Goal: Task Accomplishment & Management: Use online tool/utility

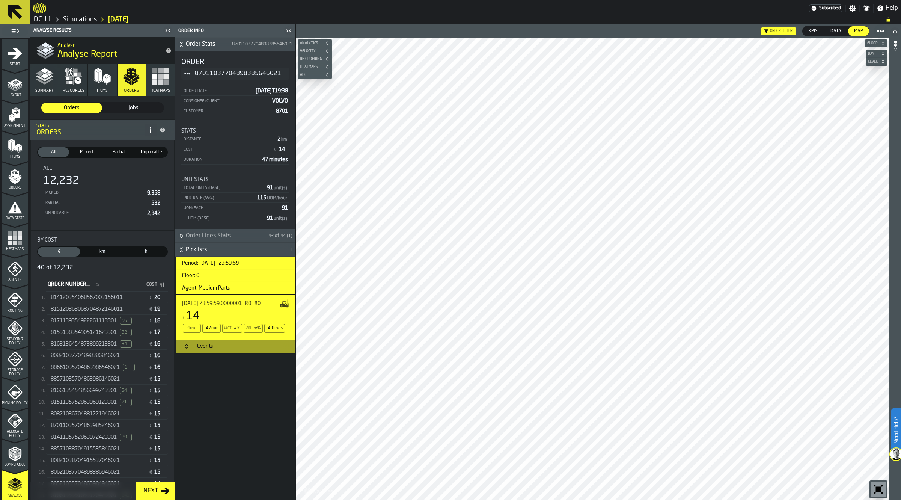
click at [883, 489] on icon "button-toolbar-undefined" at bounding box center [879, 489] width 12 height 12
click at [86, 320] on span "8171139354922261113301" at bounding box center [84, 321] width 66 height 6
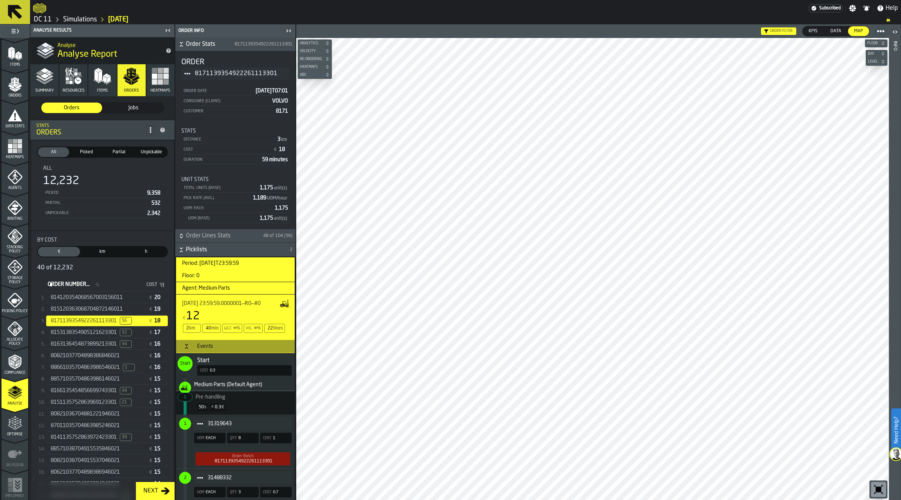
click at [881, 45] on icon "button-" at bounding box center [883, 43] width 5 height 5
click at [880, 41] on span "button-" at bounding box center [884, 43] width 8 height 5
click at [210, 347] on div "Events" at bounding box center [205, 346] width 25 height 6
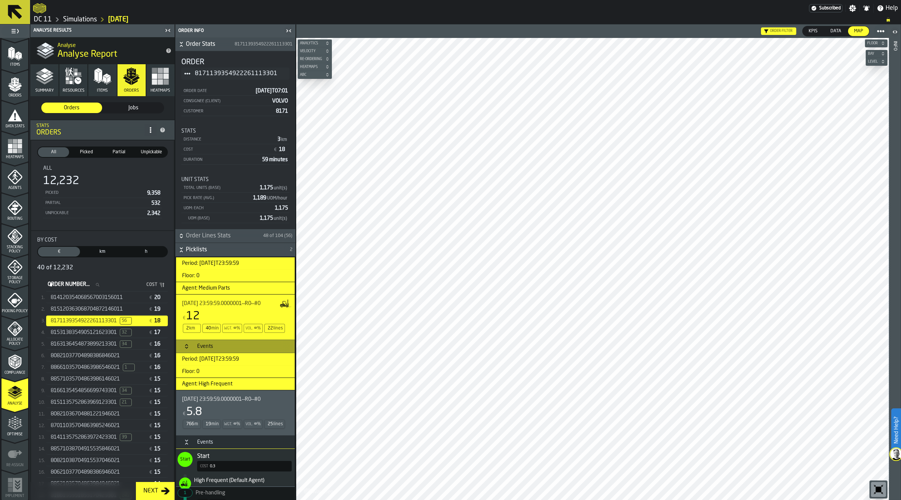
click at [196, 445] on div "Events" at bounding box center [205, 442] width 25 height 6
click at [124, 293] on div "814120354068567003156011 € 20" at bounding box center [107, 297] width 122 height 11
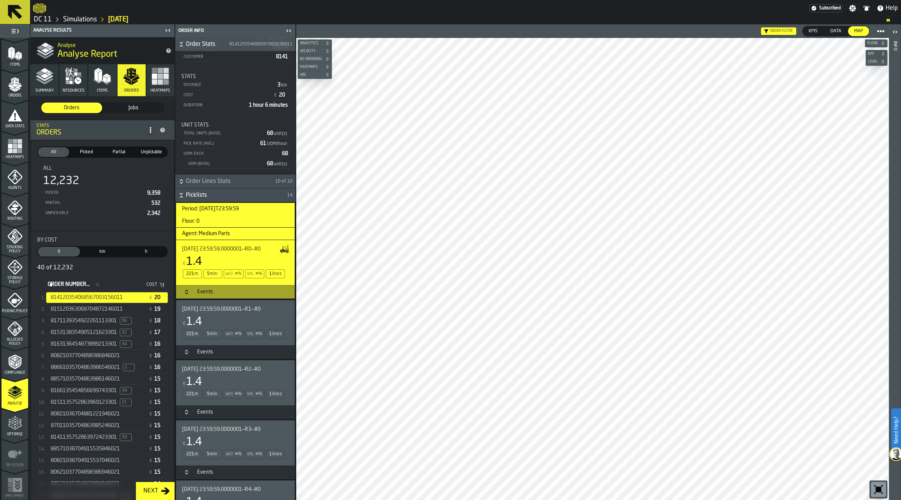
scroll to position [69, 0]
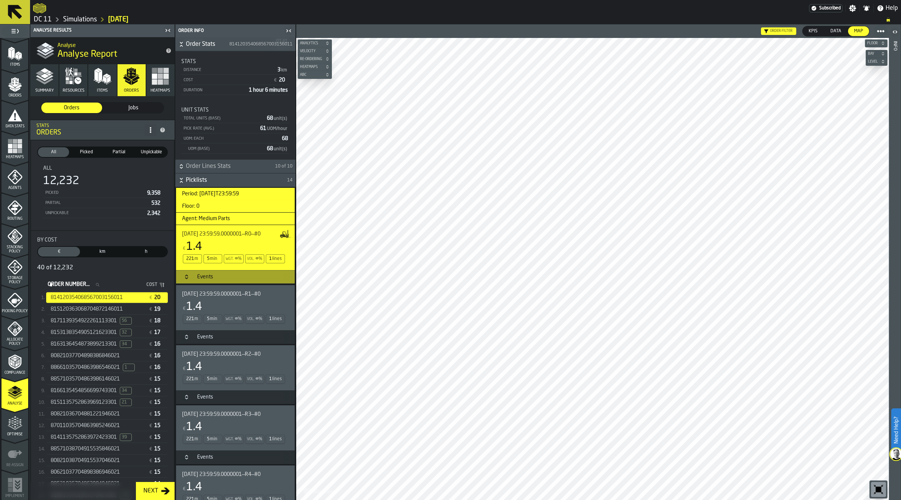
click at [206, 277] on div "Events" at bounding box center [205, 277] width 25 height 6
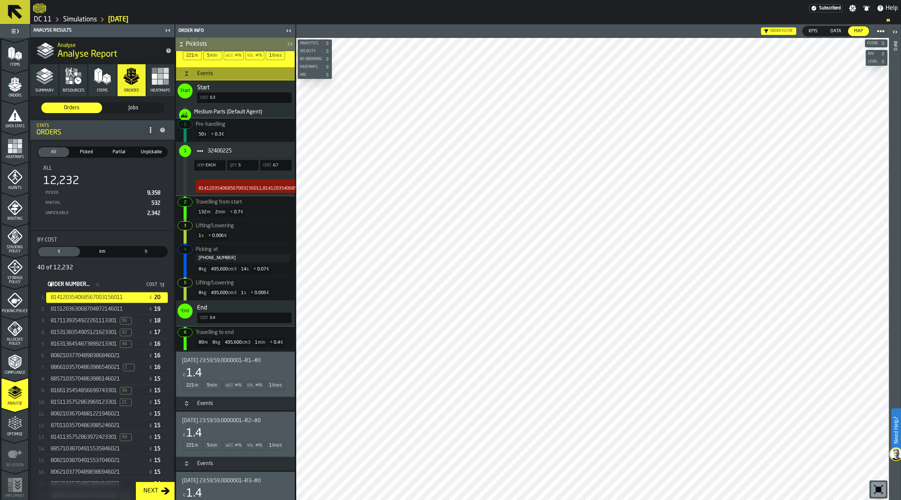
scroll to position [282, 0]
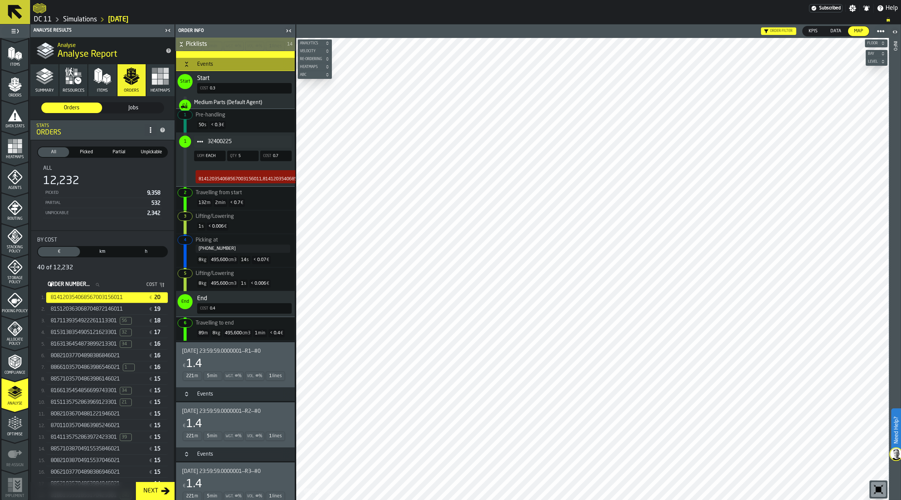
click at [191, 389] on h3 "Events" at bounding box center [235, 394] width 119 height 14
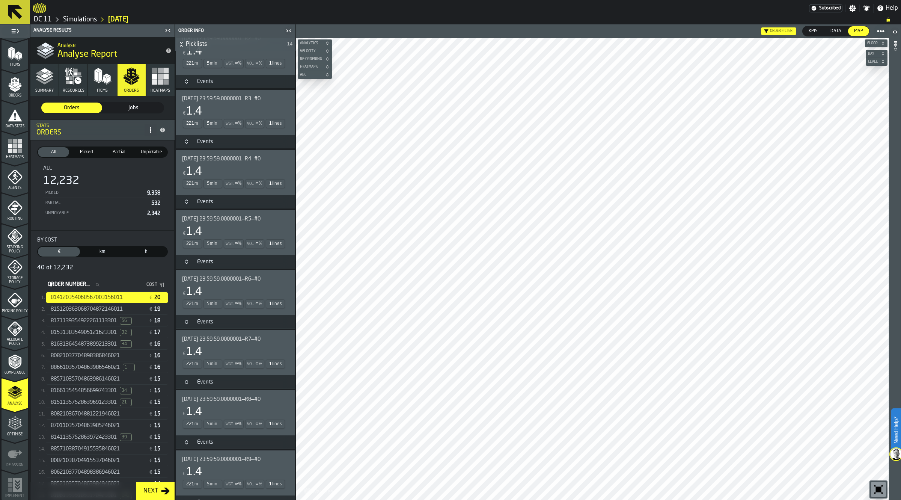
scroll to position [823, 0]
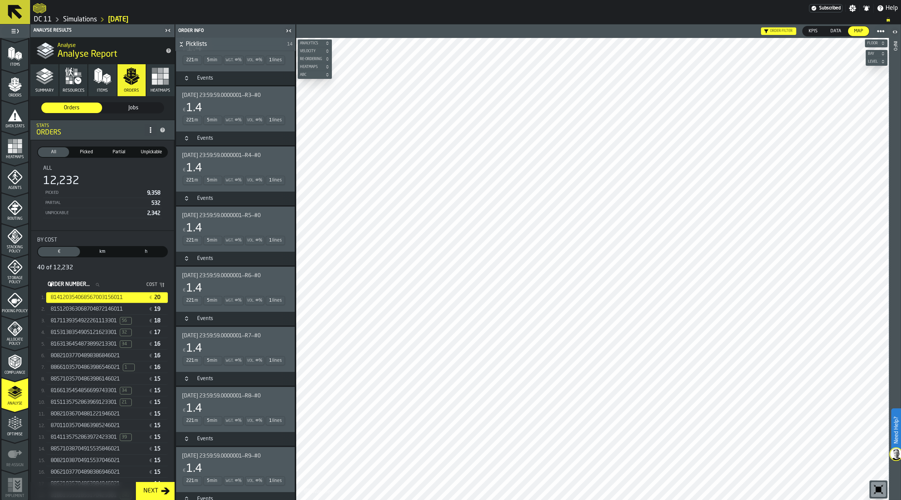
click at [230, 341] on div "[DATE] 23:59:59.0000001—R7—#0 € 1.4 221 m 5 min Wgt. ∞ % Vol. ∞ % 1 lines" at bounding box center [234, 349] width 104 height 33
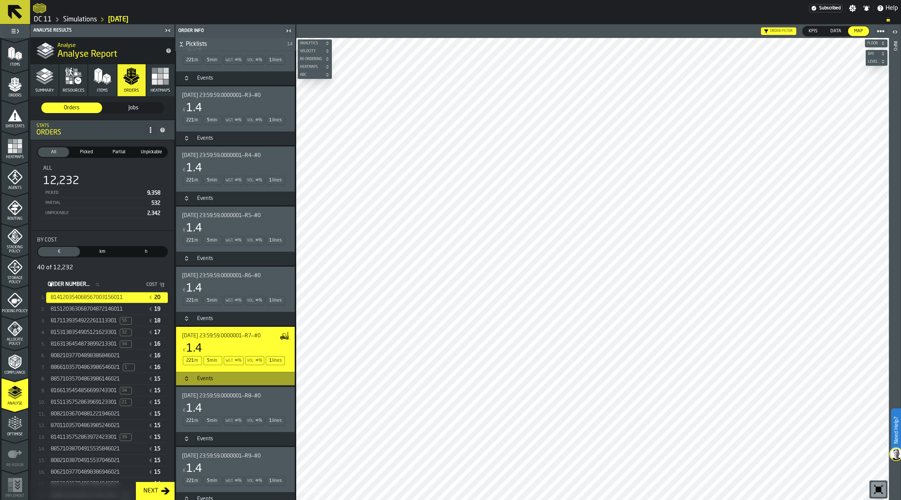
click at [194, 375] on h3 "Events" at bounding box center [235, 379] width 119 height 14
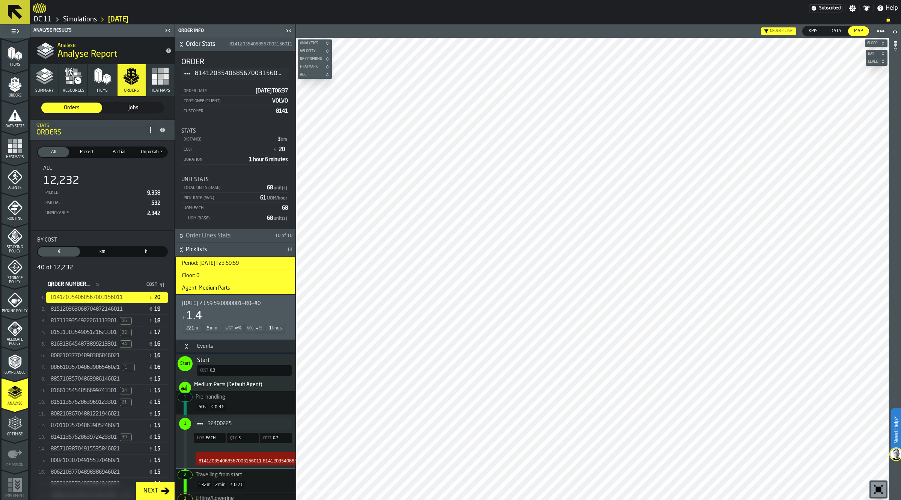
scroll to position [0, 0]
click at [198, 424] on circle "Item" at bounding box center [198, 423] width 2 height 2
click at [229, 466] on div "Show Items" at bounding box center [221, 465] width 45 height 5
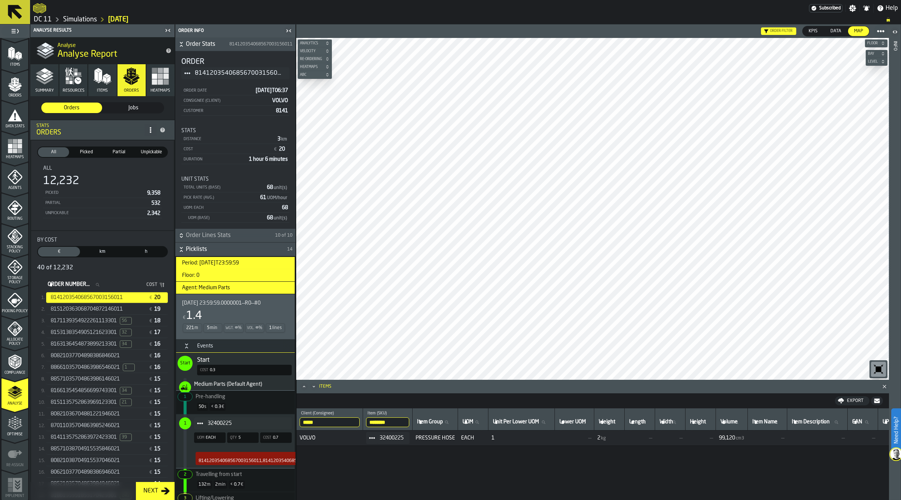
scroll to position [0, 0]
click at [237, 345] on h3 "Events" at bounding box center [235, 346] width 119 height 14
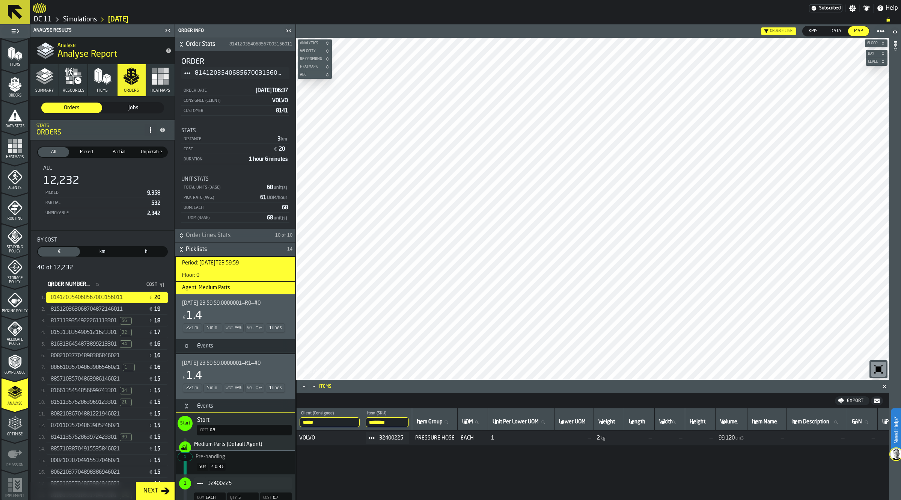
click at [213, 406] on div "Events" at bounding box center [205, 406] width 25 height 6
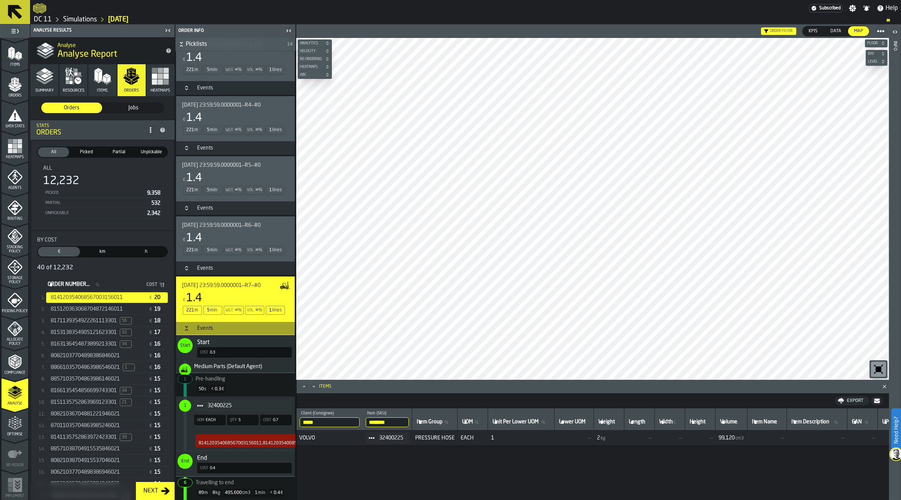
scroll to position [440, 0]
click at [217, 327] on div "Events" at bounding box center [205, 327] width 25 height 6
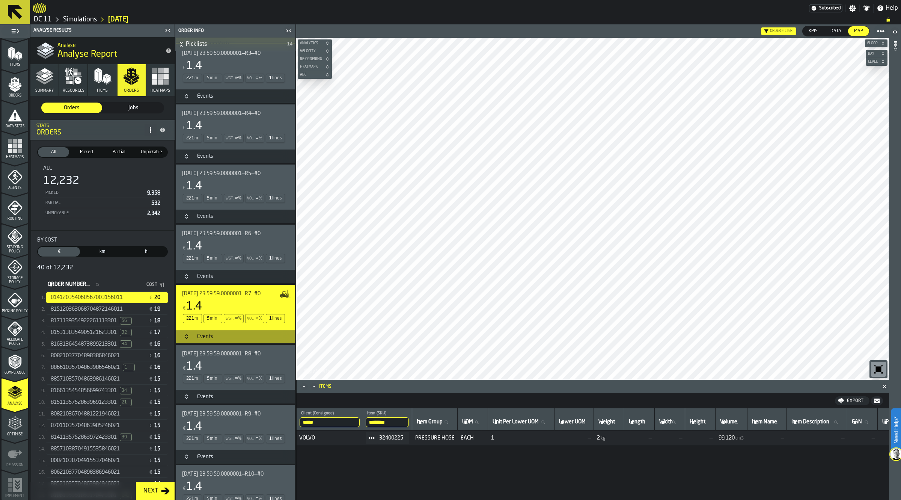
scroll to position [430, 0]
click at [14, 429] on icon "menu Optimise" at bounding box center [15, 423] width 15 height 15
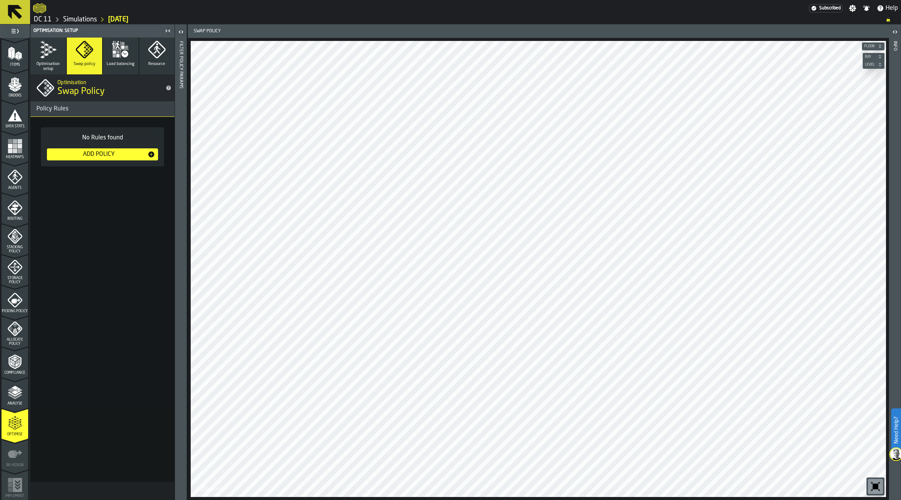
click at [14, 397] on icon "menu Analyse" at bounding box center [15, 392] width 15 height 15
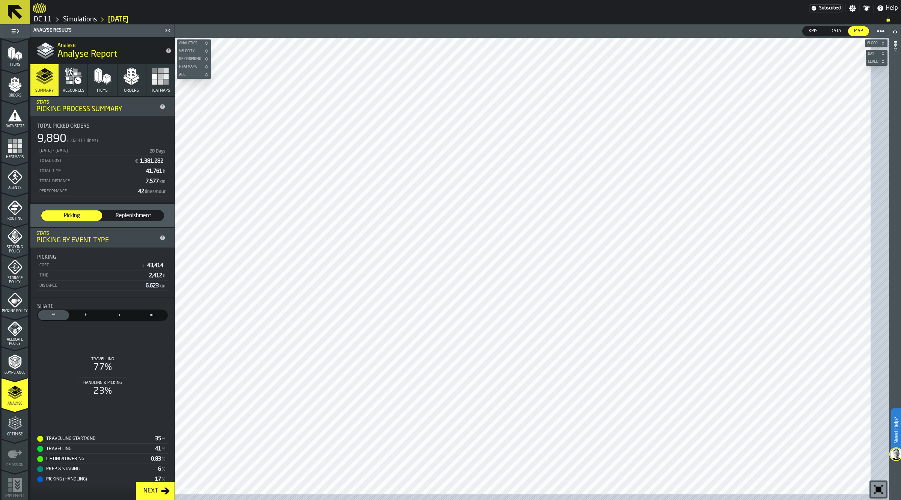
click at [89, 19] on link "Simulations" at bounding box center [80, 19] width 34 height 8
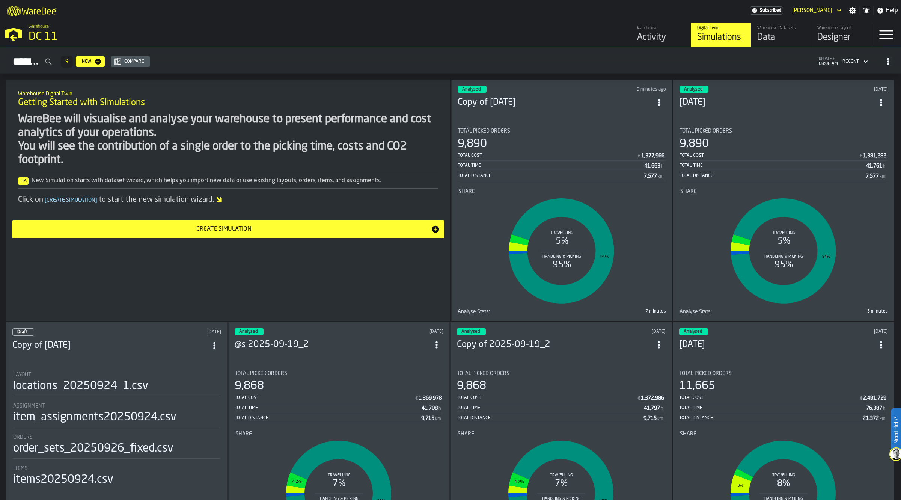
click at [723, 193] on div "Share" at bounding box center [783, 192] width 207 height 6
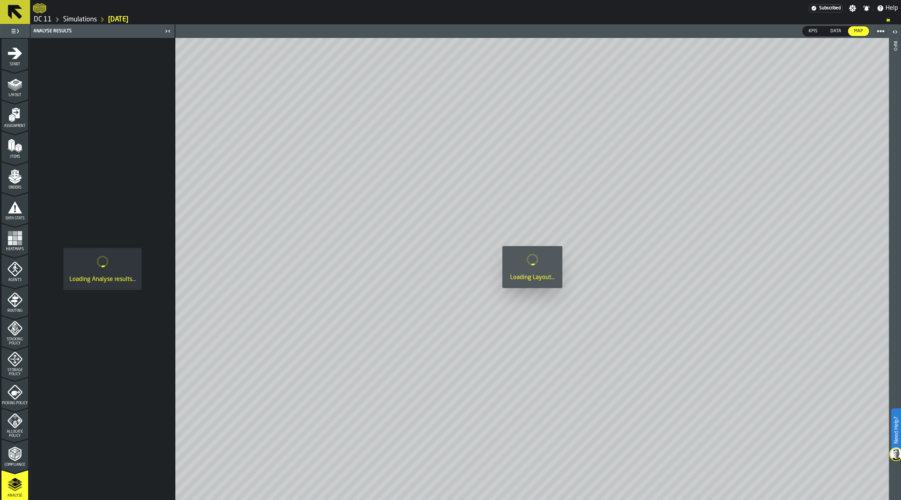
click at [16, 271] on icon "menu Agents" at bounding box center [15, 268] width 15 height 15
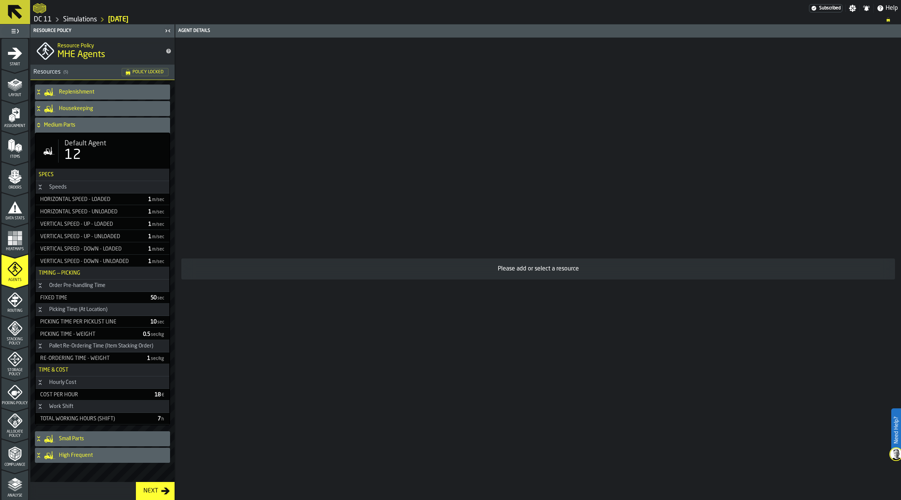
click at [91, 111] on h4 "Housekeeping" at bounding box center [113, 109] width 108 height 6
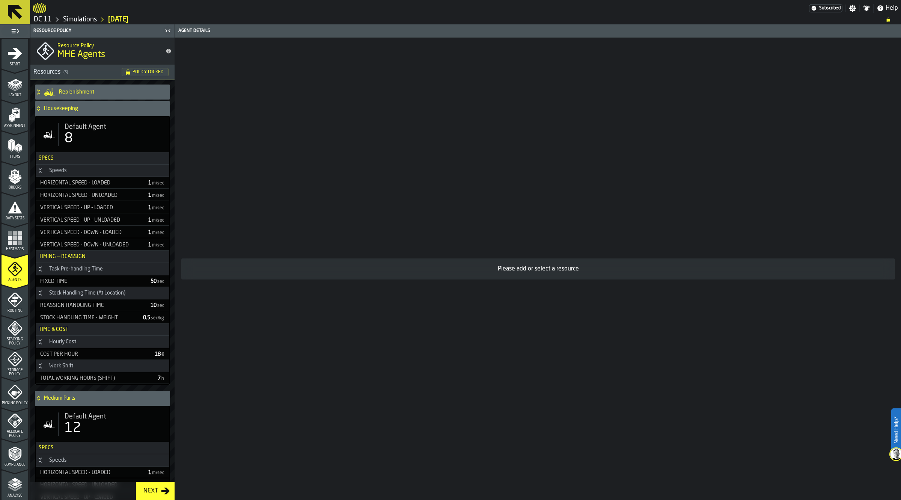
click at [86, 97] on div "Replenishment" at bounding box center [101, 91] width 132 height 15
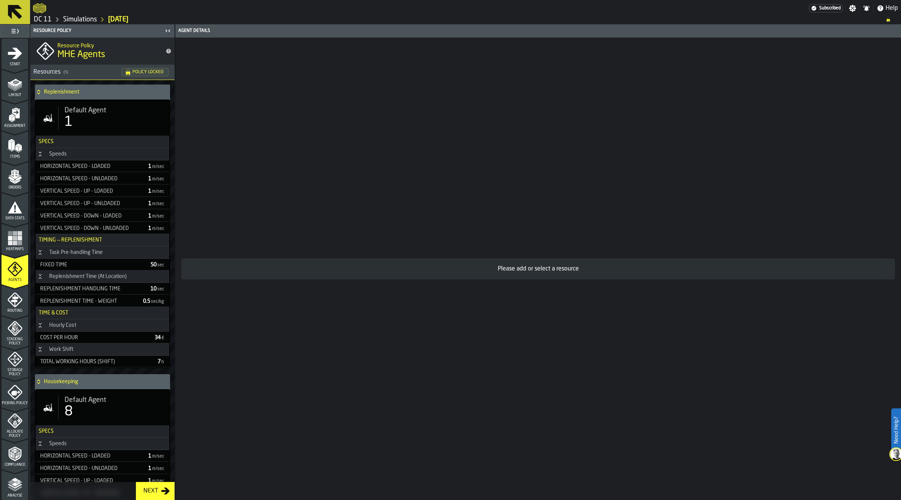
click at [79, 17] on link "Simulations" at bounding box center [80, 19] width 34 height 8
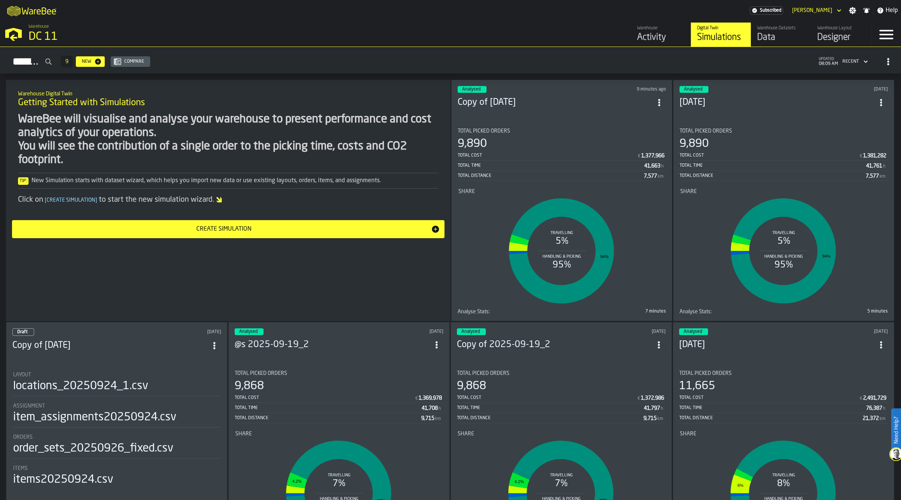
click at [754, 130] on div "Total Picked Orders" at bounding box center [784, 131] width 208 height 6
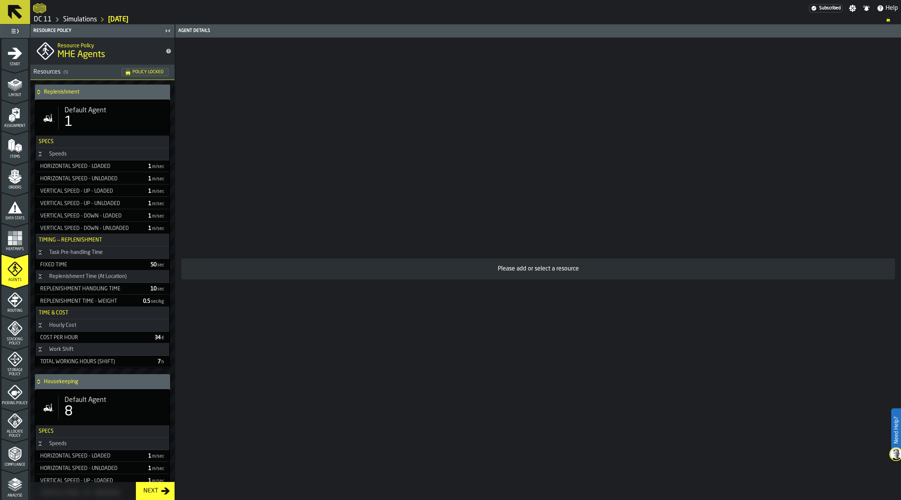
click at [60, 94] on h4 "Replenishment" at bounding box center [105, 92] width 123 height 6
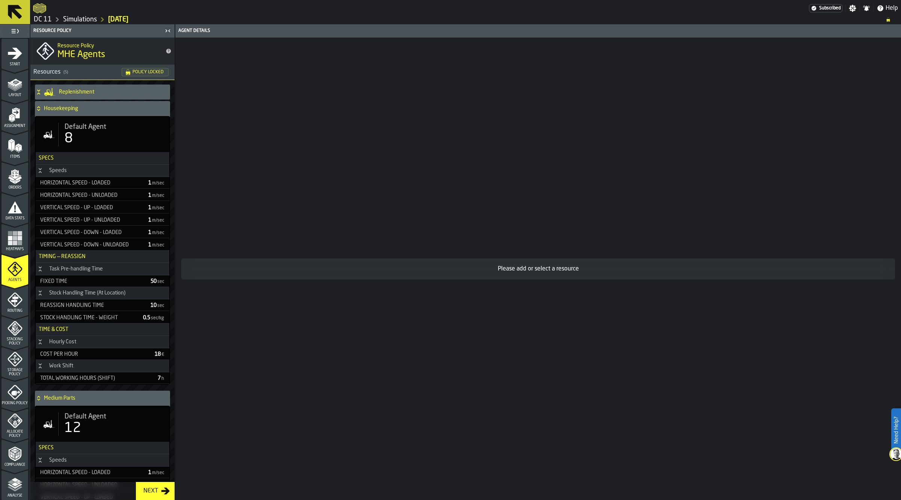
click at [60, 106] on h4 "Housekeeping" at bounding box center [105, 109] width 123 height 6
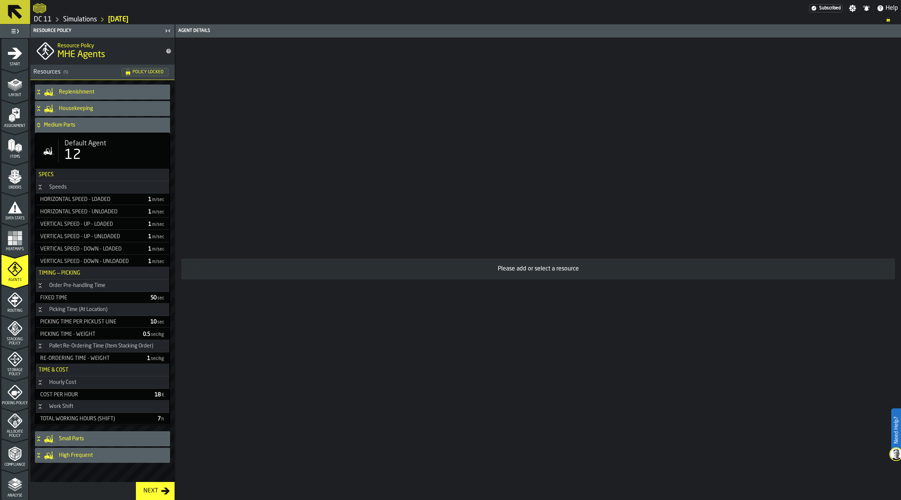
click at [60, 126] on h4 "Medium Parts" at bounding box center [105, 125] width 123 height 6
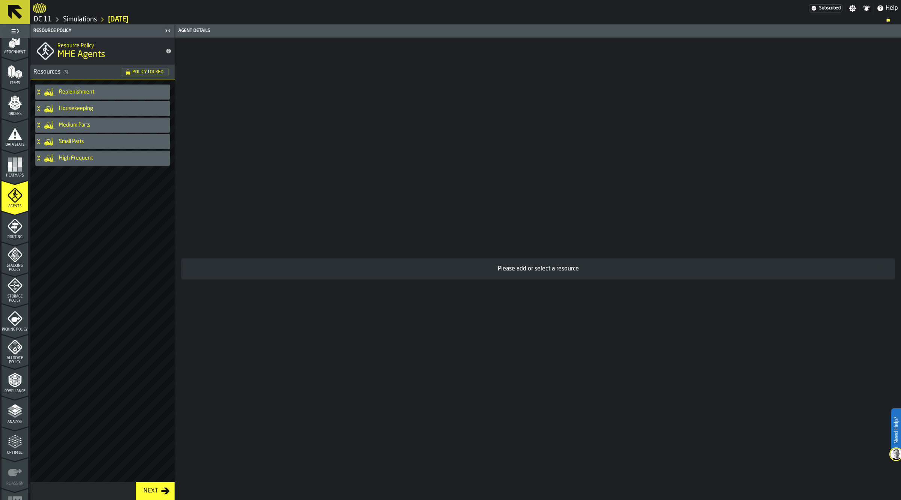
scroll to position [92, 0]
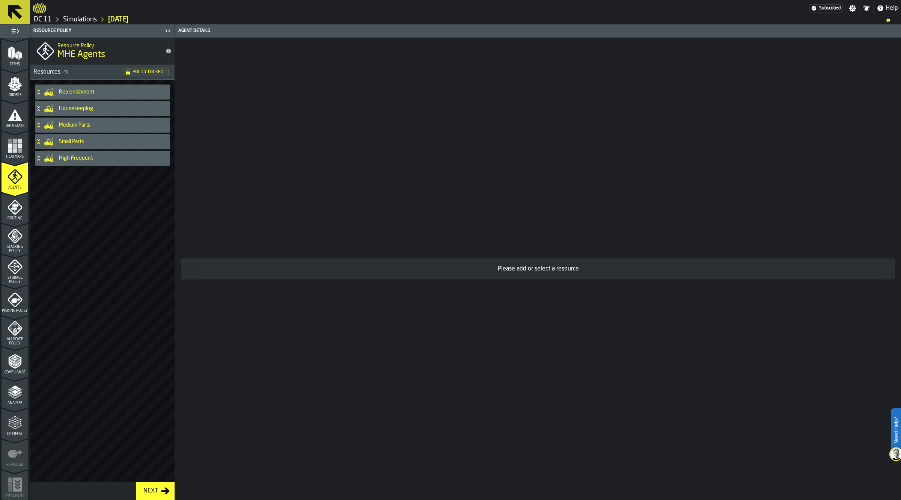
click at [16, 398] on icon "menu Analyse" at bounding box center [15, 392] width 15 height 15
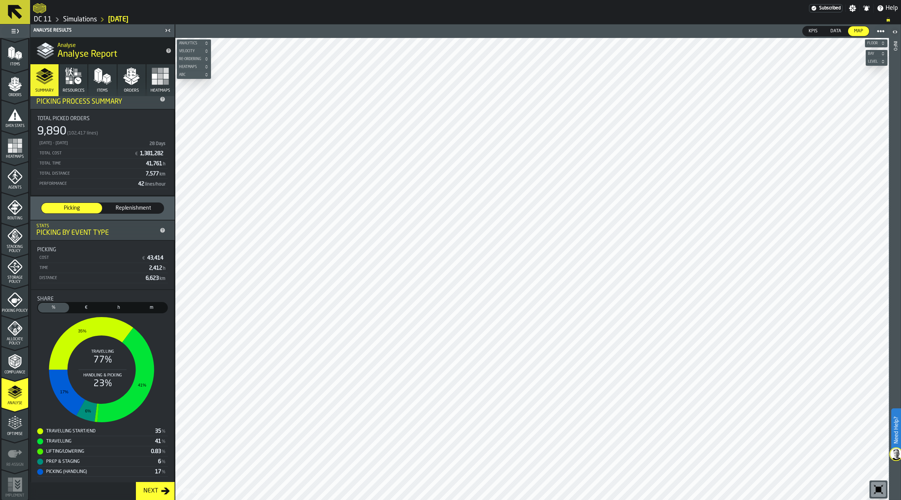
scroll to position [9, 0]
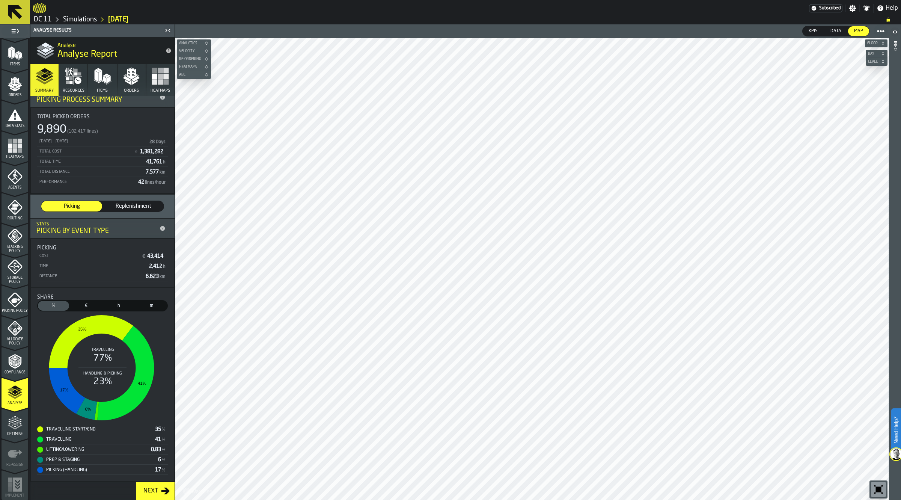
click at [130, 80] on polygon "button" at bounding box center [128, 82] width 6 height 5
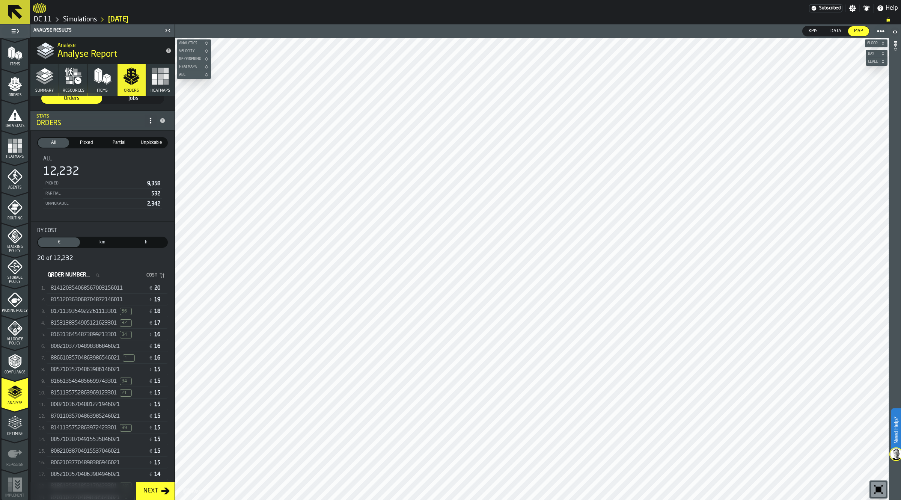
click at [113, 345] on span "80821037704898386846021" at bounding box center [85, 346] width 69 height 6
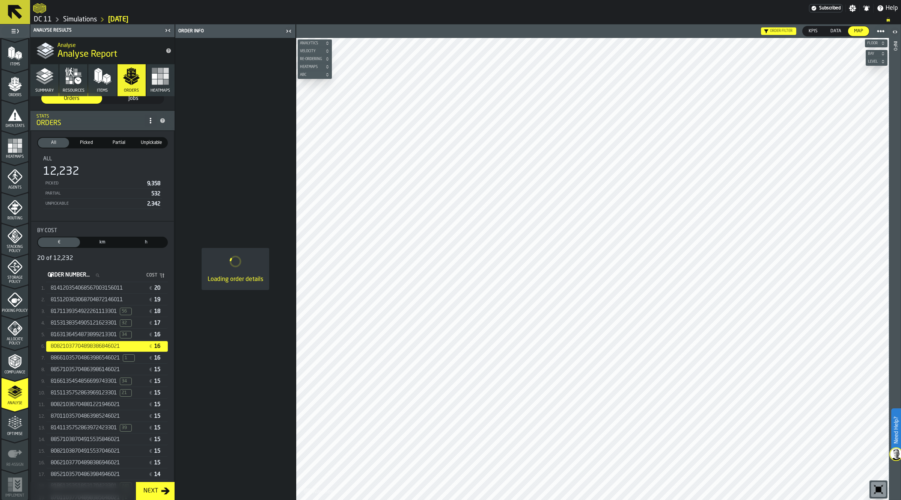
click at [292, 32] on icon "button-toggle-Close me" at bounding box center [288, 31] width 9 height 9
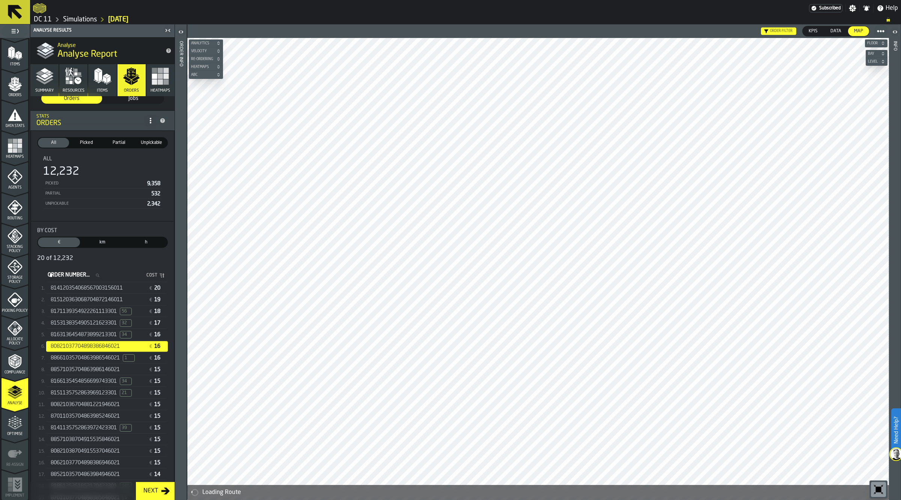
click at [181, 30] on icon "button-toggle-Open" at bounding box center [181, 31] width 9 height 9
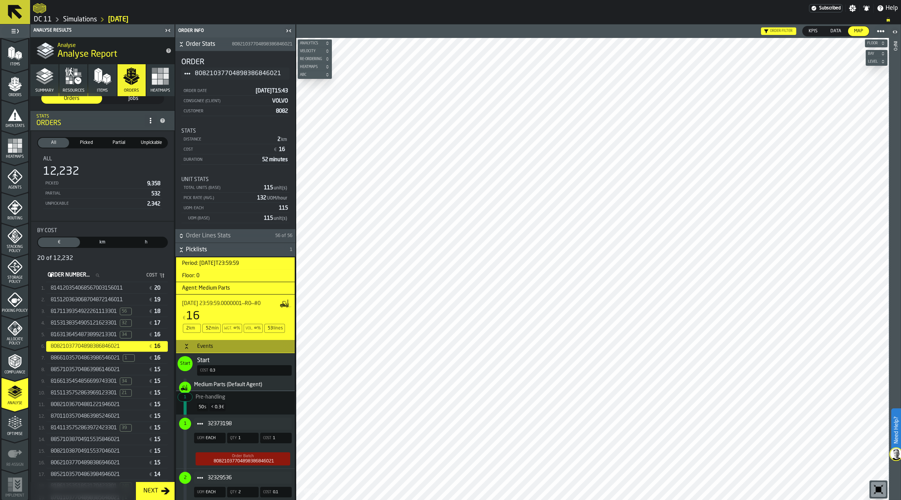
click at [286, 30] on icon "button-toggle-Close me" at bounding box center [288, 30] width 9 height 9
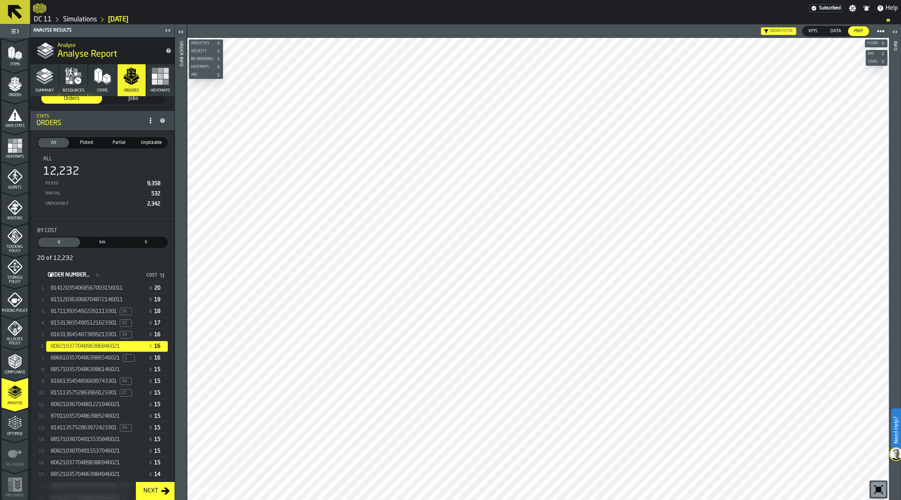
click at [46, 76] on polygon "button" at bounding box center [44, 75] width 9 height 5
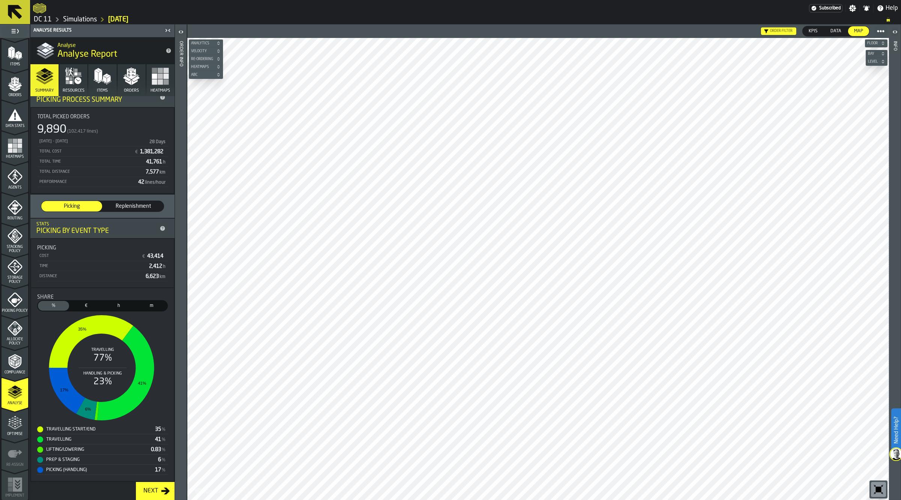
click at [128, 83] on polygon "button" at bounding box center [128, 82] width 6 height 5
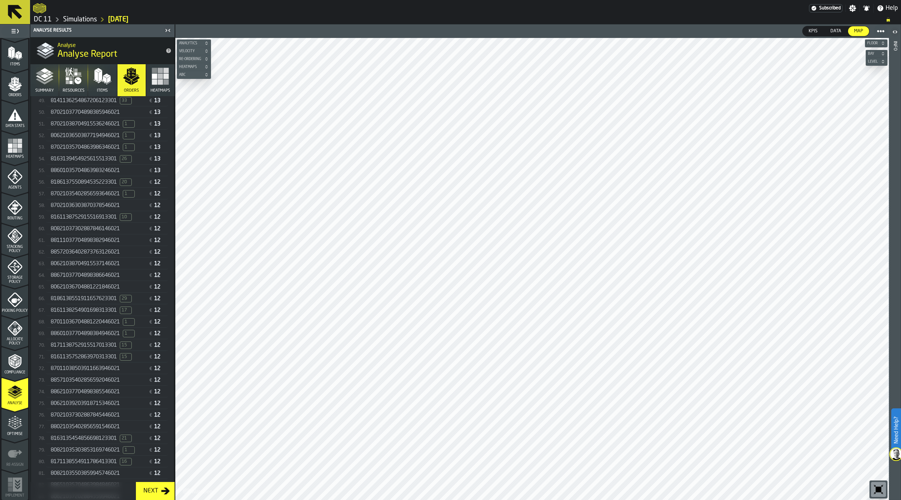
scroll to position [748, 0]
click at [108, 393] on div "88571035402856592046021 € 12" at bounding box center [107, 387] width 122 height 11
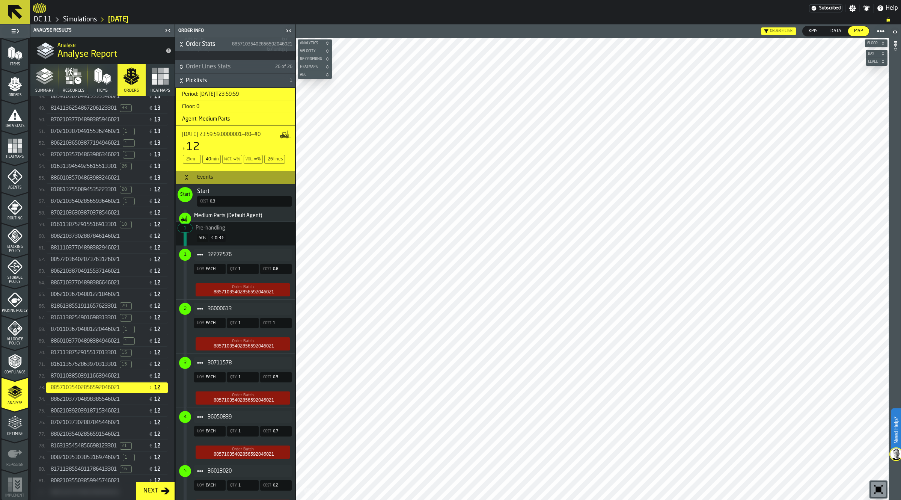
scroll to position [182, 0]
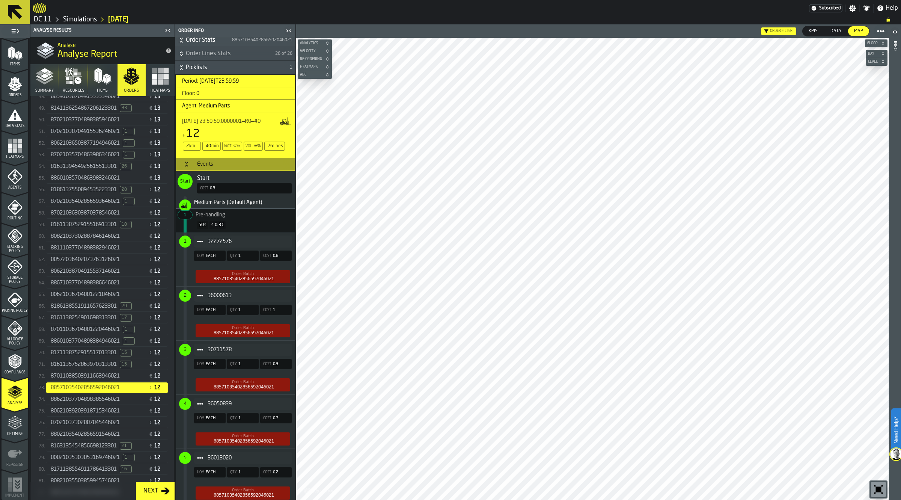
click at [285, 270] on div "32272576 UOM EACH Qty 1 Cost 0.8 Order Batch 88571035402856592046021" at bounding box center [234, 259] width 116 height 54
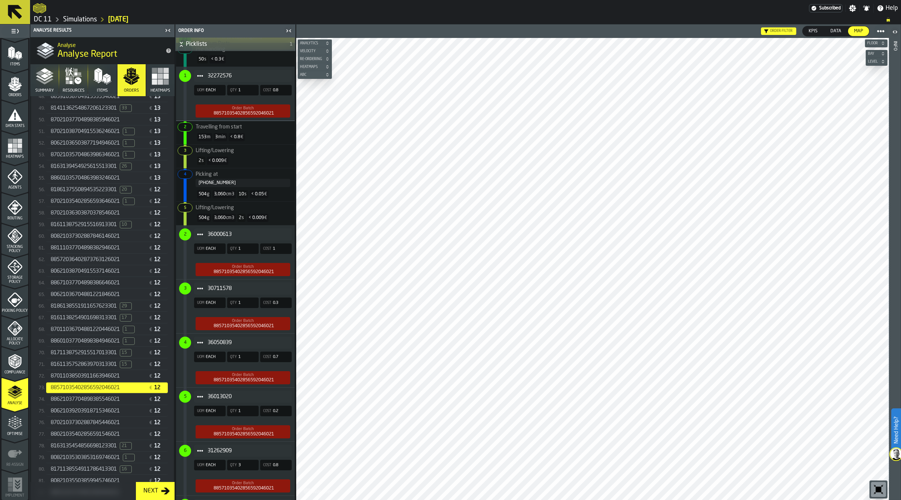
scroll to position [359, 0]
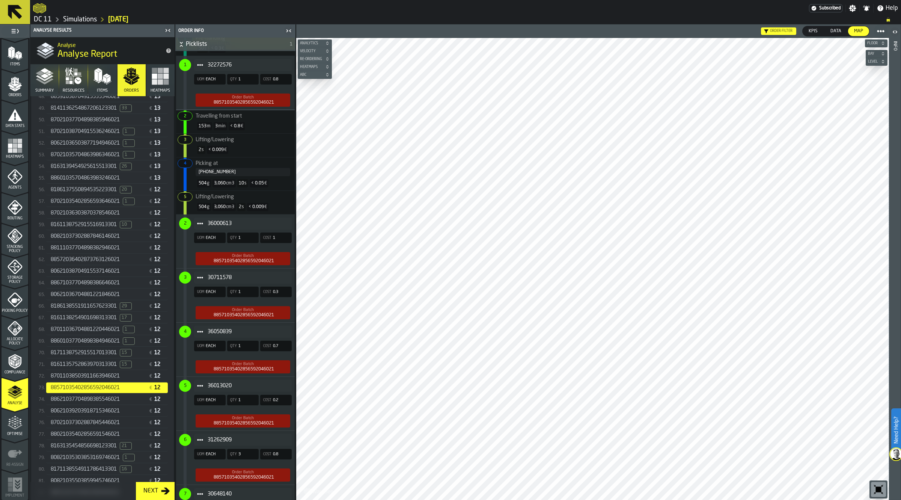
click at [260, 329] on span "36050839" at bounding box center [247, 332] width 78 height 6
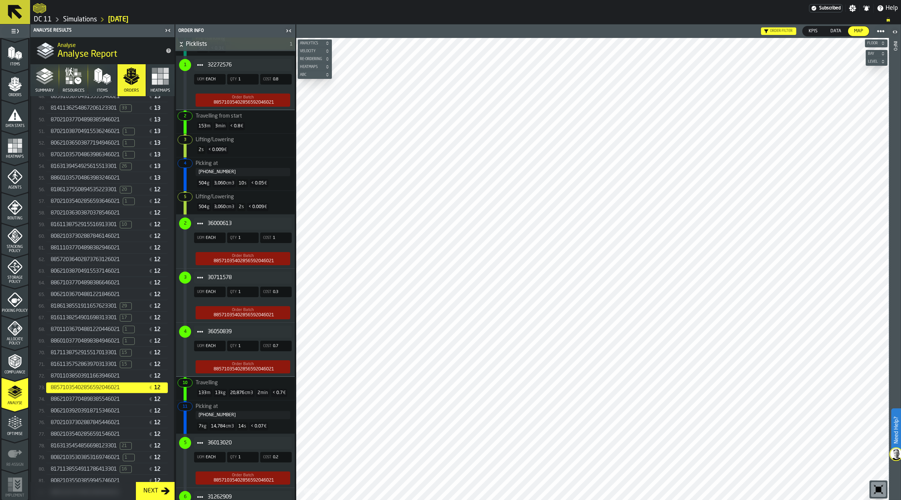
click at [266, 222] on span "36000613" at bounding box center [247, 223] width 78 height 6
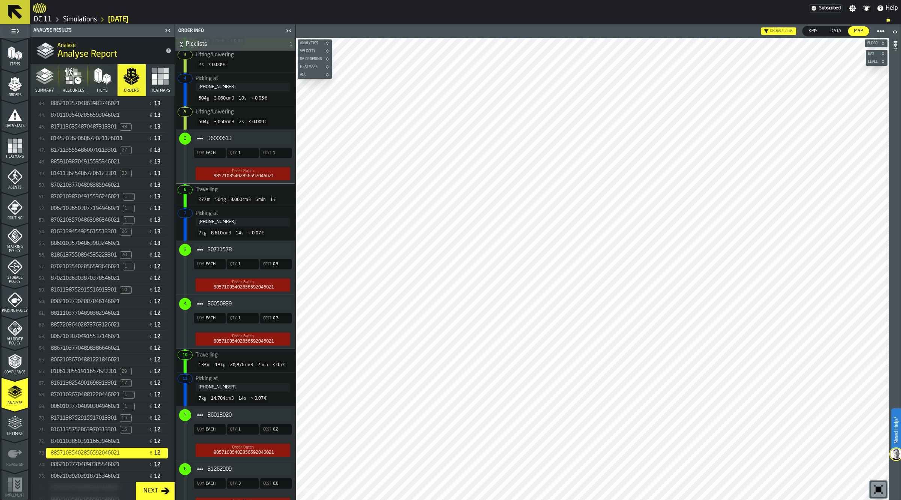
scroll to position [689, 0]
click at [79, 73] on icon "button" at bounding box center [79, 73] width 3 height 3
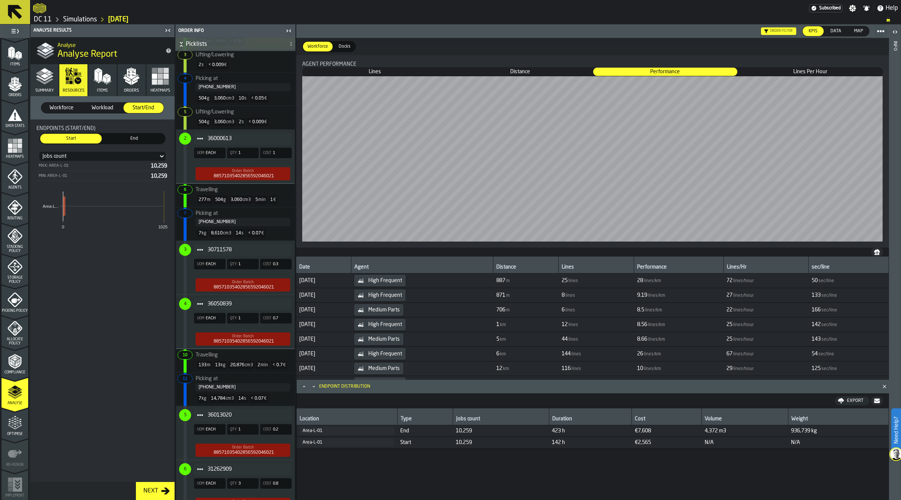
scroll to position [0, 0]
click at [66, 106] on span "Workforce" at bounding box center [61, 108] width 34 height 8
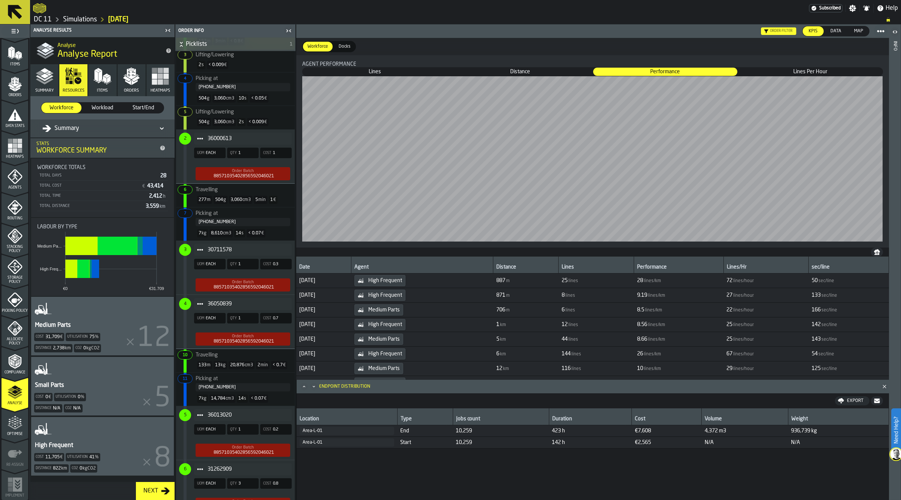
click at [123, 337] on icon "AgentStatItem-Medium Parts" at bounding box center [130, 344] width 15 height 15
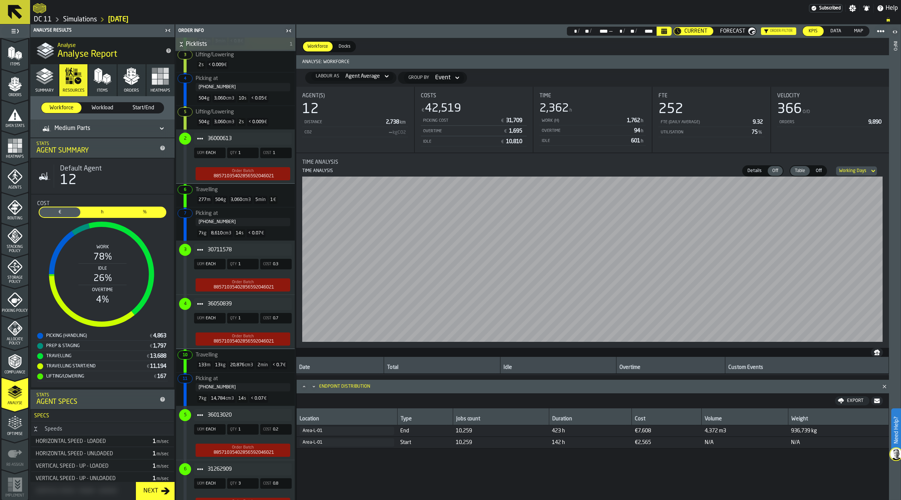
click at [763, 33] on div "Order filter" at bounding box center [778, 31] width 35 height 8
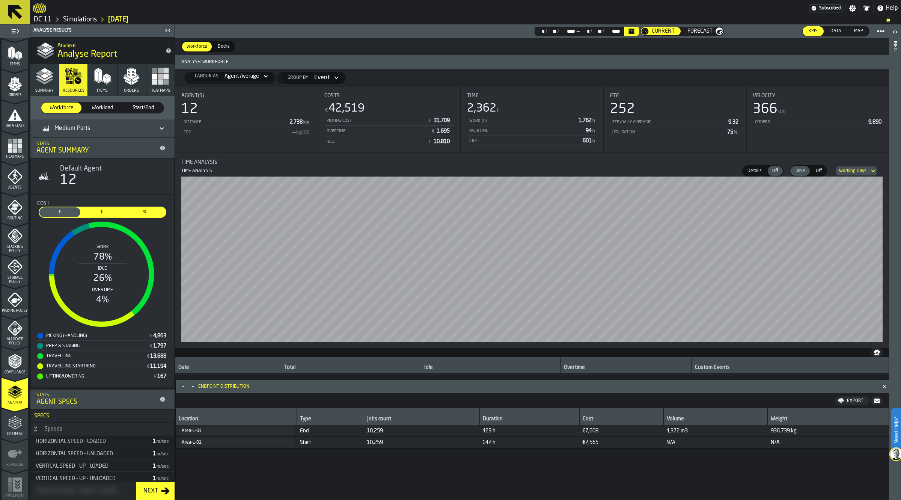
drag, startPoint x: 726, startPoint y: 122, endPoint x: 731, endPoint y: 121, distance: 4.9
click at [731, 121] on div "FTE (Daily Average) 9.32" at bounding box center [675, 122] width 130 height 9
click at [164, 125] on div "Medium Parts" at bounding box center [102, 128] width 132 height 12
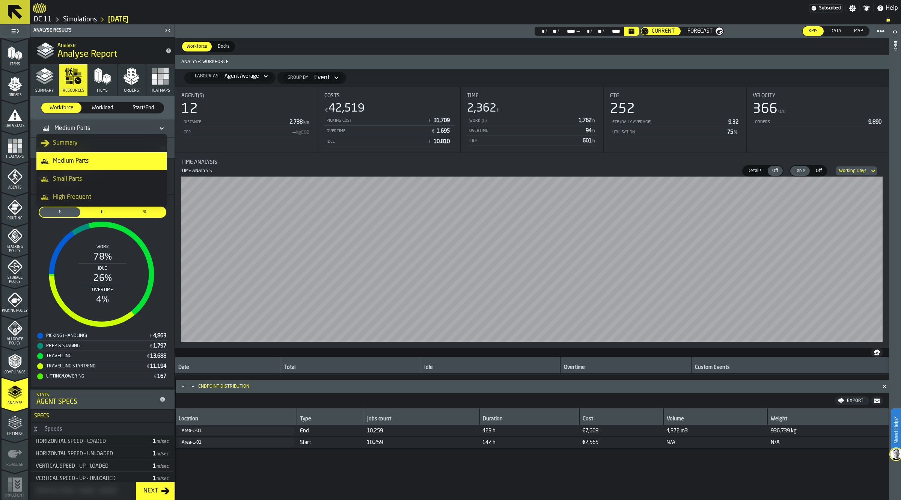
click at [116, 196] on div "High Frequent" at bounding box center [101, 197] width 121 height 9
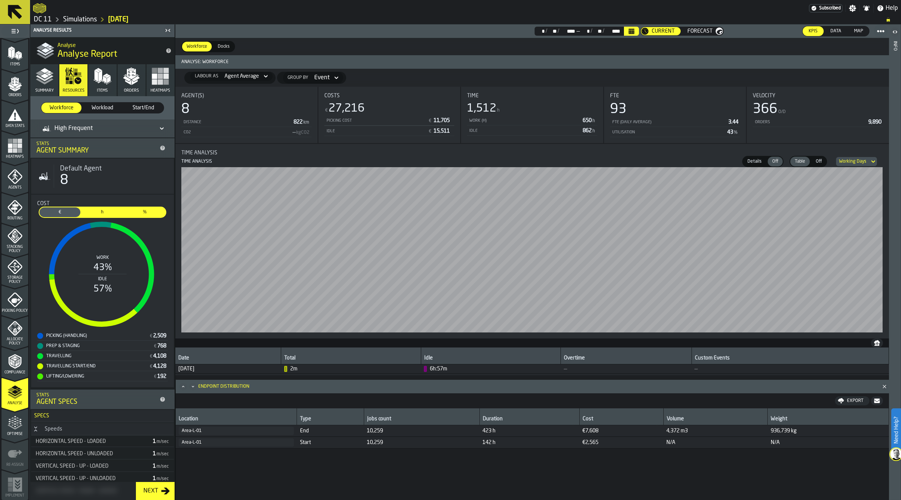
click at [102, 130] on div "High Frequent" at bounding box center [98, 128] width 113 height 9
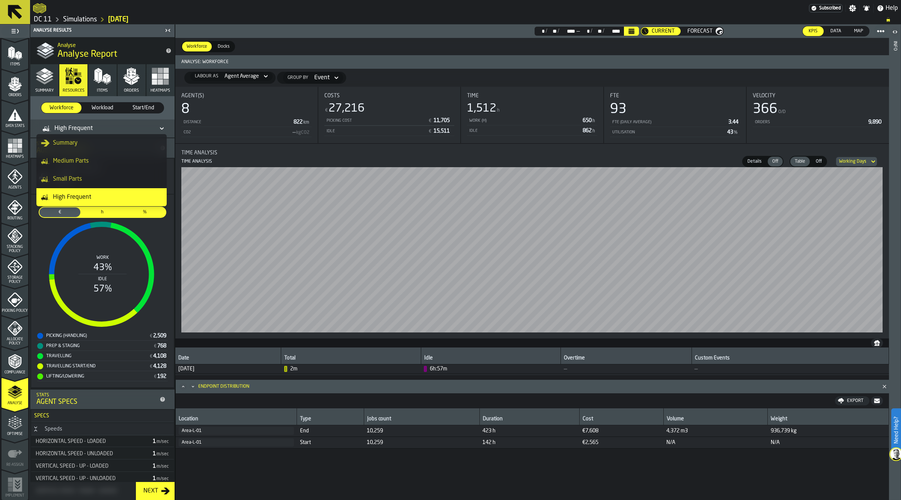
click at [81, 171] on li "Small Parts" at bounding box center [101, 179] width 130 height 18
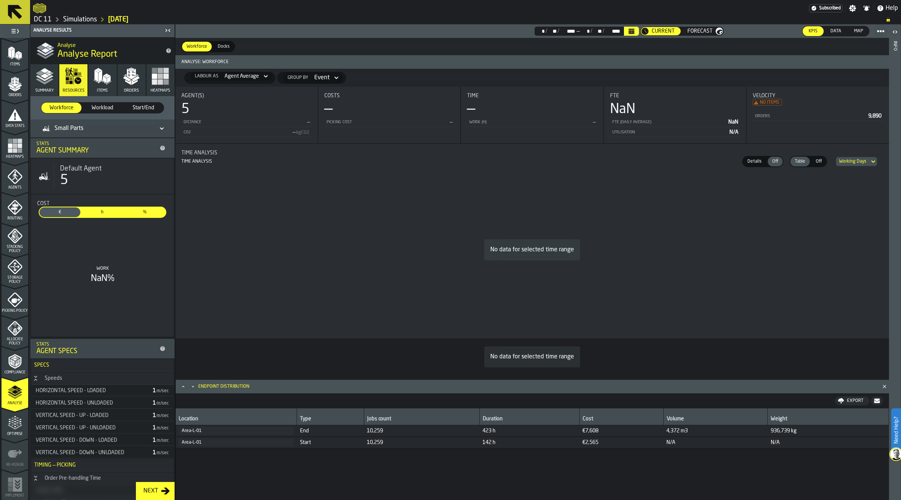
click at [112, 128] on div "Small Parts" at bounding box center [98, 128] width 113 height 9
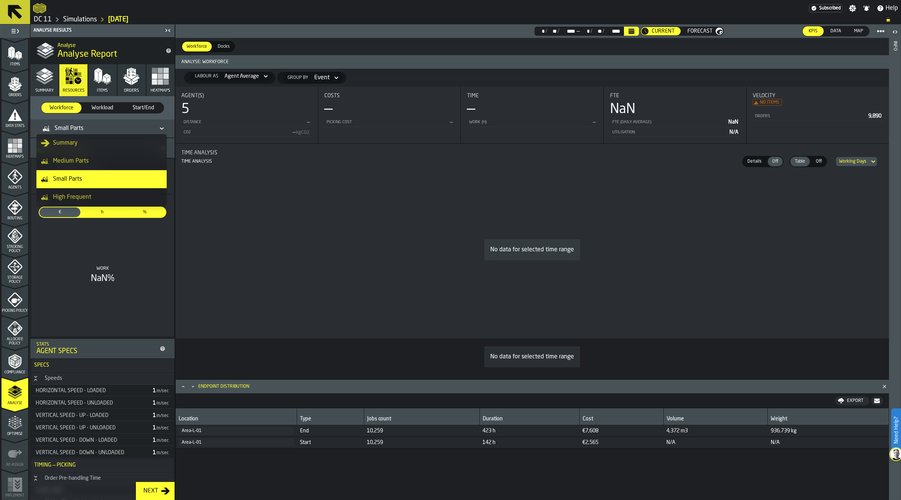
click at [91, 157] on div "Medium Parts" at bounding box center [101, 161] width 121 height 9
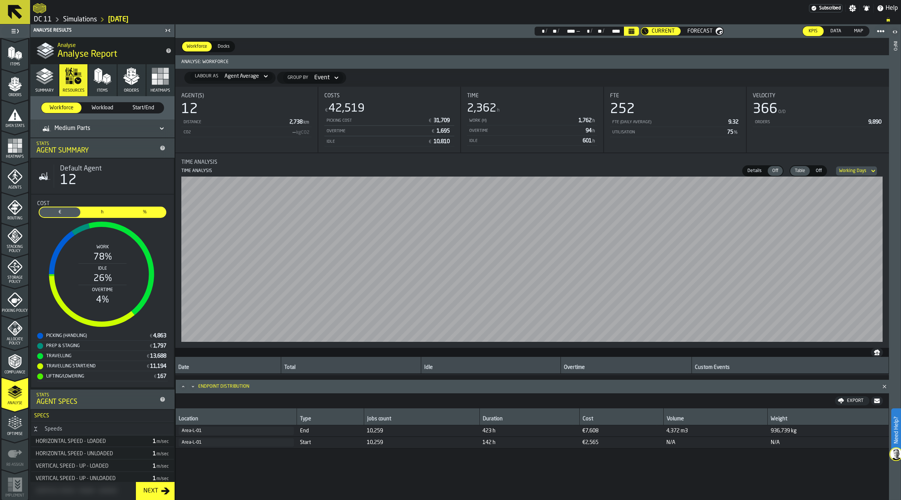
click at [96, 123] on div "Medium Parts" at bounding box center [98, 128] width 119 height 12
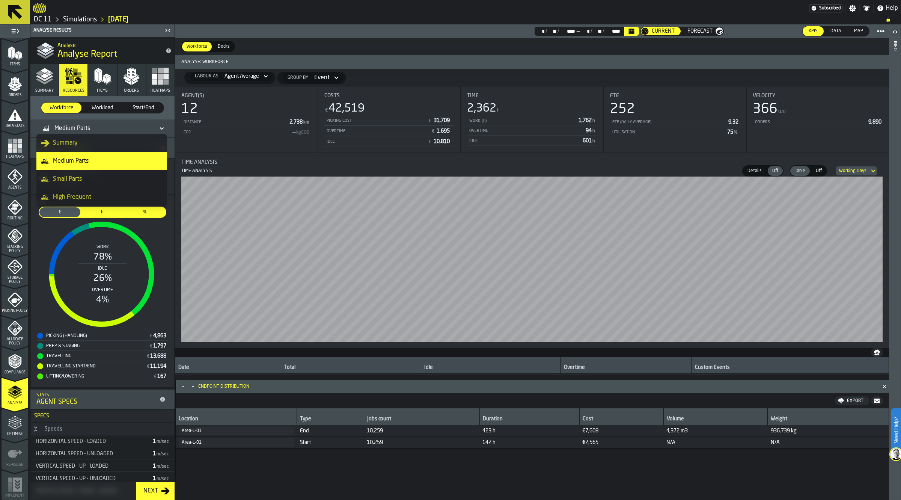
click at [72, 199] on div "High Frequent" at bounding box center [101, 197] width 121 height 9
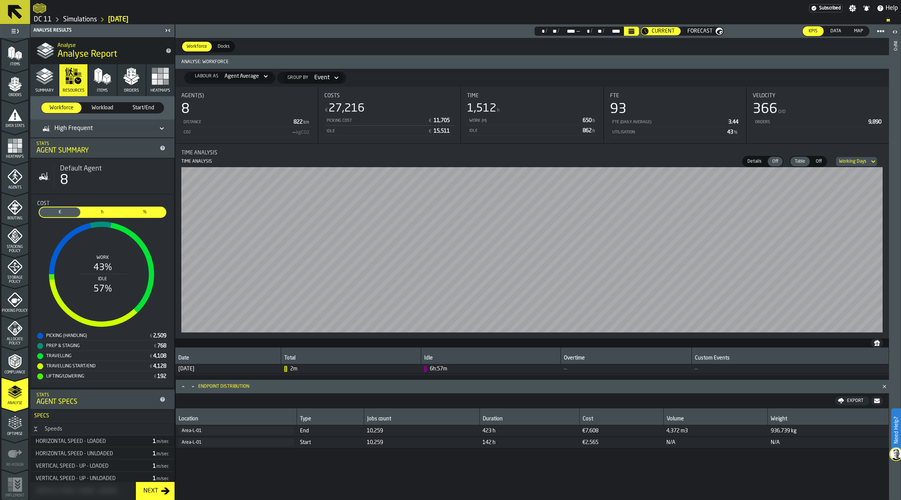
click at [871, 472] on div "Location Type Jobs count Duration Cost Volume Weight Area-L-01 End 10,259 423 h…" at bounding box center [533, 461] width 714 height 107
click at [106, 110] on span "Workload" at bounding box center [102, 108] width 34 height 8
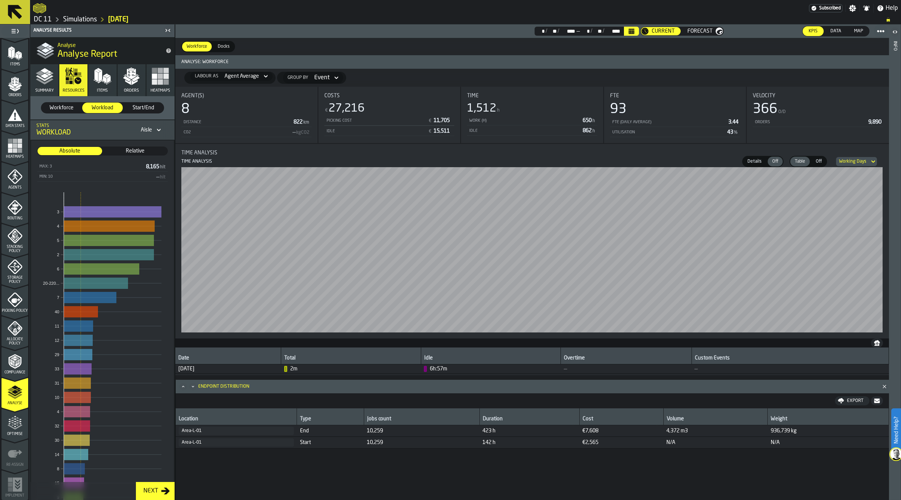
click at [74, 108] on span "Workforce" at bounding box center [61, 108] width 34 height 8
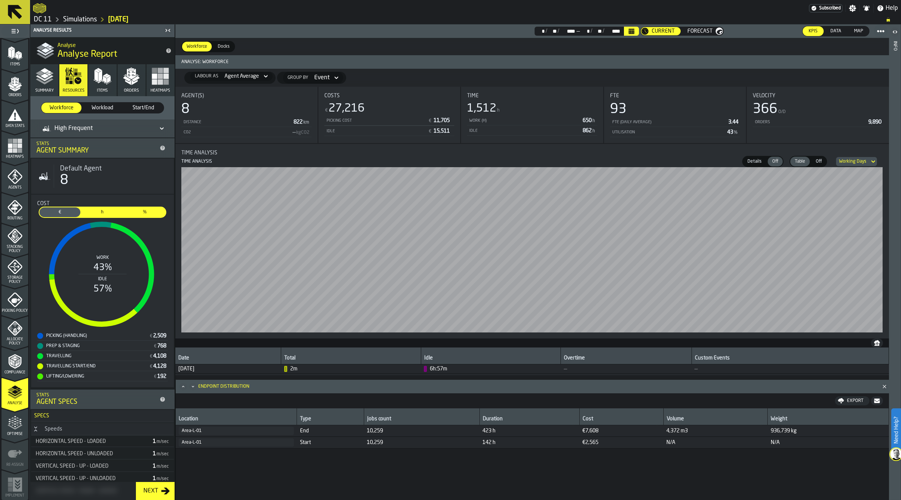
click at [103, 87] on button "Items" at bounding box center [102, 80] width 28 height 32
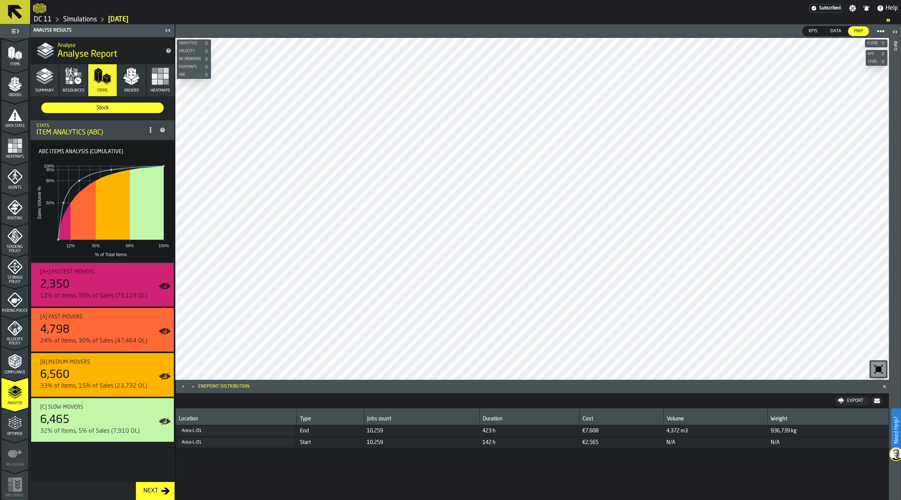
click at [68, 73] on icon "button" at bounding box center [68, 72] width 3 height 6
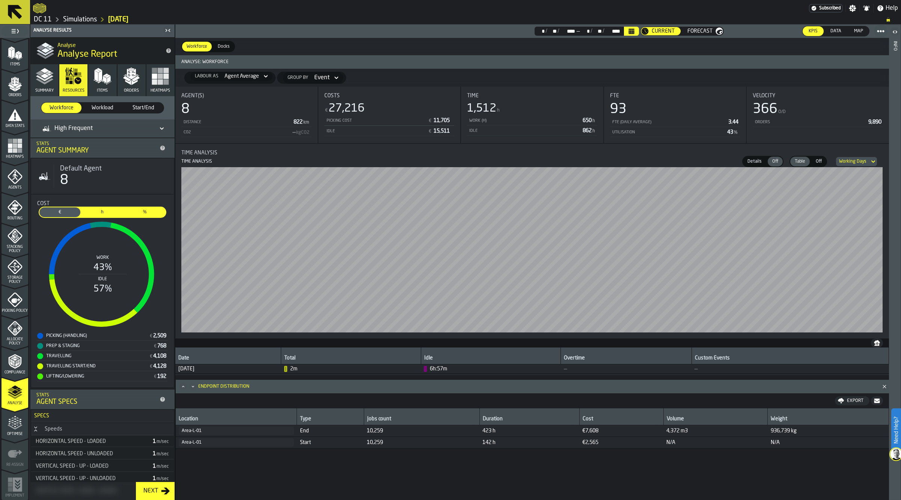
click at [235, 431] on div "Area-L-01" at bounding box center [236, 430] width 109 height 5
click at [231, 472] on div "Location Type Jobs count Duration Cost Volume Weight Area-L-01 End 10,259 423 h…" at bounding box center [533, 461] width 714 height 107
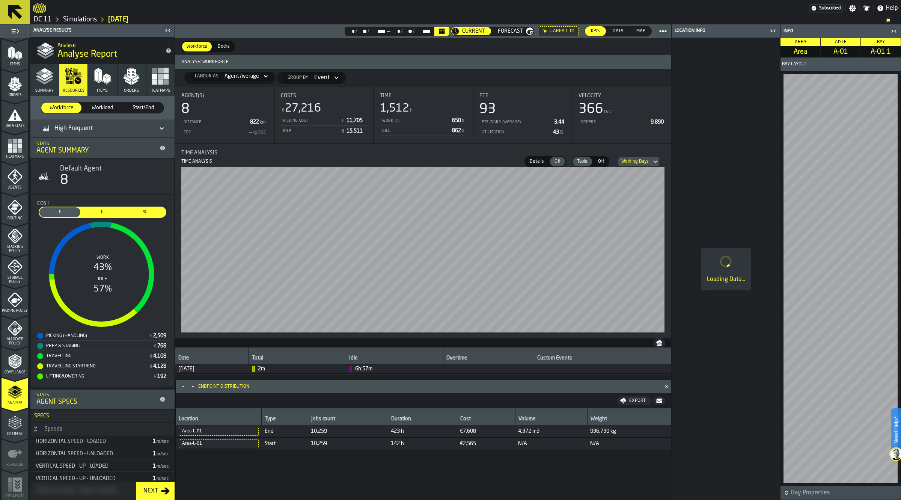
click at [895, 29] on icon "button-toggle-Close me" at bounding box center [894, 31] width 9 height 9
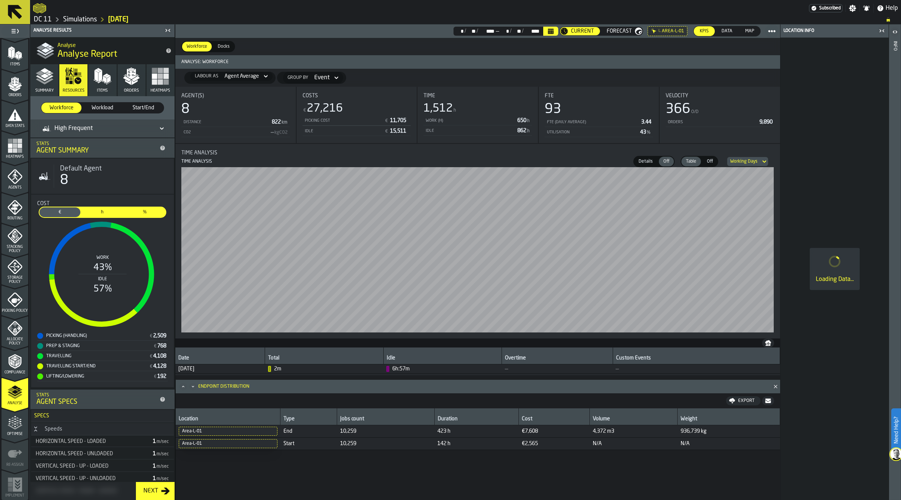
click at [158, 67] on icon "button" at bounding box center [160, 76] width 18 height 18
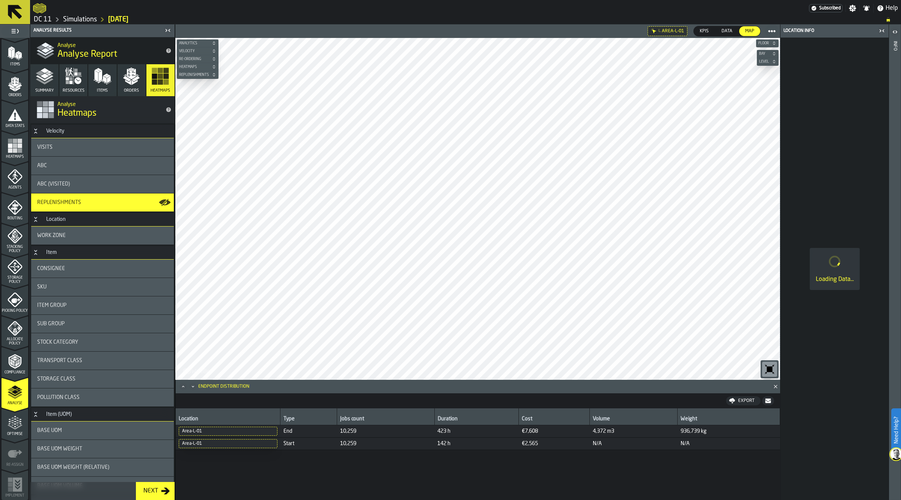
click at [778, 385] on icon "Close" at bounding box center [776, 387] width 8 height 8
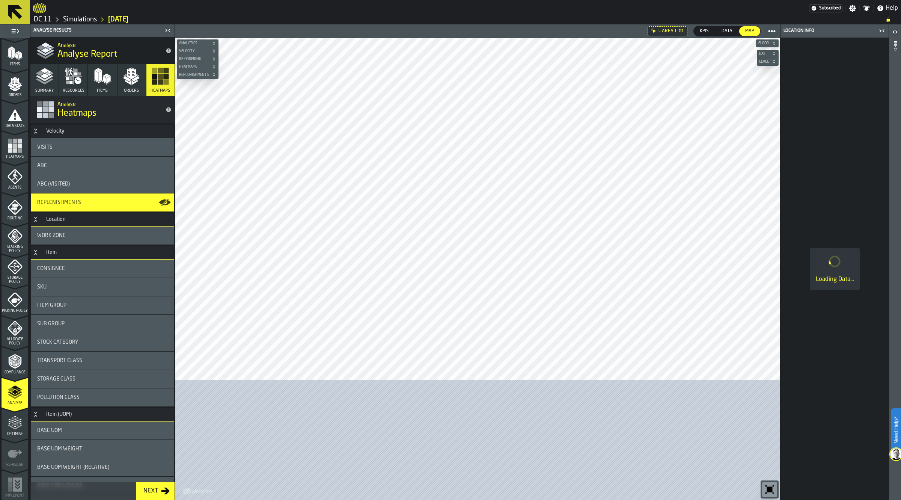
click at [882, 29] on icon "button-toggle-Close me" at bounding box center [882, 30] width 9 height 9
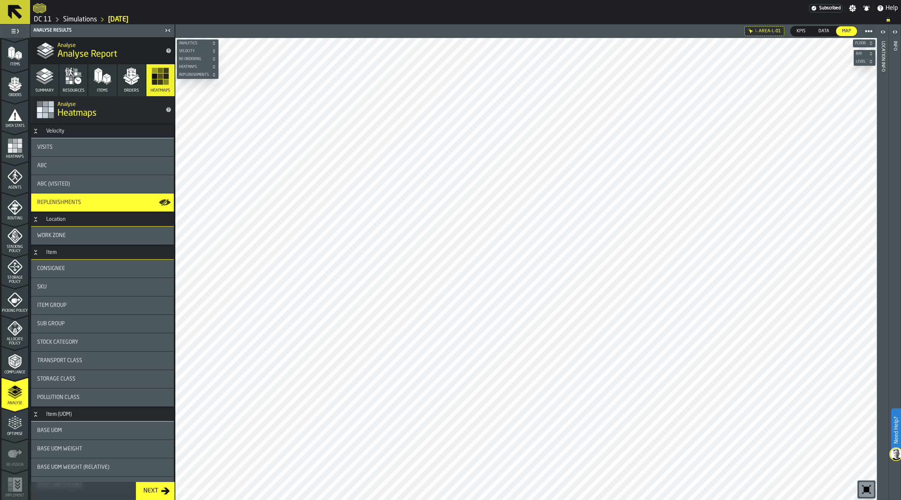
click at [189, 76] on span "Replenishments" at bounding box center [194, 75] width 33 height 4
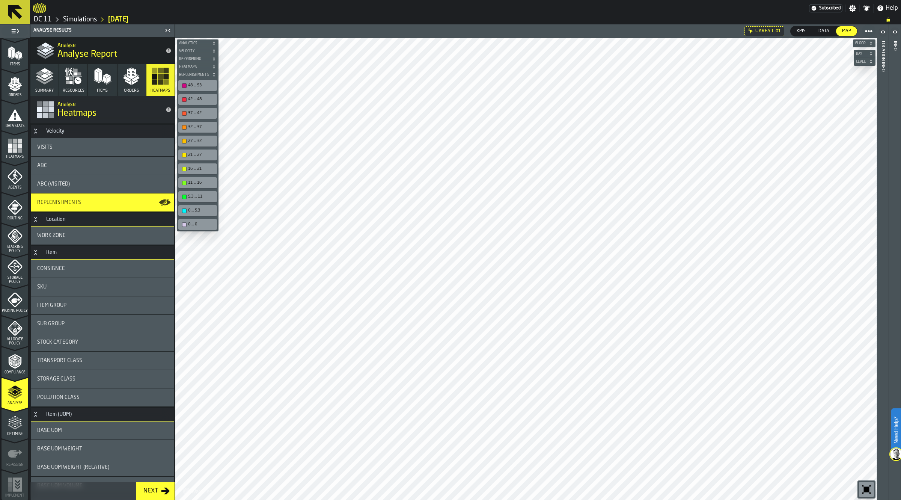
click at [863, 62] on span "Level" at bounding box center [861, 62] width 13 height 4
click at [863, 98] on div "2" at bounding box center [864, 97] width 19 height 18
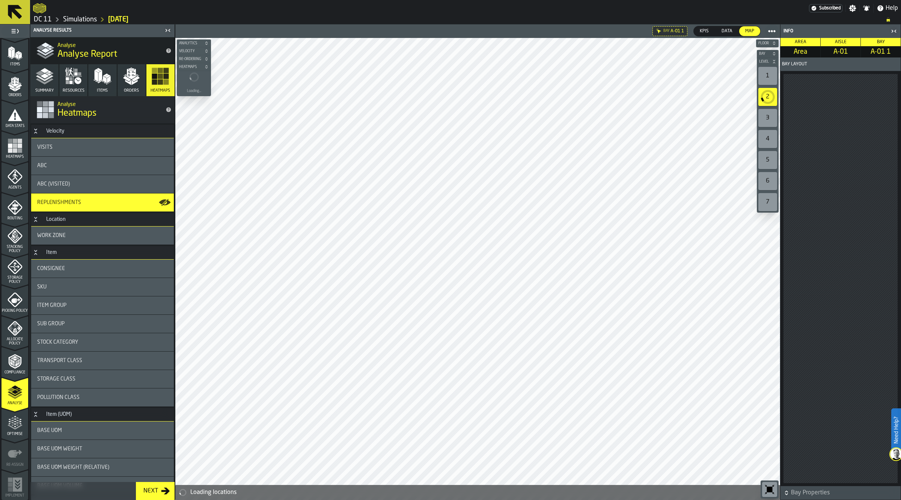
click at [898, 30] on icon "button-toggle-Close me" at bounding box center [894, 31] width 9 height 9
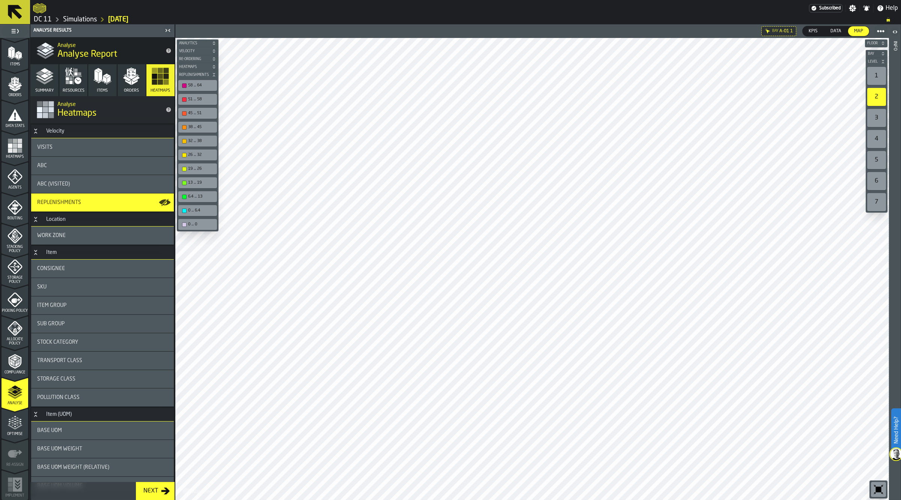
click at [838, 28] on span "Data" at bounding box center [836, 31] width 17 height 7
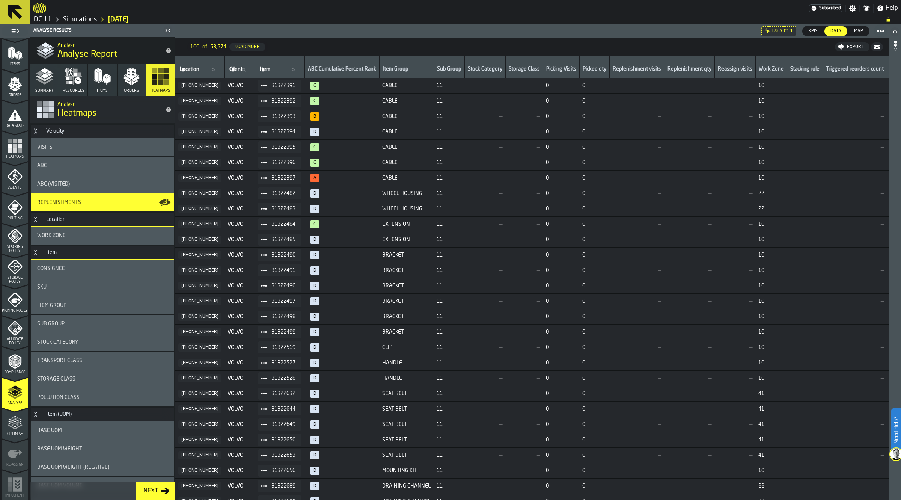
click at [292, 70] on icon at bounding box center [293, 69] width 3 height 3
click at [287, 70] on input "Item Item" at bounding box center [279, 70] width 43 height 10
paste input "********"
type input "********"
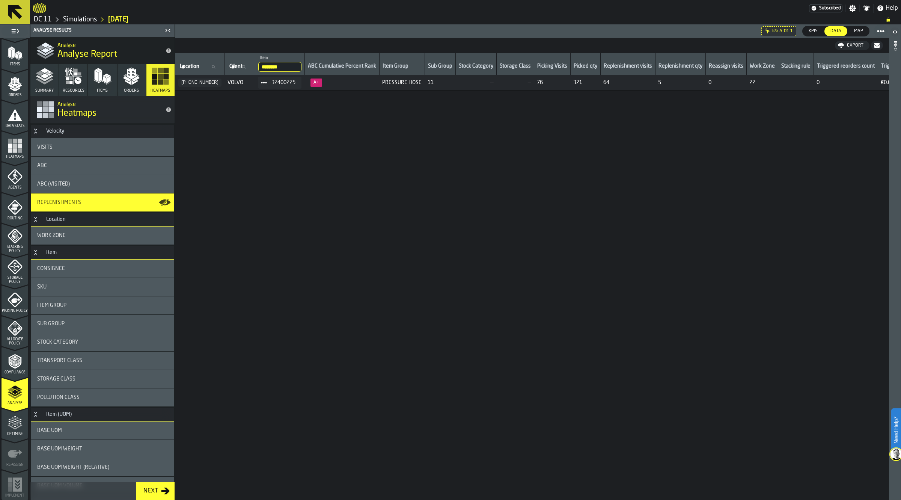
click at [285, 67] on input "********" at bounding box center [279, 67] width 43 height 10
click at [769, 174] on div "Location Location Client Client Item Item ABC Cumulative Percent Rank Item Grou…" at bounding box center [532, 284] width 714 height 462
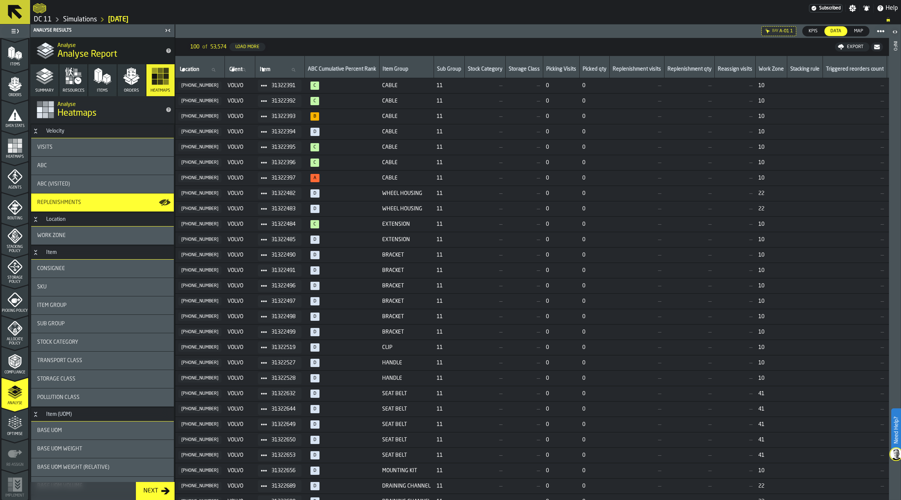
click at [853, 47] on div "Export" at bounding box center [855, 46] width 23 height 5
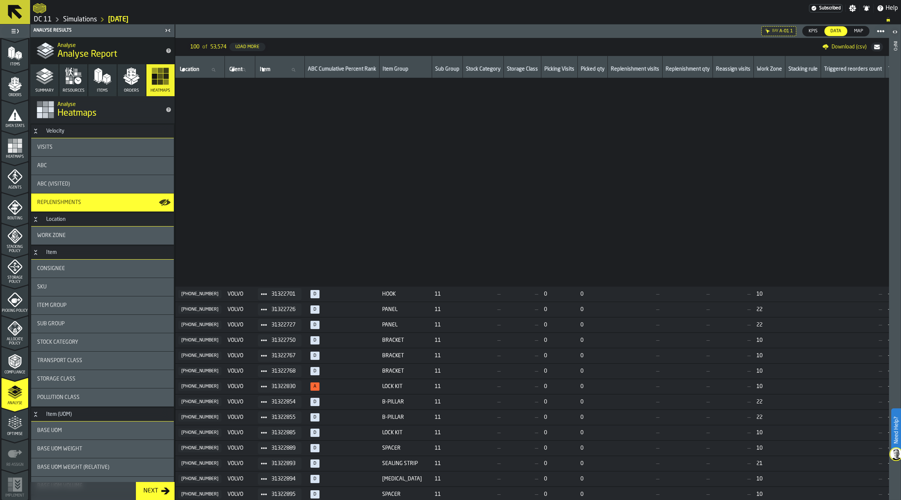
scroll to position [527, 0]
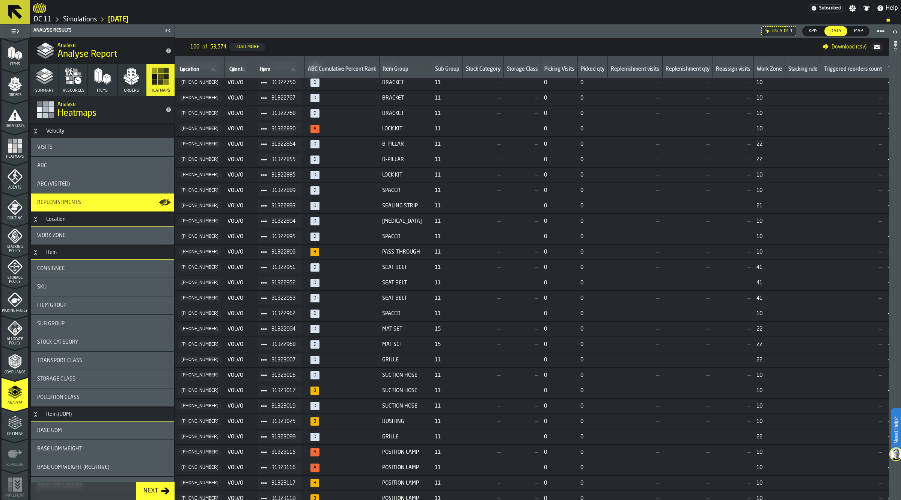
click at [851, 45] on span "Download (csv)" at bounding box center [849, 47] width 35 height 6
click at [8, 432] on span "Optimise" at bounding box center [15, 434] width 27 height 4
click at [17, 386] on icon "menu Analyse" at bounding box center [15, 392] width 15 height 15
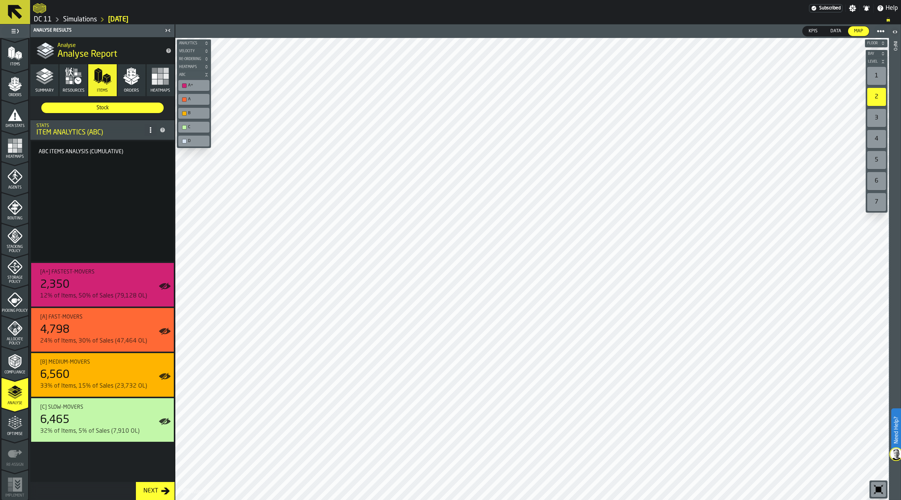
click at [135, 82] on polygon "button" at bounding box center [135, 82] width 6 height 5
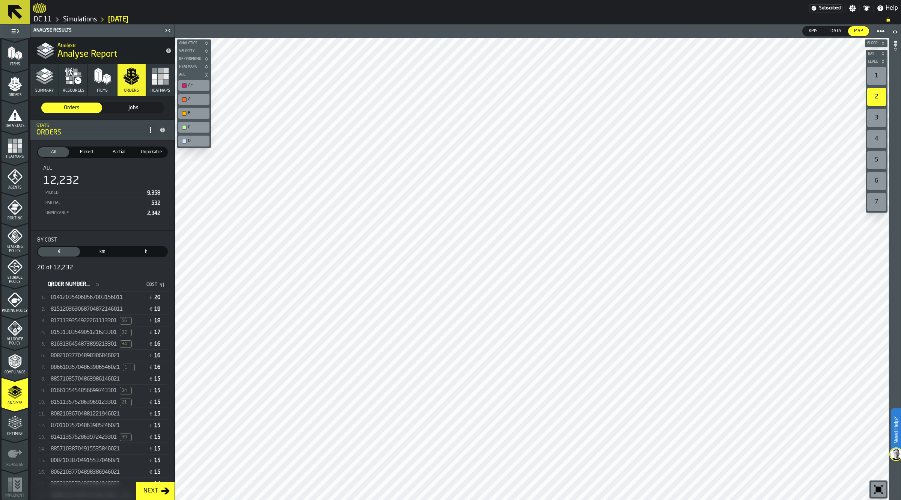
click at [103, 322] on span "8171139354922261113301" at bounding box center [84, 321] width 66 height 6
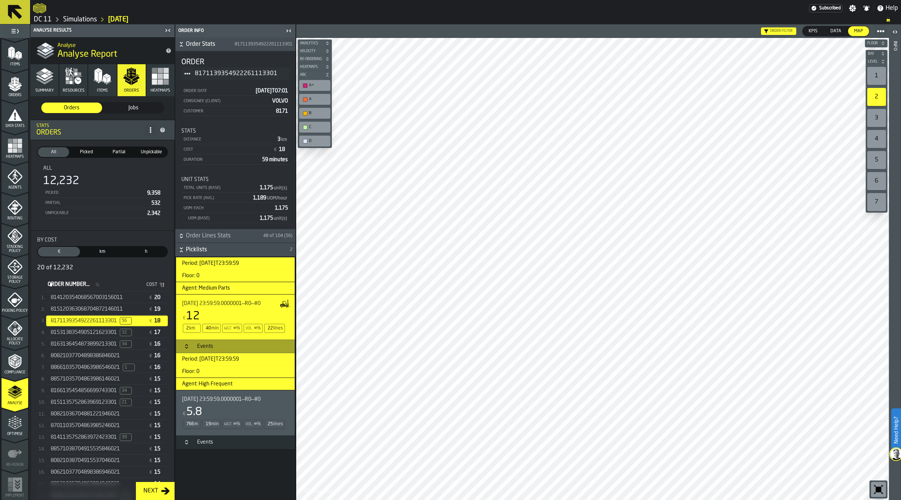
click at [112, 329] on div "8153138354905121623301 32" at bounding box center [98, 333] width 95 height 8
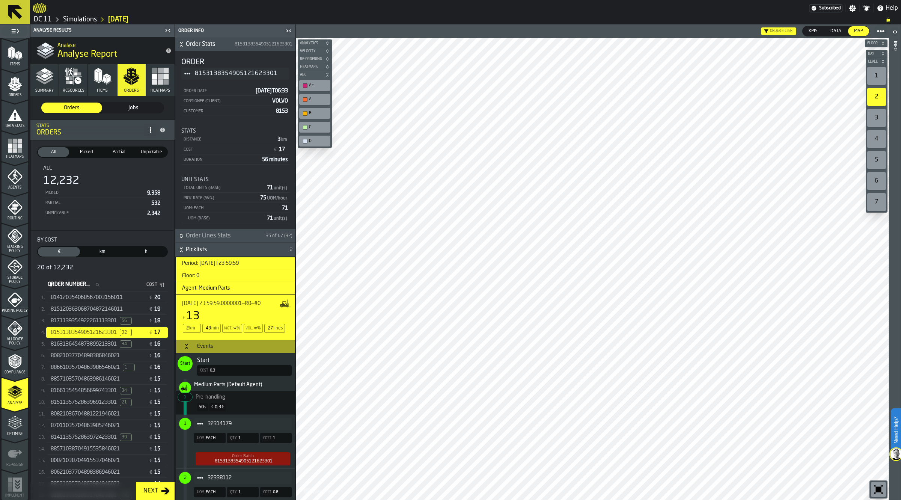
click at [109, 294] on span "814120354068567003156011" at bounding box center [87, 297] width 72 height 6
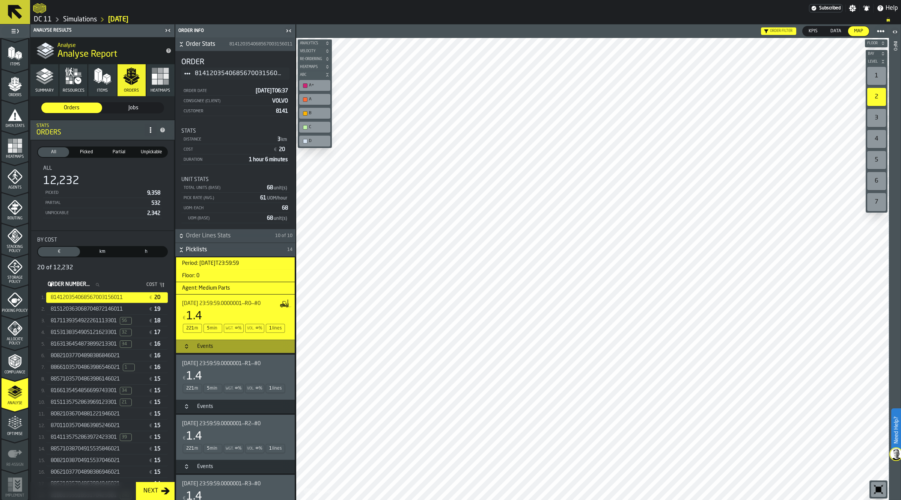
click at [123, 306] on span "815120363068704872146011" at bounding box center [87, 309] width 72 height 6
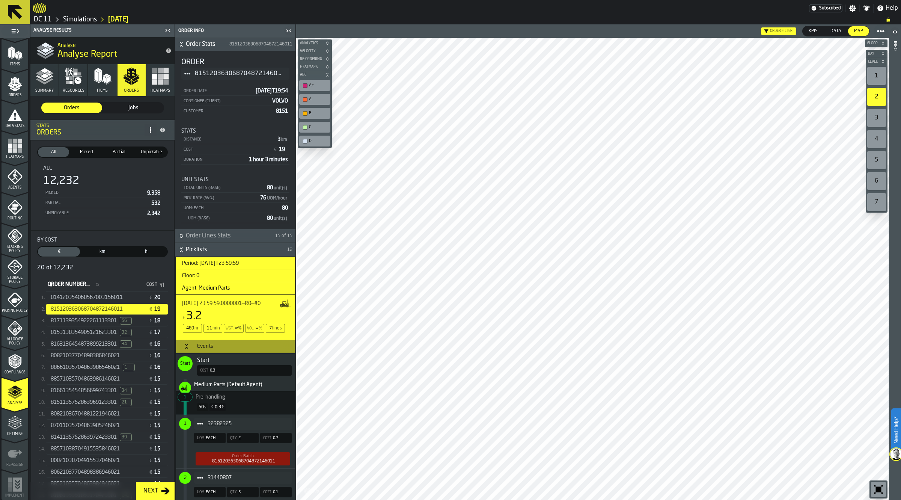
click at [132, 317] on span "56" at bounding box center [126, 321] width 12 height 8
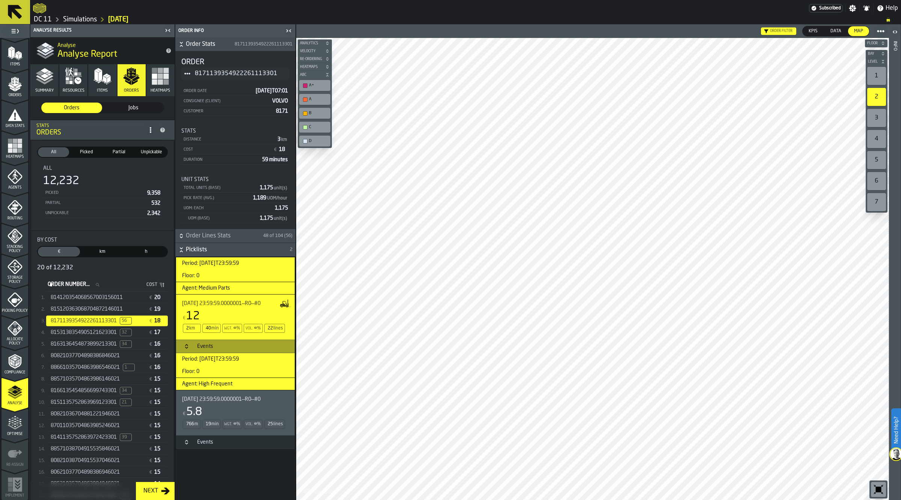
click at [116, 333] on span "8153138354905121623301" at bounding box center [84, 332] width 66 height 6
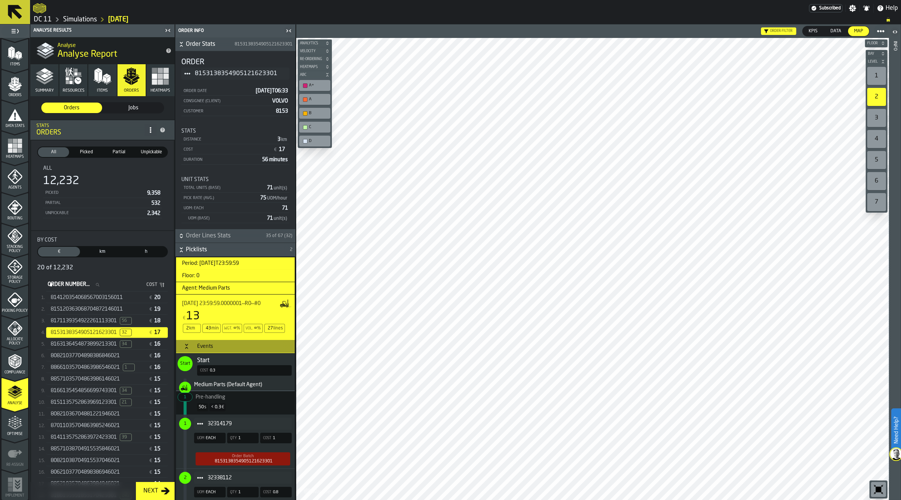
click at [81, 15] on div "Simulations" at bounding box center [74, 19] width 45 height 9
click at [88, 20] on link "Simulations" at bounding box center [80, 19] width 34 height 8
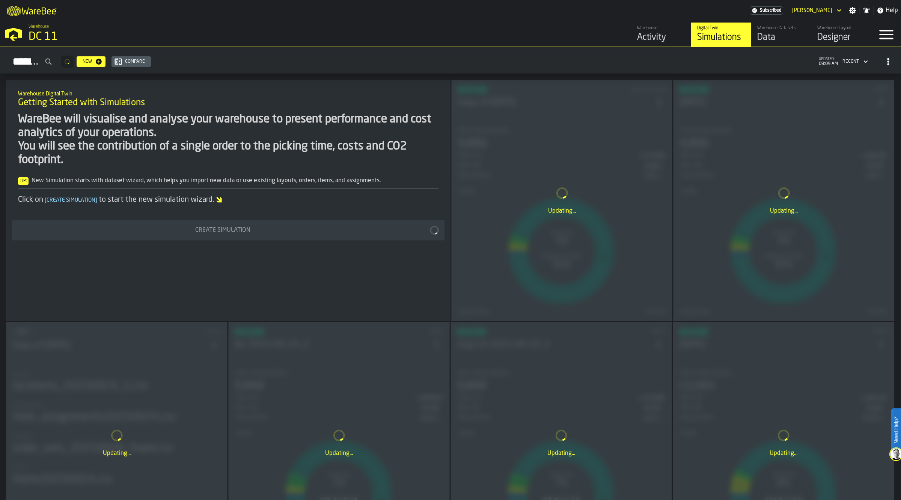
click at [564, 106] on div "Updating..." at bounding box center [562, 200] width 220 height 241
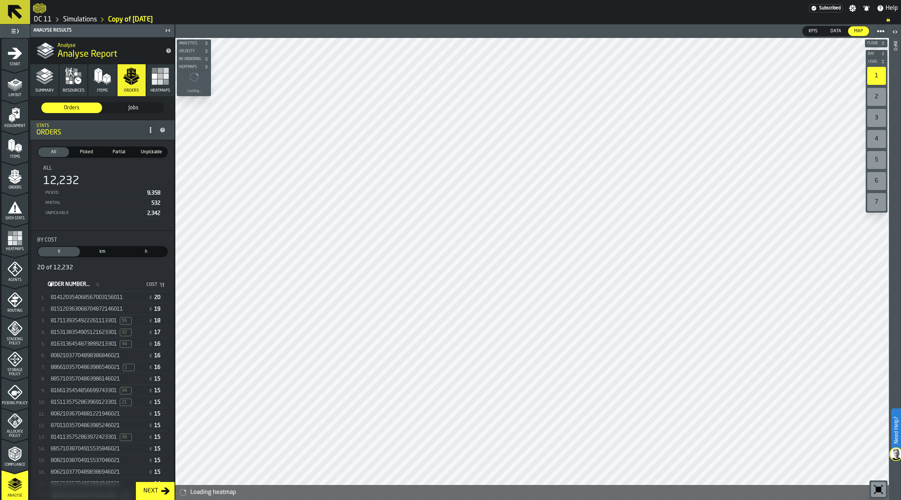
click at [68, 320] on span "8171139354922261113301" at bounding box center [84, 321] width 66 height 6
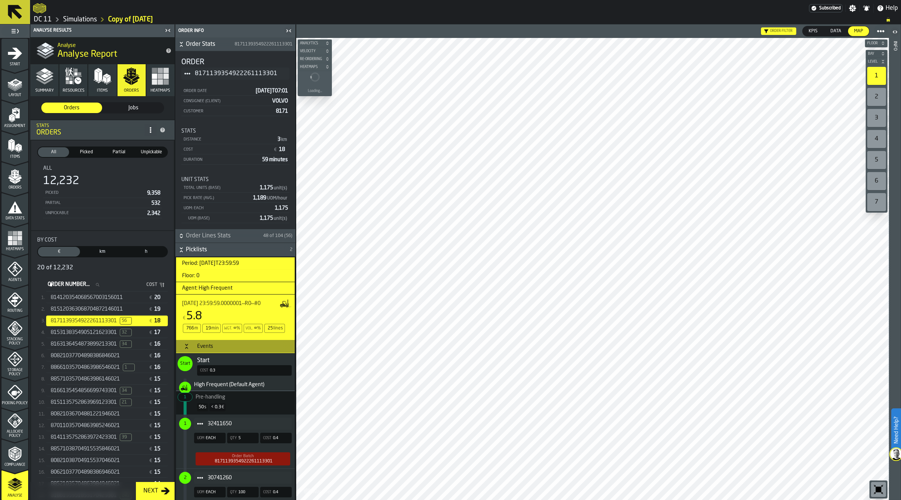
click at [123, 307] on span "815120363068704872146011" at bounding box center [87, 309] width 72 height 6
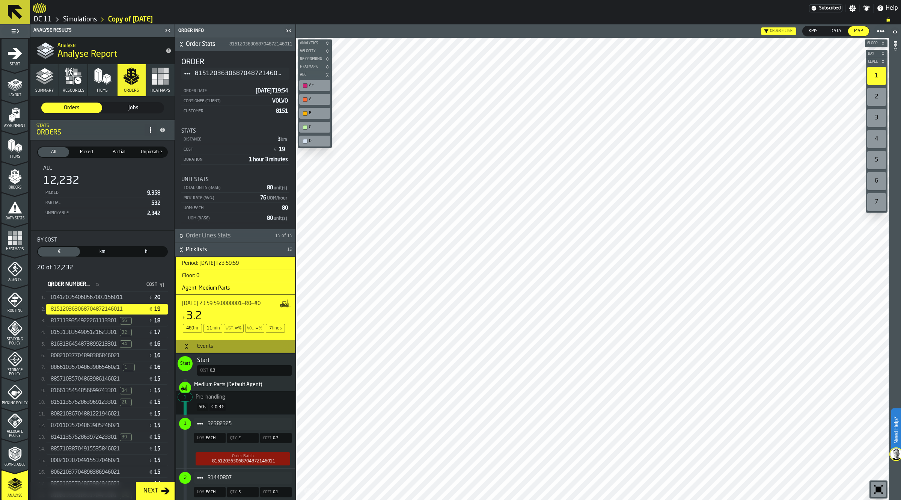
click at [137, 342] on div "8163136454873899213301 34" at bounding box center [98, 344] width 95 height 8
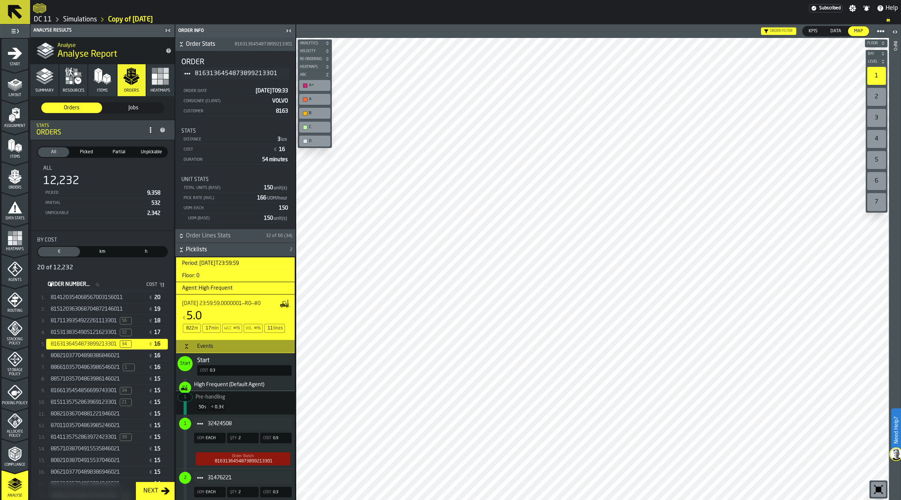
click at [131, 368] on span "1" at bounding box center [129, 368] width 12 height 8
click at [86, 413] on span "80821036704881221946021" at bounding box center [85, 414] width 69 height 6
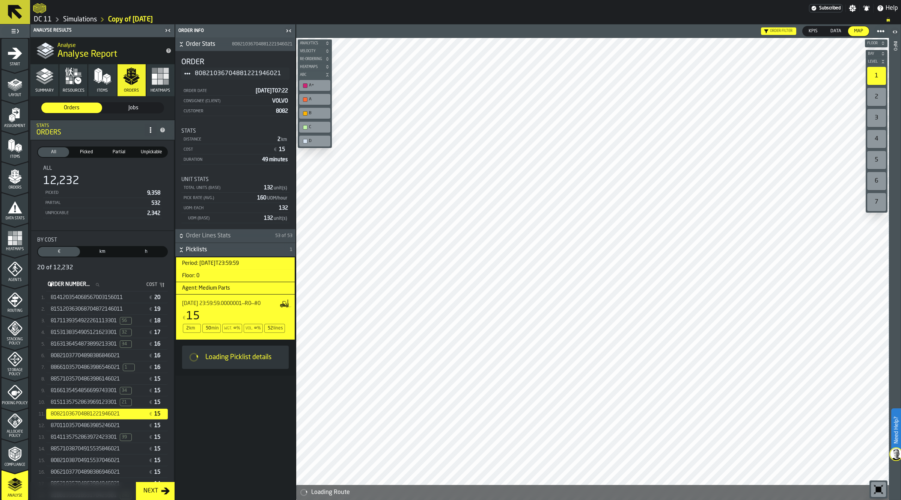
click at [89, 19] on link "Simulations" at bounding box center [80, 19] width 34 height 8
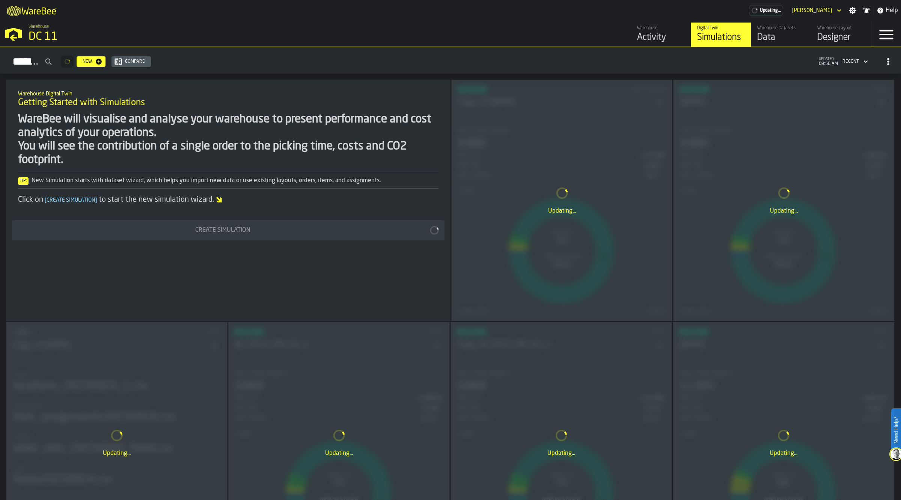
click at [807, 204] on div "Updating..." at bounding box center [784, 200] width 220 height 241
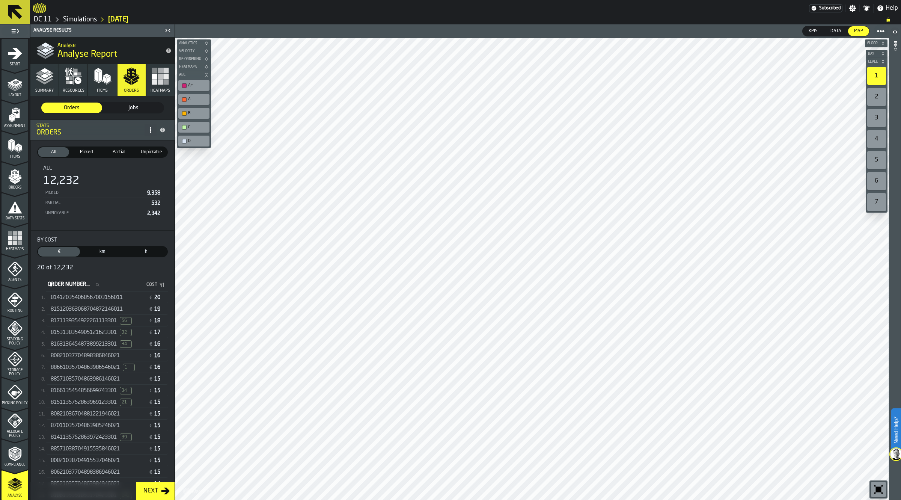
click at [60, 336] on div "8153138354905121623301 32 € 17" at bounding box center [107, 332] width 122 height 11
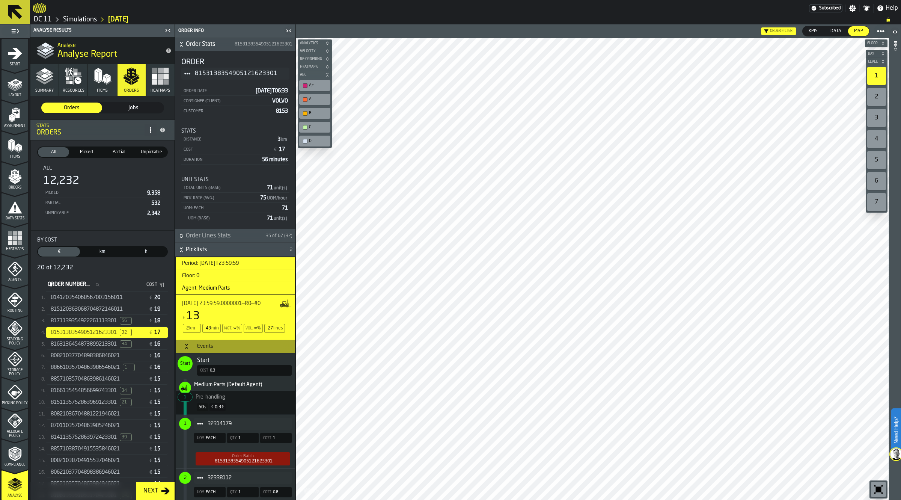
click at [100, 400] on span "8151135752863969123301" at bounding box center [84, 402] width 66 height 6
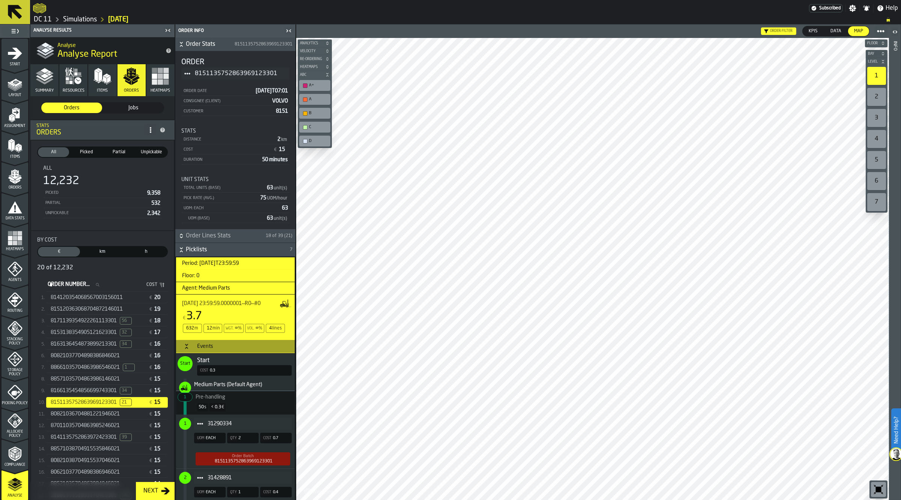
click at [123, 437] on span "39" at bounding box center [126, 437] width 12 height 8
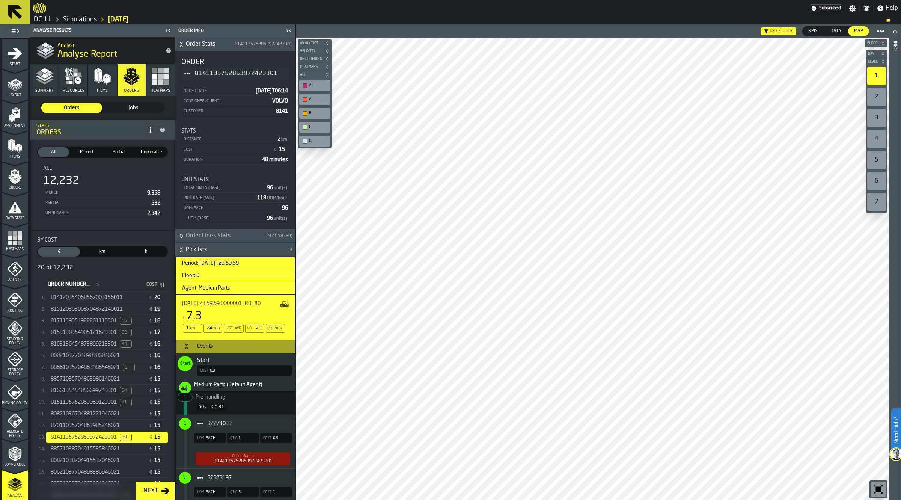
drag, startPoint x: 230, startPoint y: 44, endPoint x: 241, endPoint y: 140, distance: 96.4
click at [241, 140] on div "Order Stats 8141135752863972423301 Order 8141135752863972423301 Order Date [DAT…" at bounding box center [235, 134] width 120 height 192
drag, startPoint x: 50, startPoint y: 436, endPoint x: 122, endPoint y: 436, distance: 72.1
click at [122, 436] on div "8141135752863972423301 39" at bounding box center [97, 437] width 98 height 8
copy span "8141135752863972423301"
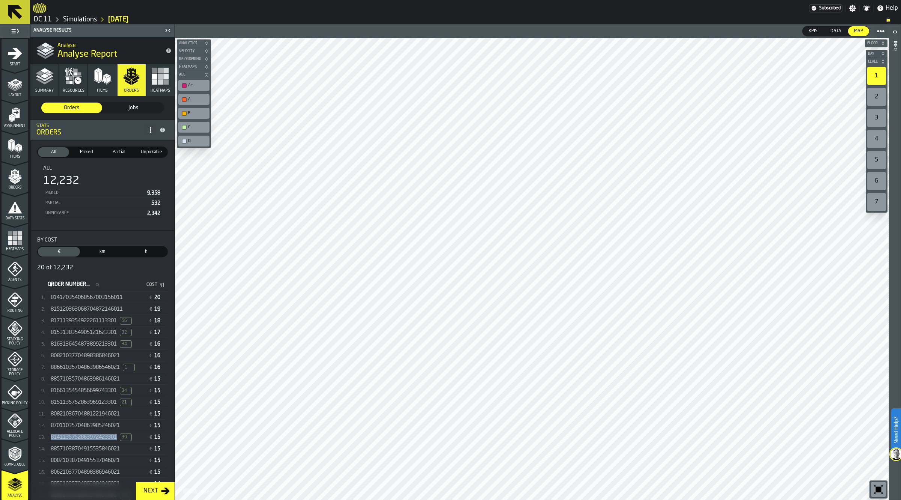
click at [874, 485] on icon "button-toolbar-undefined" at bounding box center [879, 489] width 12 height 12
click at [206, 75] on icon "button-" at bounding box center [206, 74] width 5 height 5
click at [879, 63] on span "Level" at bounding box center [873, 62] width 13 height 4
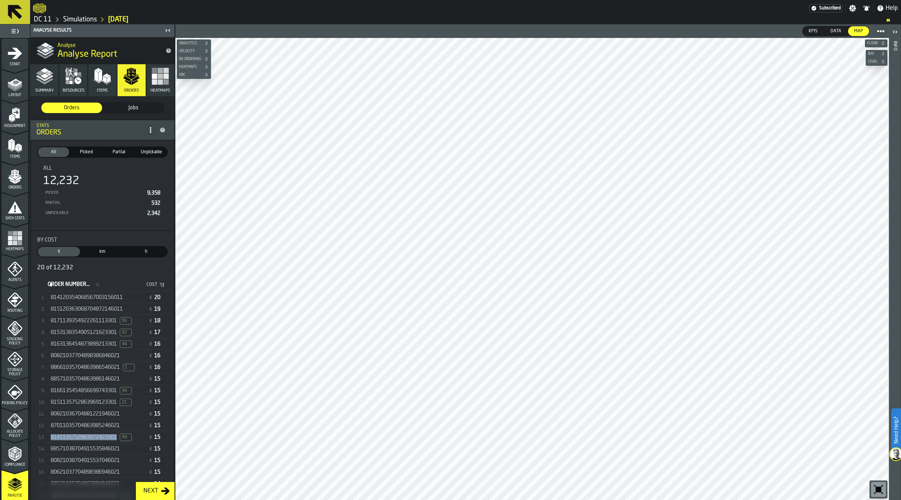
click at [158, 80] on rect "button" at bounding box center [160, 81] width 5 height 5
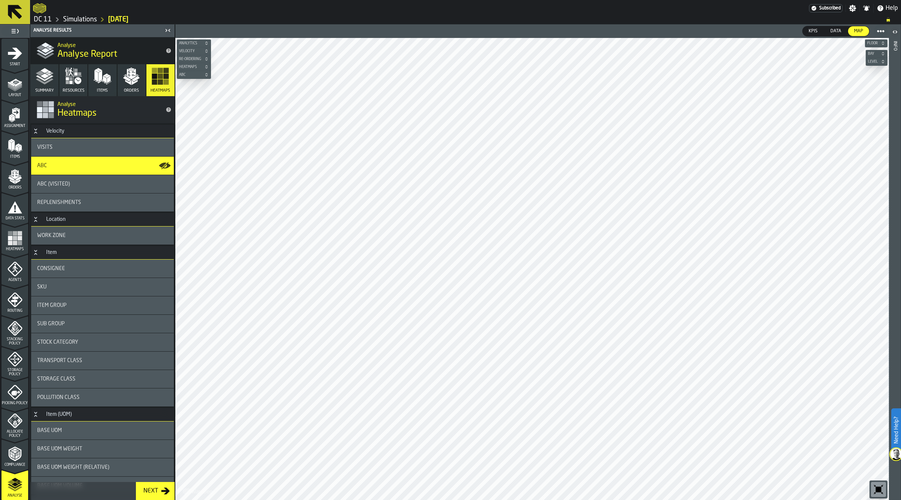
click at [92, 199] on div "Replenishments" at bounding box center [102, 202] width 131 height 6
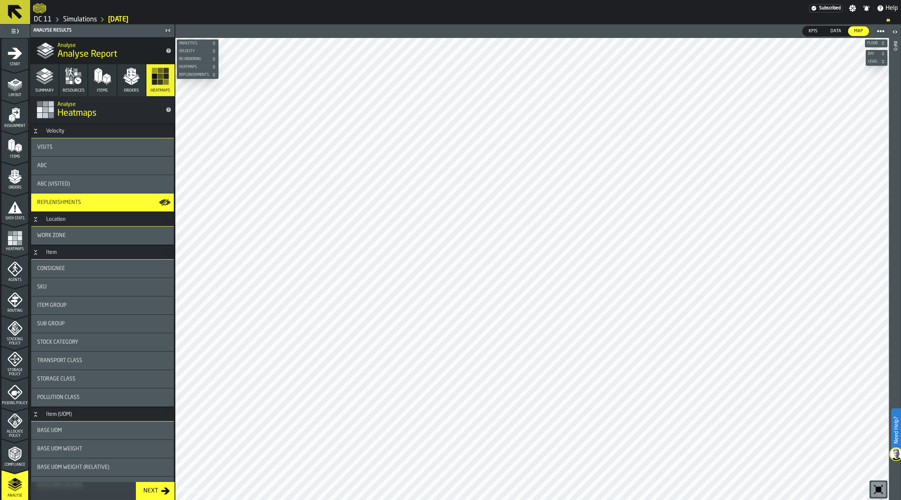
click at [128, 83] on polygon "button" at bounding box center [128, 82] width 6 height 5
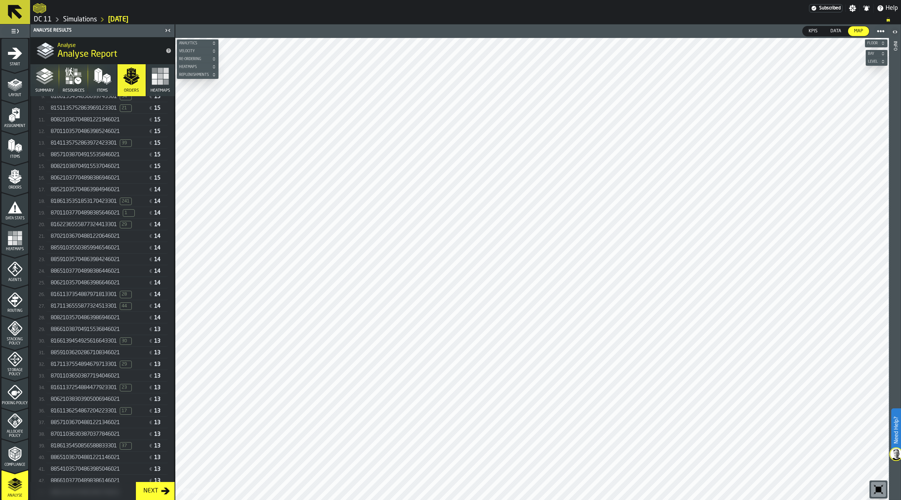
scroll to position [287, 0]
click at [94, 209] on span "8186135351853170423301" at bounding box center [84, 208] width 66 height 6
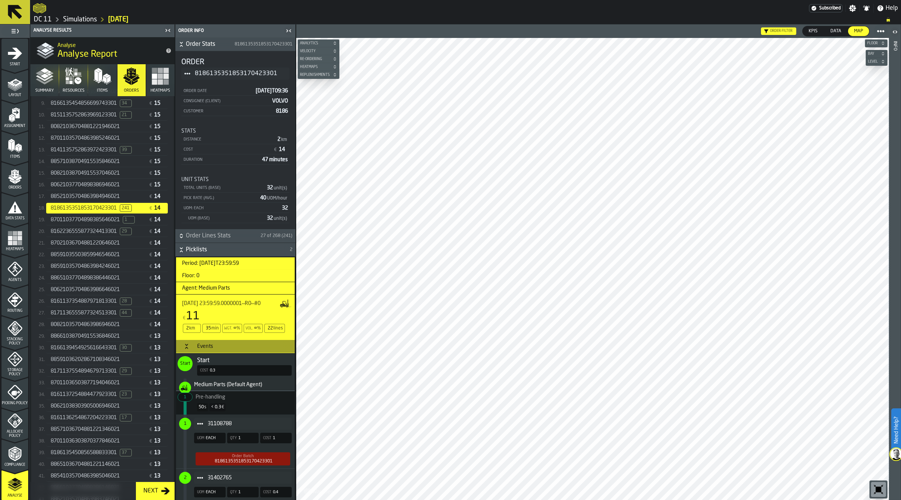
click at [205, 348] on div "Events" at bounding box center [205, 346] width 25 height 6
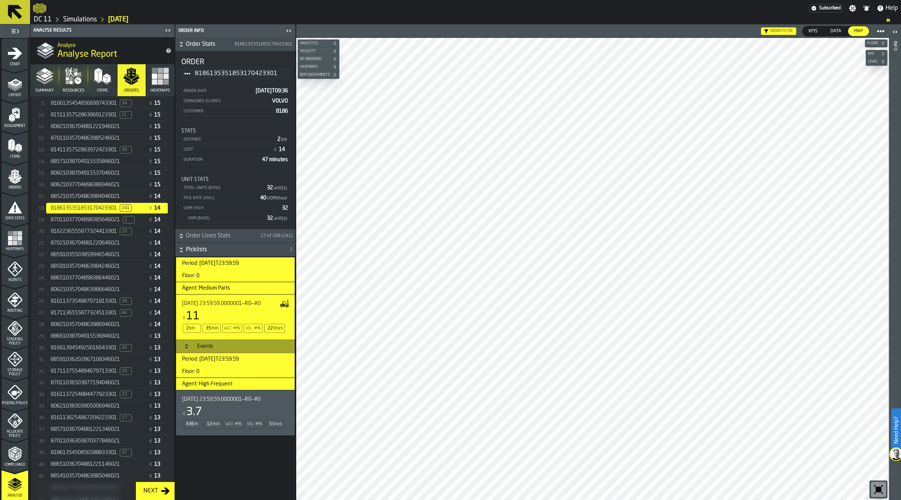
click at [211, 402] on span "[DATE] 23:59:59.0000001—R0—#0" at bounding box center [221, 399] width 78 height 6
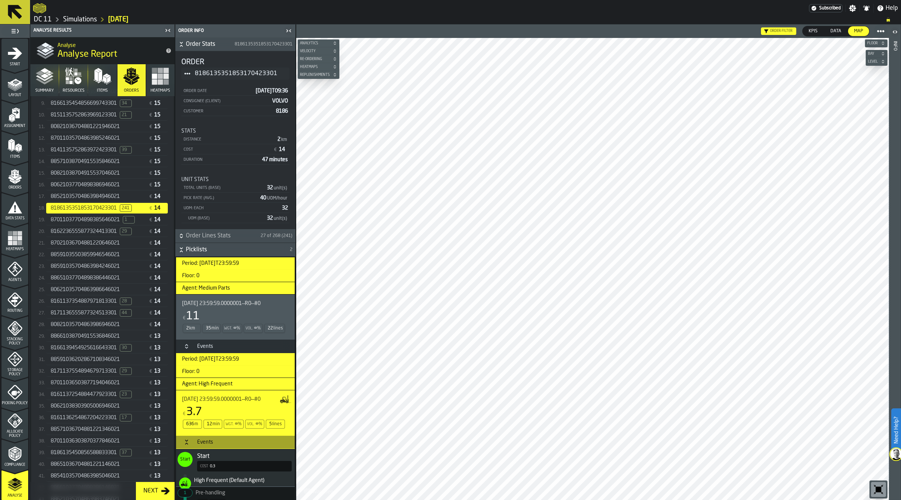
click at [203, 345] on div "Events" at bounding box center [205, 346] width 25 height 6
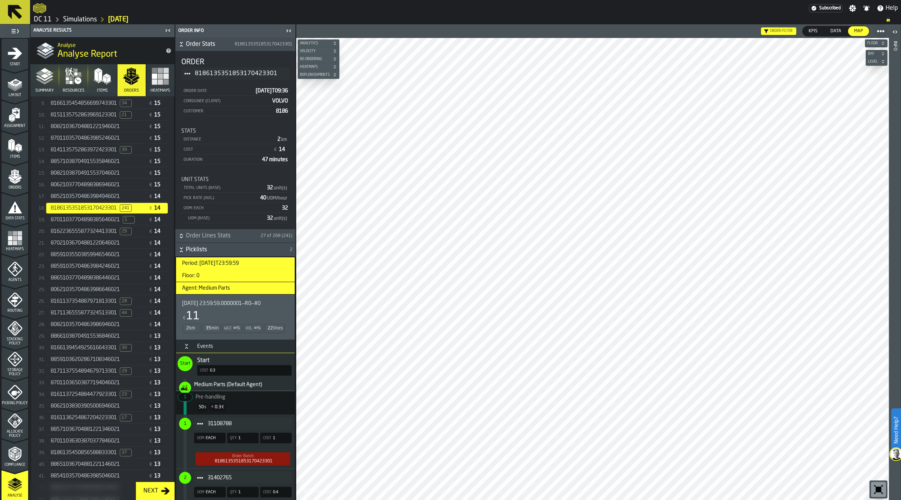
click at [203, 349] on div "Events" at bounding box center [205, 346] width 25 height 6
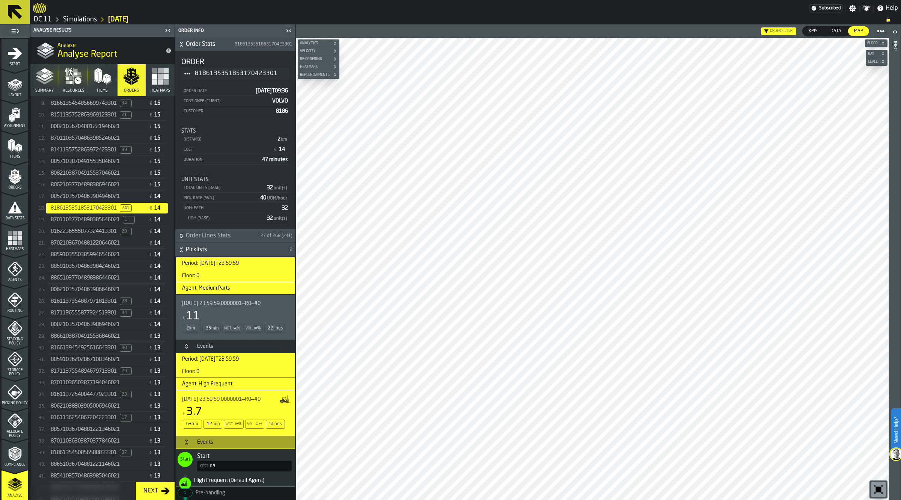
click at [205, 445] on div "Events" at bounding box center [205, 442] width 25 height 6
click at [236, 310] on div "[DATE] 23:59:59.0000001—R0—#0 € 11 2 km 35 min Wgt. ∞ % Vol. ∞ % 22 lines" at bounding box center [234, 316] width 104 height 33
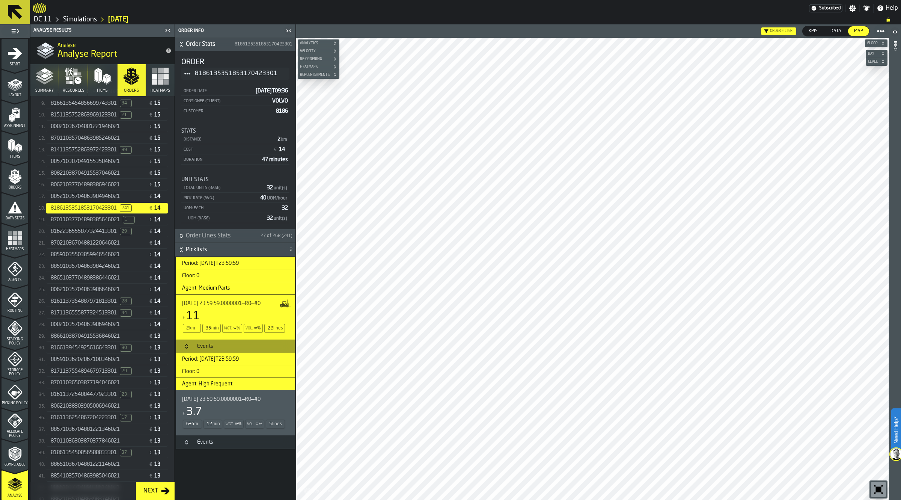
click at [290, 32] on icon "button-toggle-Close me" at bounding box center [288, 30] width 9 height 9
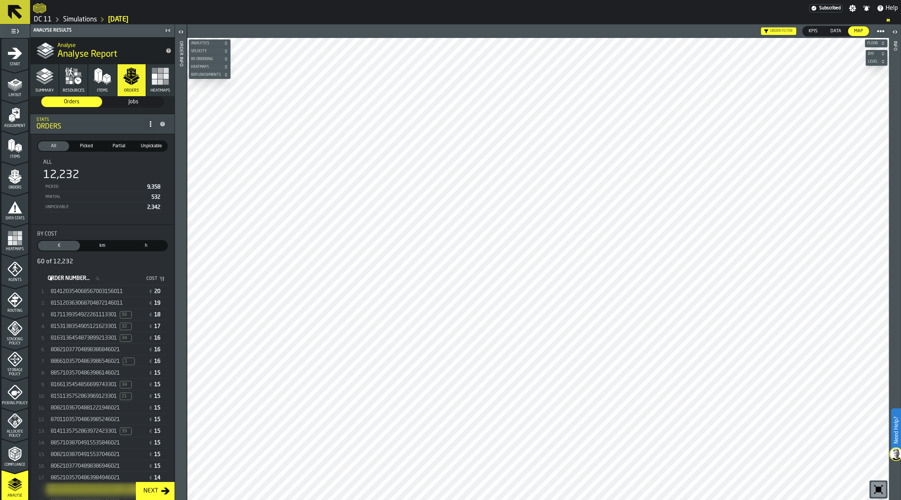
scroll to position [0, 0]
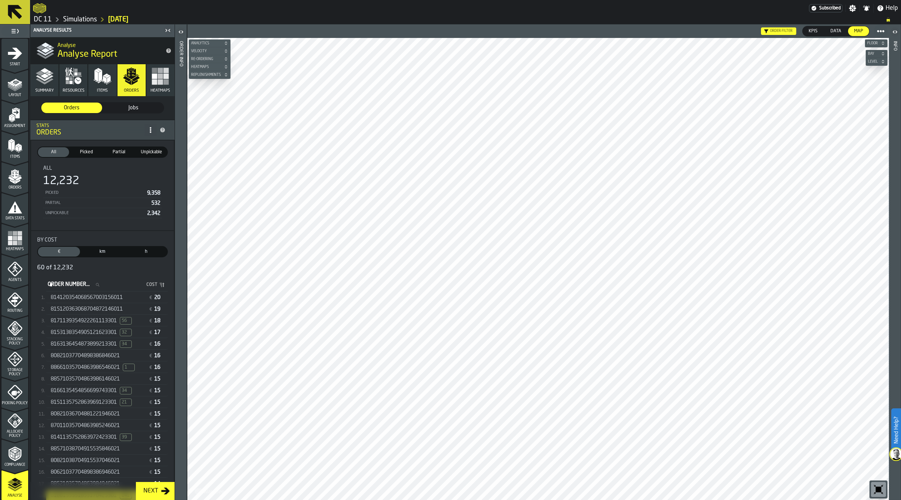
click at [79, 292] on div "814120354068567003156011 € 20" at bounding box center [107, 297] width 122 height 11
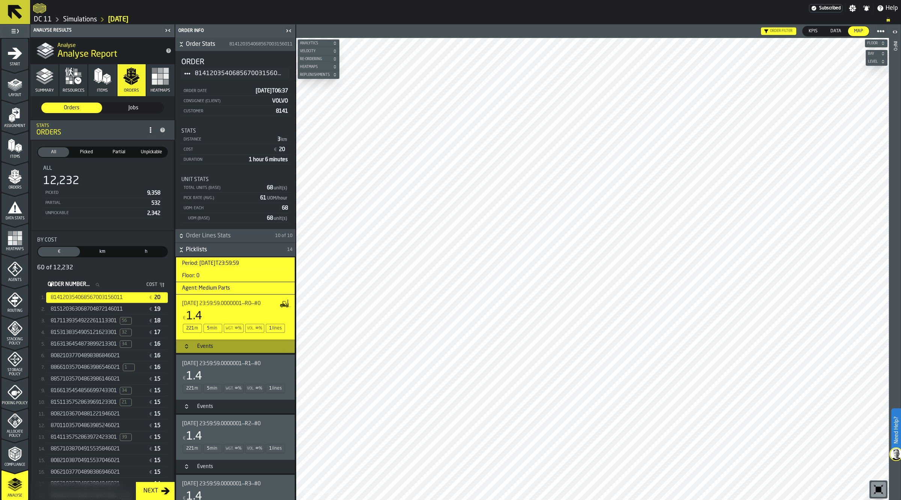
click at [213, 368] on div "[DATE] 23:59:59.0000001—R1—#0 € 1.4 221 m 5 min Wgt. ∞ % Vol. ∞ % 1 lines" at bounding box center [234, 377] width 104 height 33
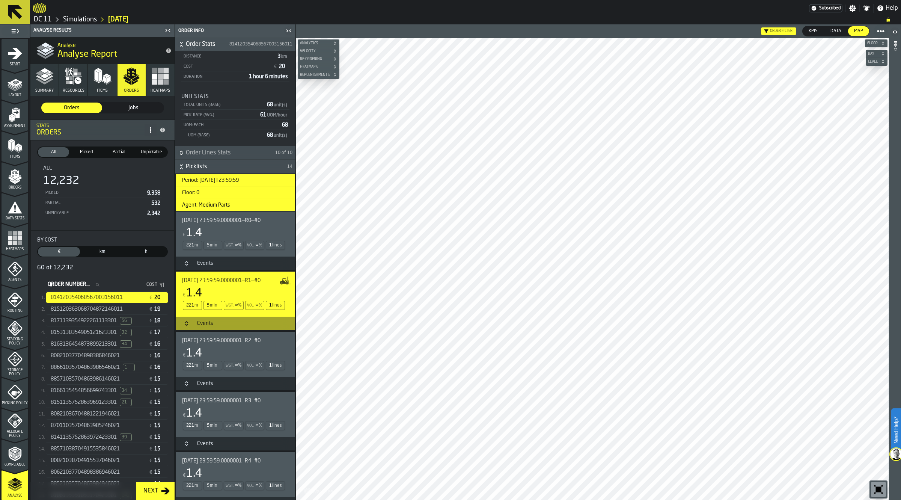
scroll to position [235, 0]
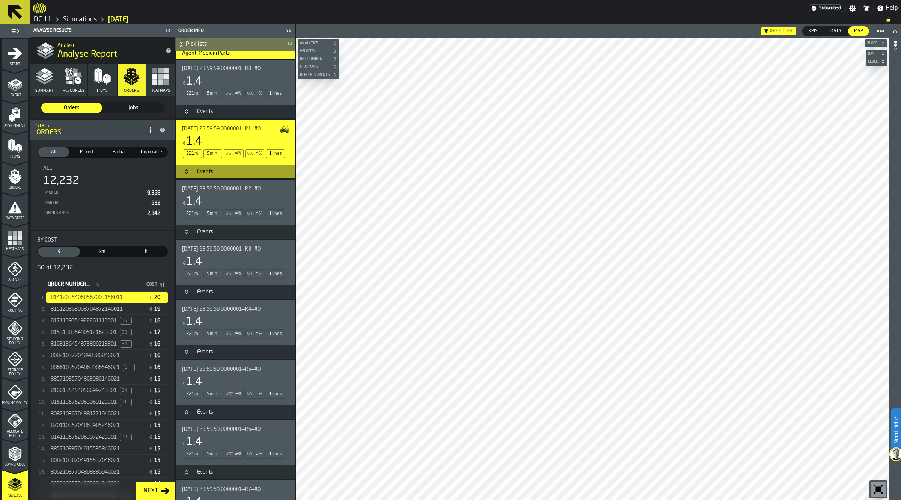
click at [200, 173] on div "Events" at bounding box center [205, 172] width 25 height 6
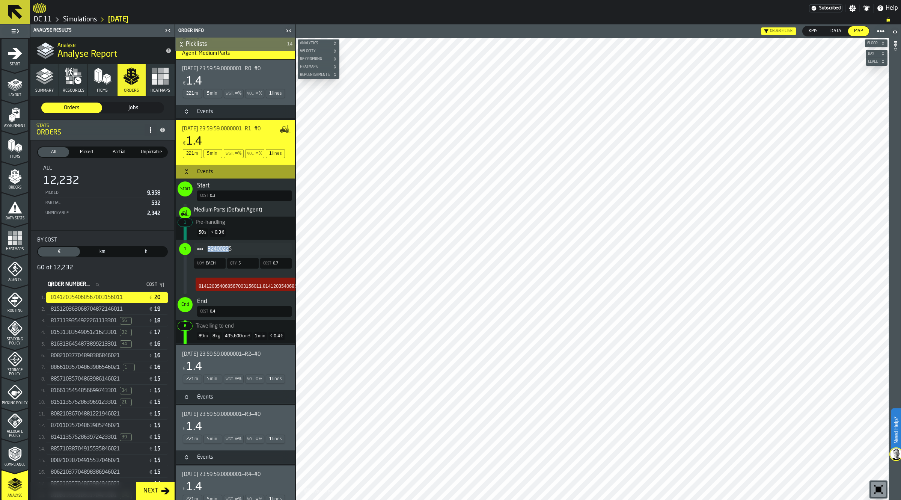
drag, startPoint x: 231, startPoint y: 254, endPoint x: 207, endPoint y: 251, distance: 24.6
click at [207, 251] on div "32400225" at bounding box center [243, 249] width 98 height 12
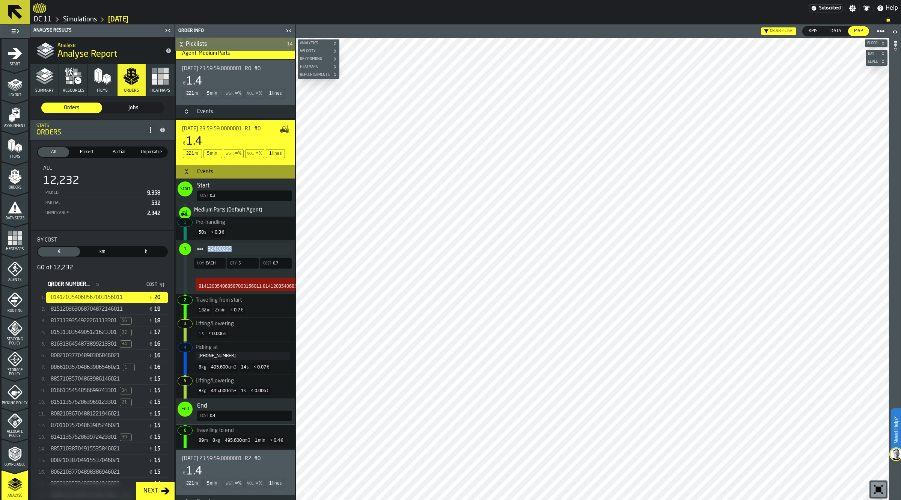
drag, startPoint x: 235, startPoint y: 253, endPoint x: 207, endPoint y: 252, distance: 28.2
click at [207, 252] on div "32400225" at bounding box center [243, 249] width 98 height 12
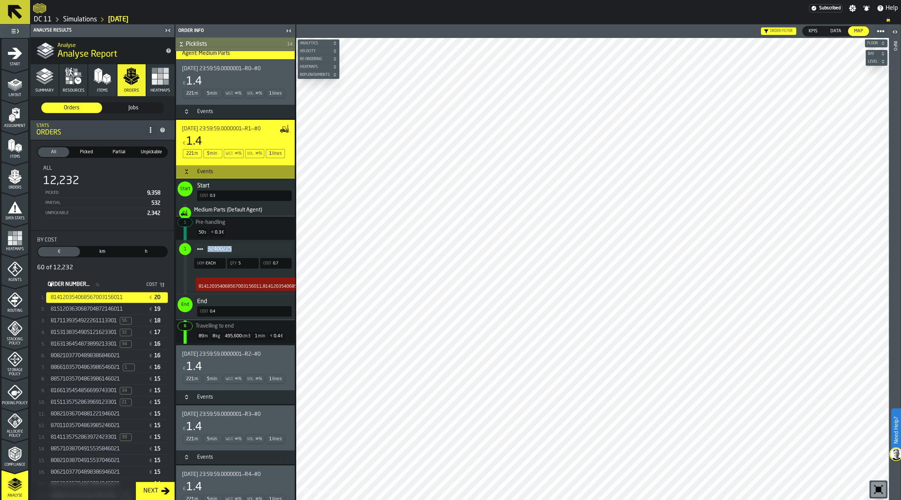
click at [240, 364] on div "€ 1.4" at bounding box center [234, 367] width 104 height 14
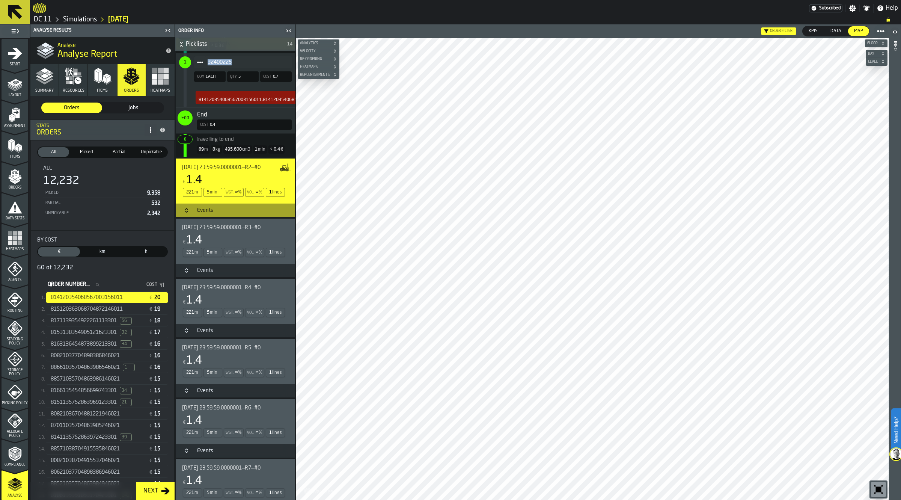
scroll to position [422, 0]
click at [209, 213] on h3 "Events" at bounding box center [235, 209] width 119 height 14
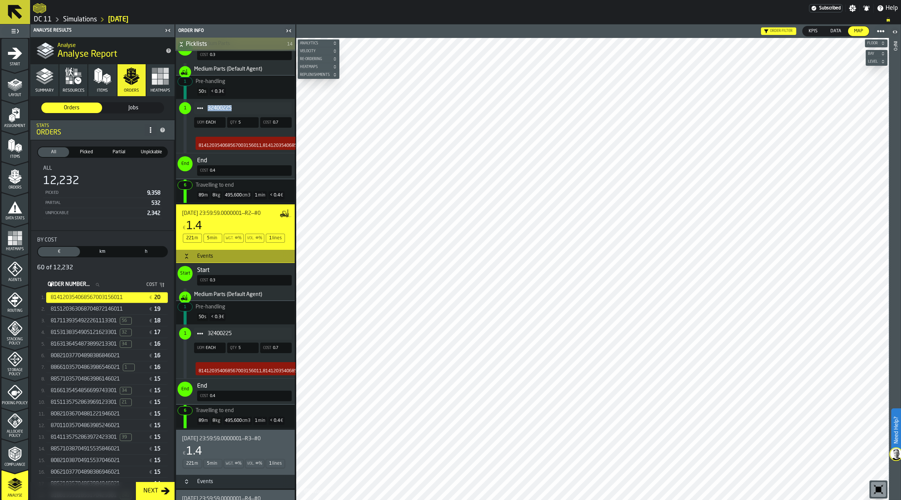
scroll to position [94, 0]
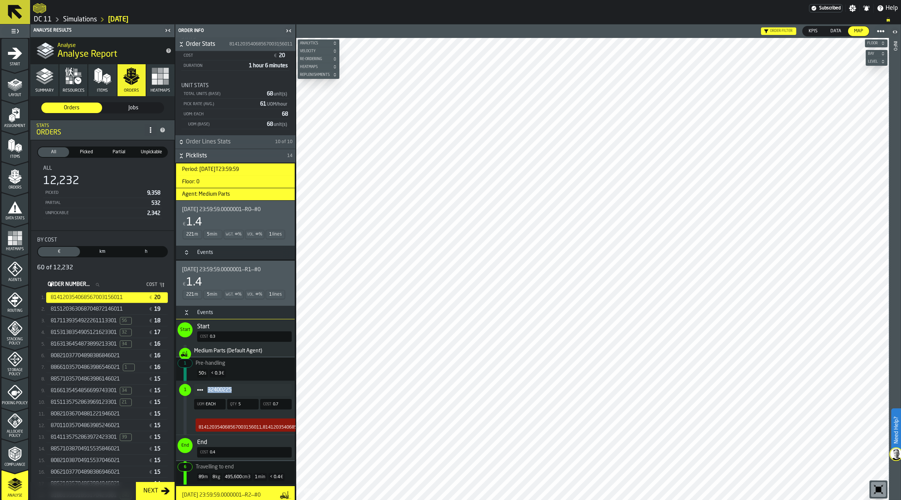
click at [236, 390] on span "32400225" at bounding box center [247, 390] width 78 height 6
drag, startPoint x: 131, startPoint y: 297, endPoint x: 50, endPoint y: 296, distance: 80.7
click at [50, 296] on div "814120354068567003156011" at bounding box center [97, 297] width 98 height 6
copy span "814120354068567003156011"
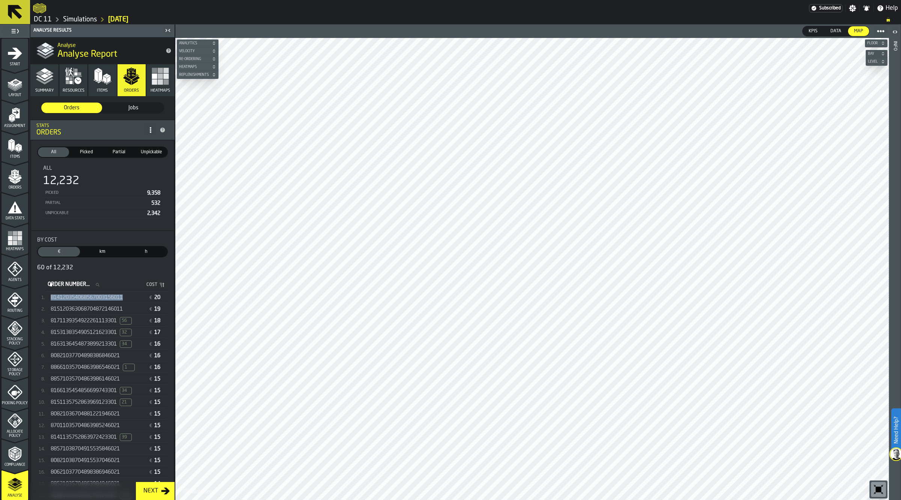
click at [115, 296] on span "814120354068567003156011" at bounding box center [87, 297] width 72 height 6
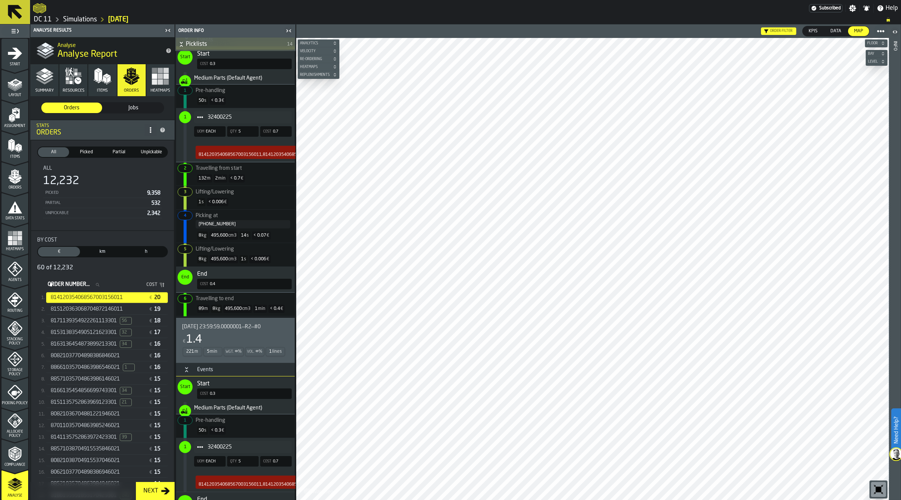
scroll to position [85, 0]
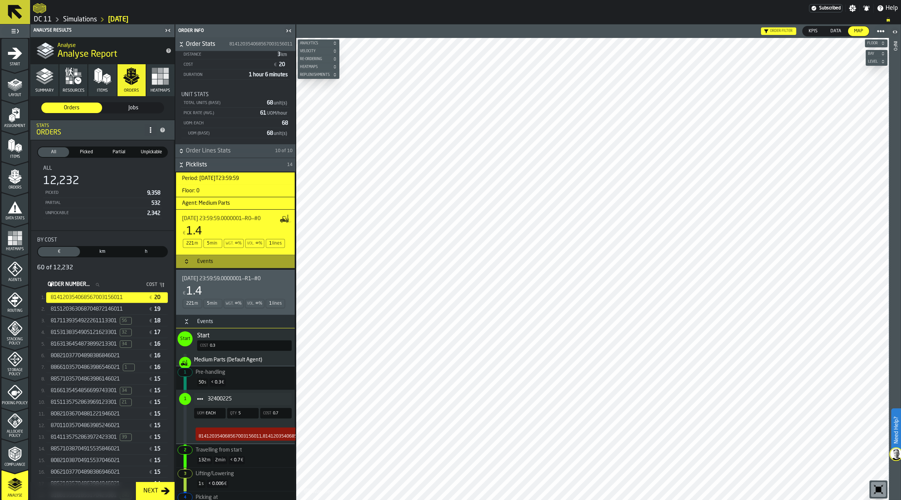
click at [207, 317] on h3 "Events" at bounding box center [235, 322] width 119 height 14
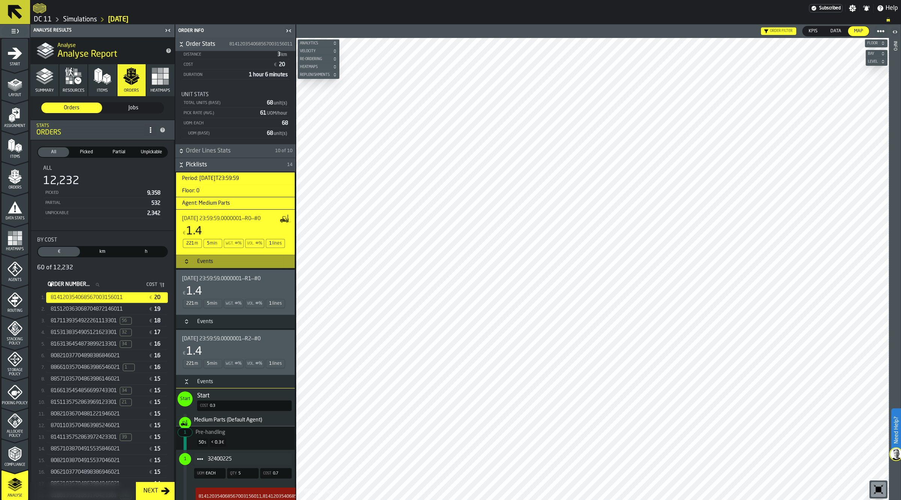
click at [201, 380] on div "Events" at bounding box center [205, 382] width 25 height 6
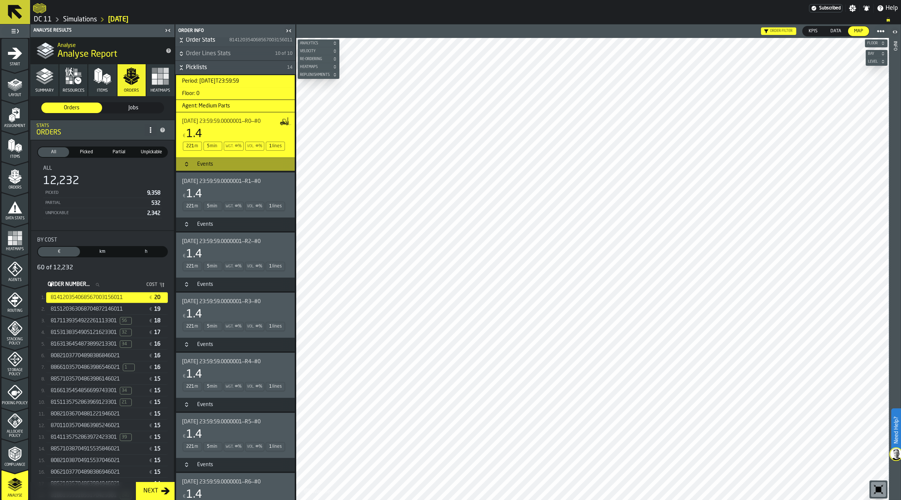
scroll to position [320, 0]
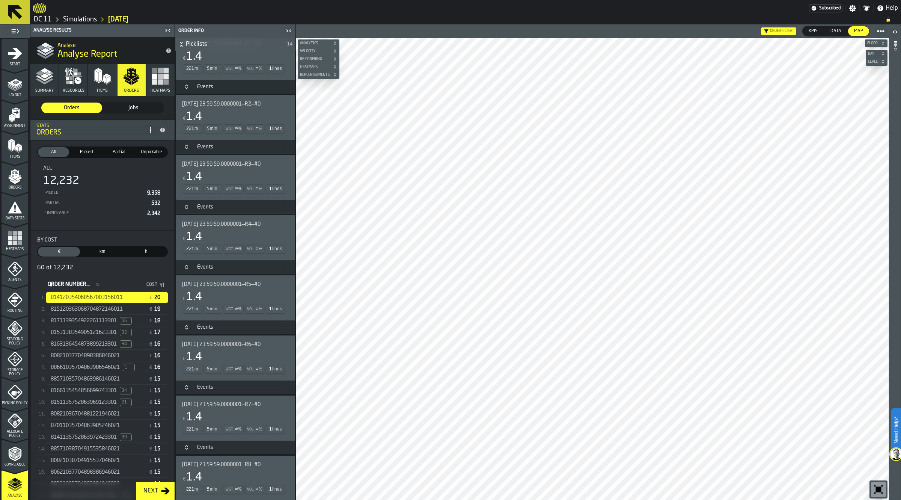
click at [208, 347] on span "[DATE] 23:59:59.0000001—R6—#0" at bounding box center [221, 344] width 78 height 6
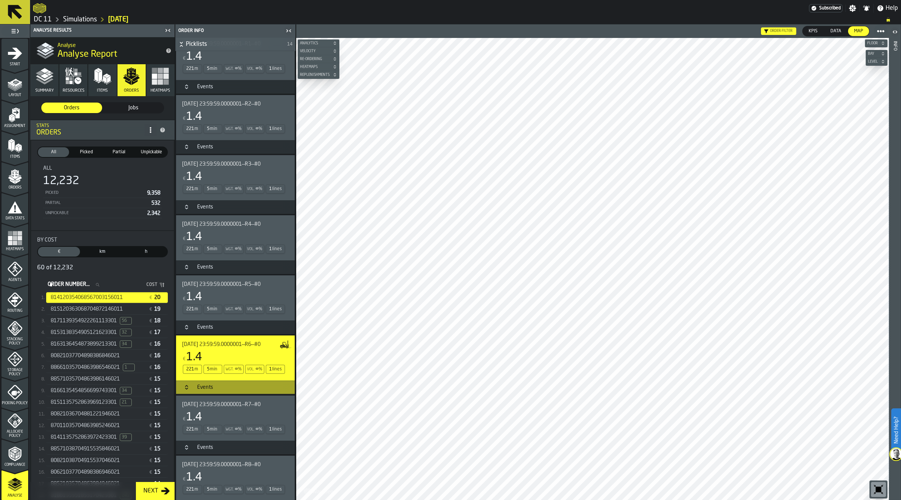
click at [164, 80] on rect "button" at bounding box center [166, 81] width 5 height 5
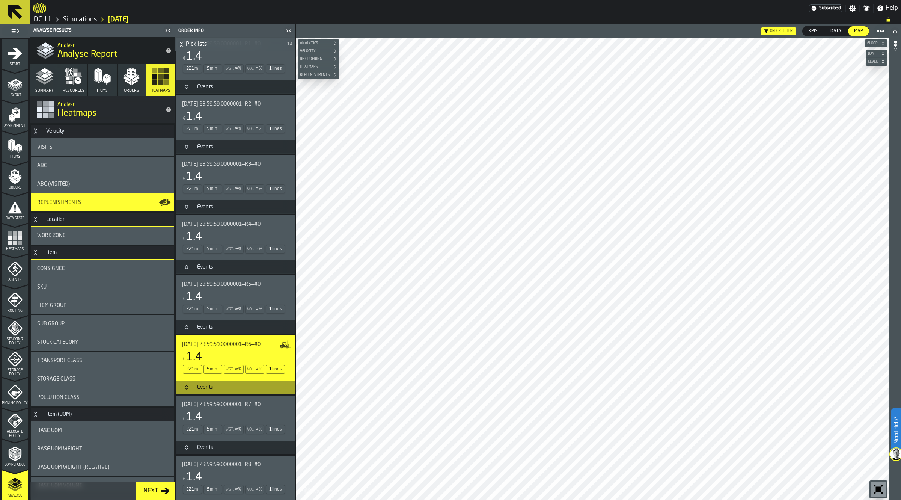
click at [290, 32] on icon "button-toggle-Close me" at bounding box center [288, 30] width 9 height 9
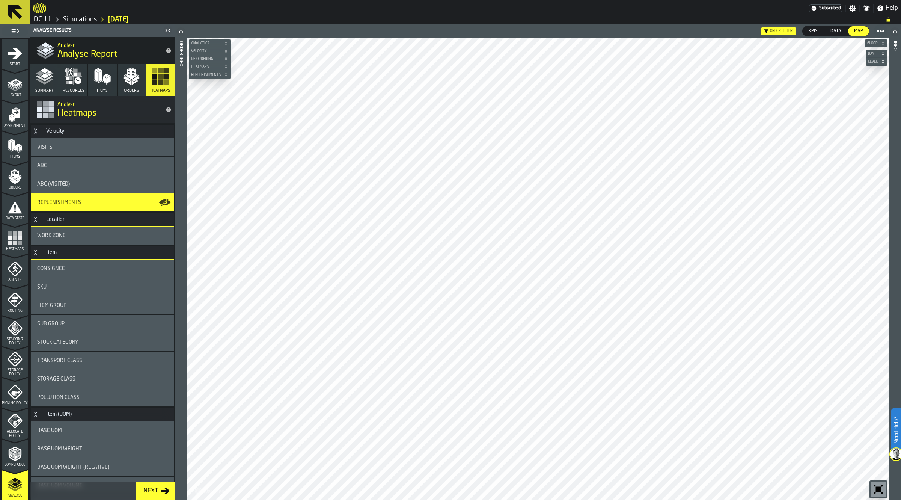
click at [100, 202] on div "Replenishments" at bounding box center [102, 202] width 131 height 6
click at [93, 163] on div "ABC" at bounding box center [102, 166] width 131 height 6
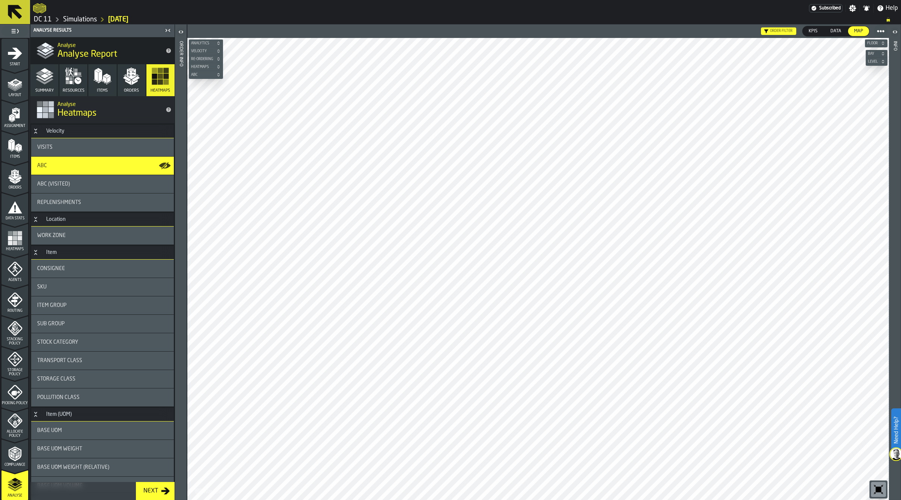
click at [0, 0] on icon at bounding box center [0, 0] width 0 height 0
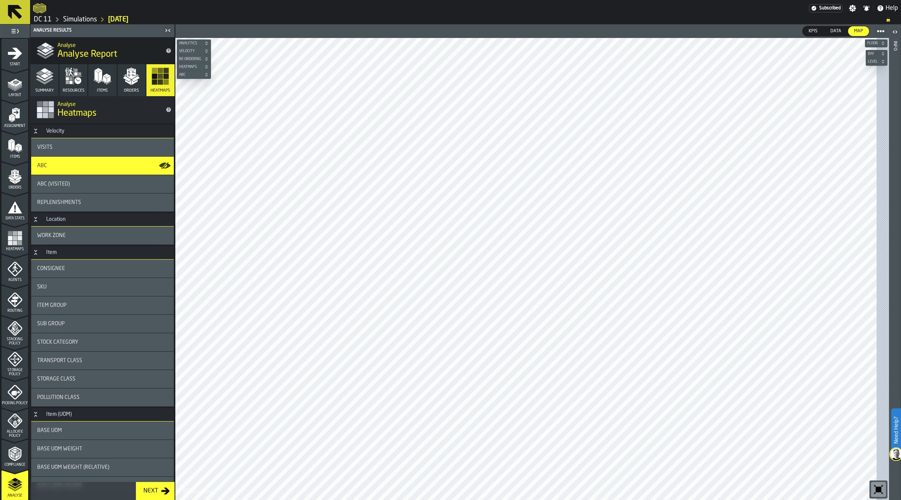
click at [73, 200] on span "Replenishments" at bounding box center [59, 202] width 44 height 6
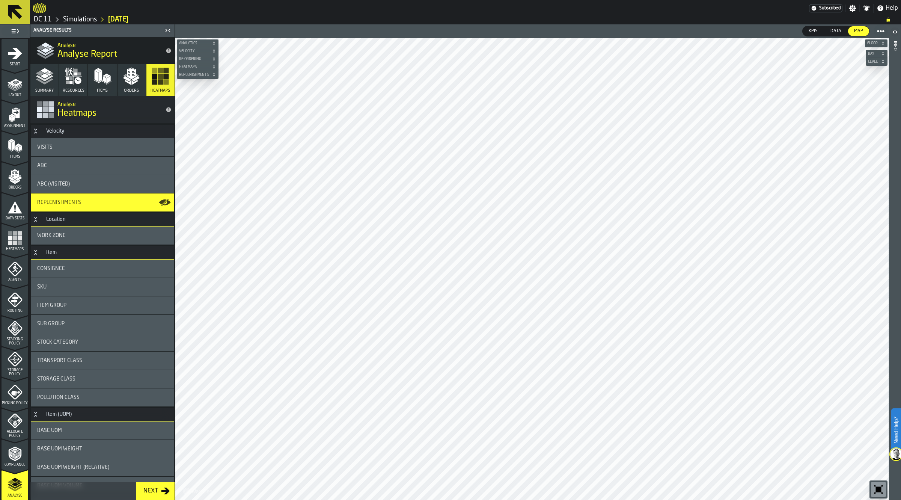
click at [192, 77] on span "Replenishments" at bounding box center [194, 75] width 33 height 4
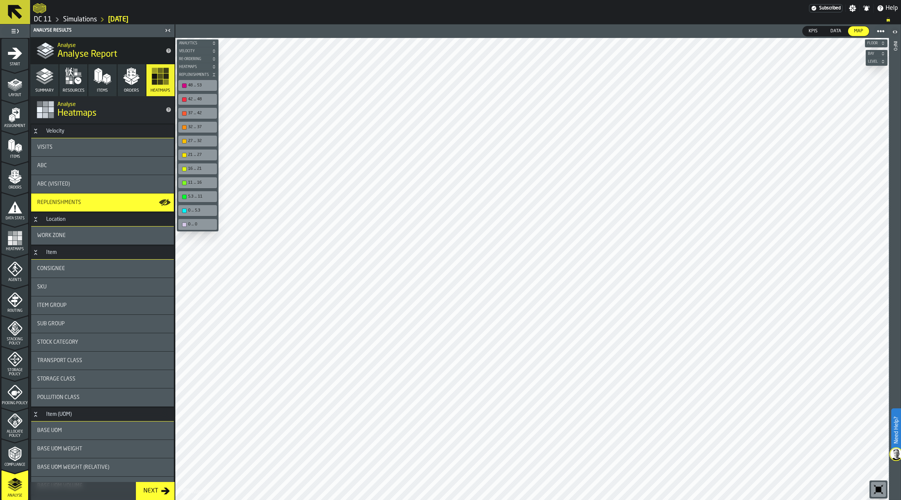
click at [883, 61] on icon "button-" at bounding box center [883, 61] width 2 height 2
click at [878, 102] on div "2" at bounding box center [877, 97] width 19 height 18
click at [839, 30] on span "Data" at bounding box center [836, 31] width 17 height 7
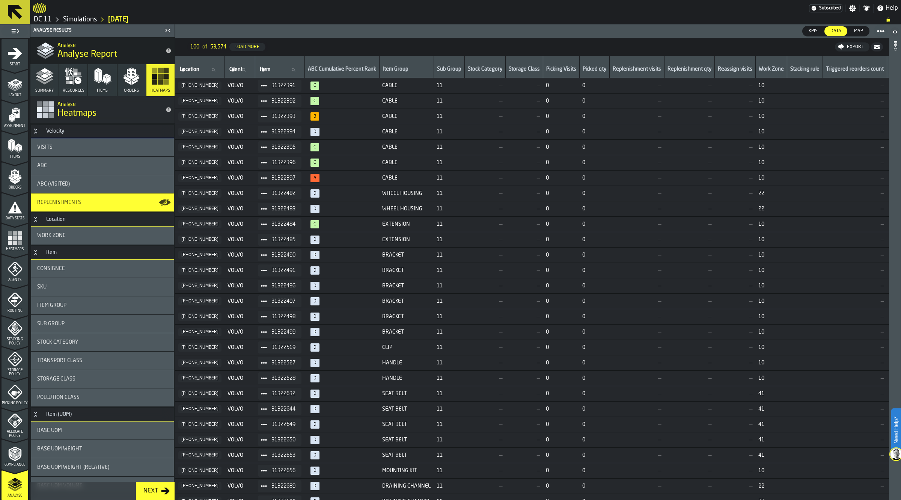
click at [10, 234] on rect "menu Heatmaps" at bounding box center [10, 233] width 5 height 5
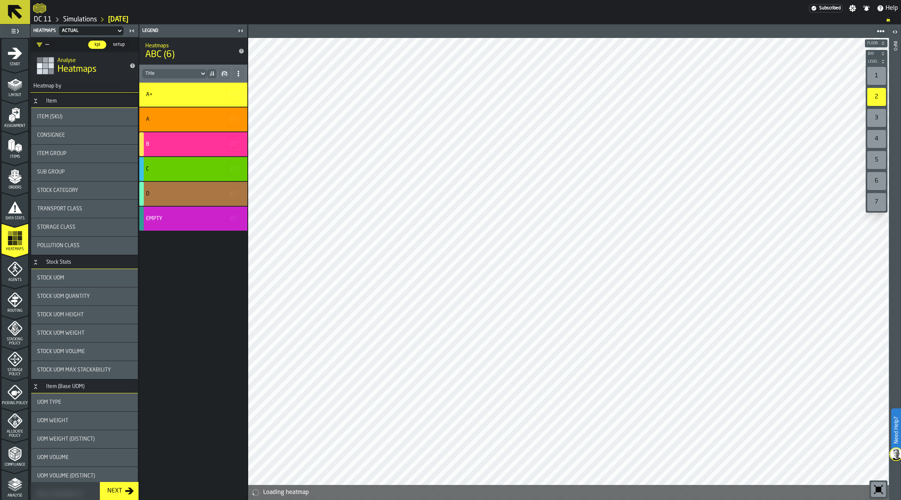
click at [15, 479] on polygon "menu Analyse" at bounding box center [14, 479] width 7 height 4
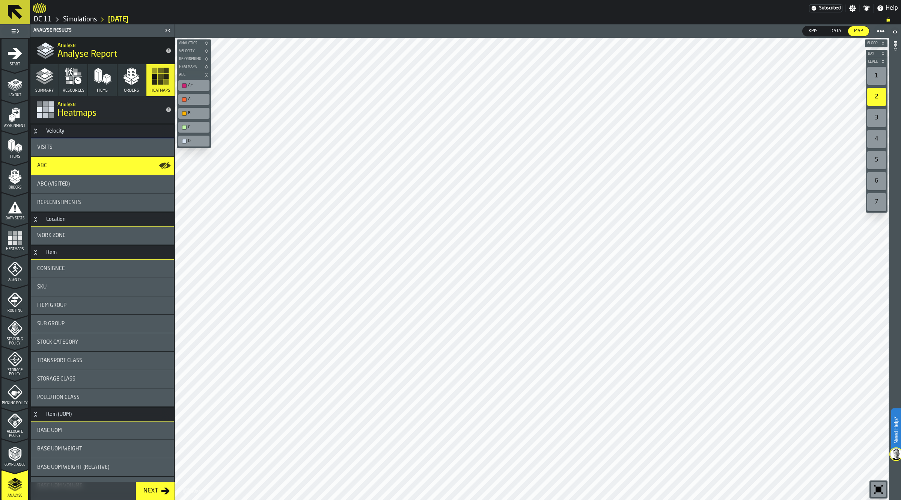
click at [882, 72] on div "1" at bounding box center [877, 76] width 19 height 18
click at [16, 146] on polygon "menu Items" at bounding box center [16, 148] width 3 height 6
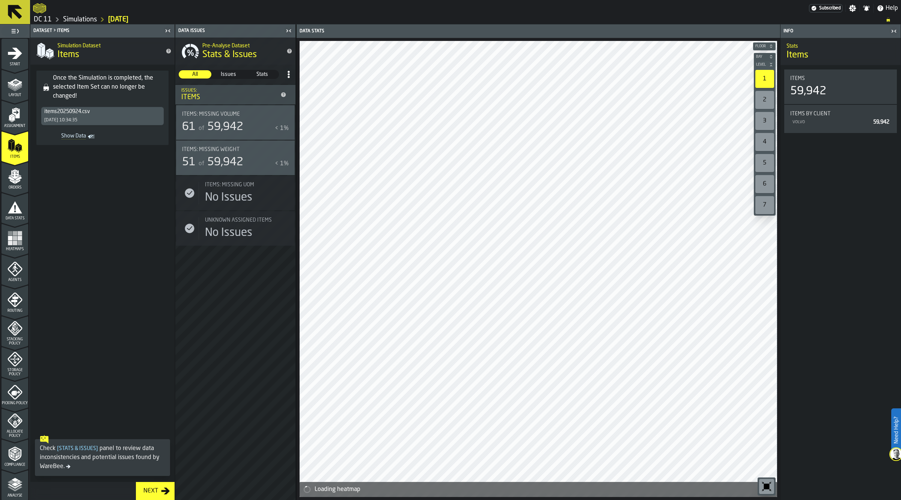
click at [78, 137] on span "Show Data" at bounding box center [65, 137] width 42 height 8
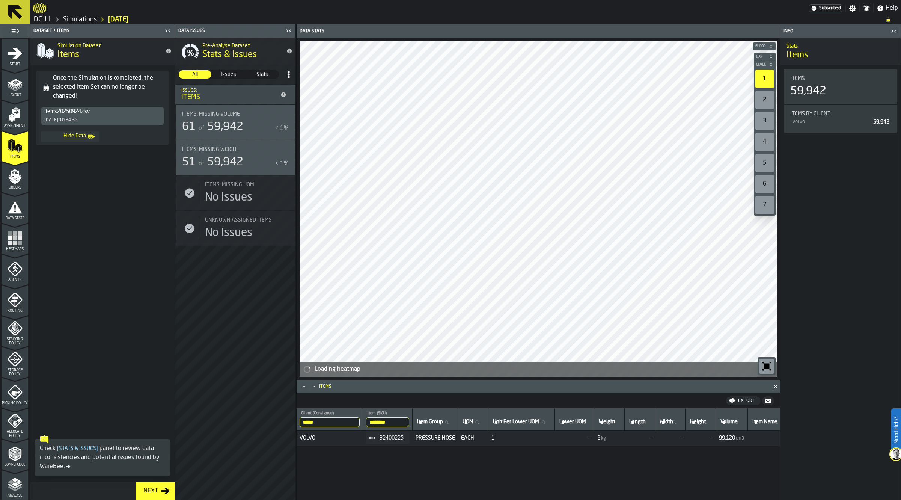
click at [304, 388] on icon "Maximize" at bounding box center [304, 387] width 8 height 8
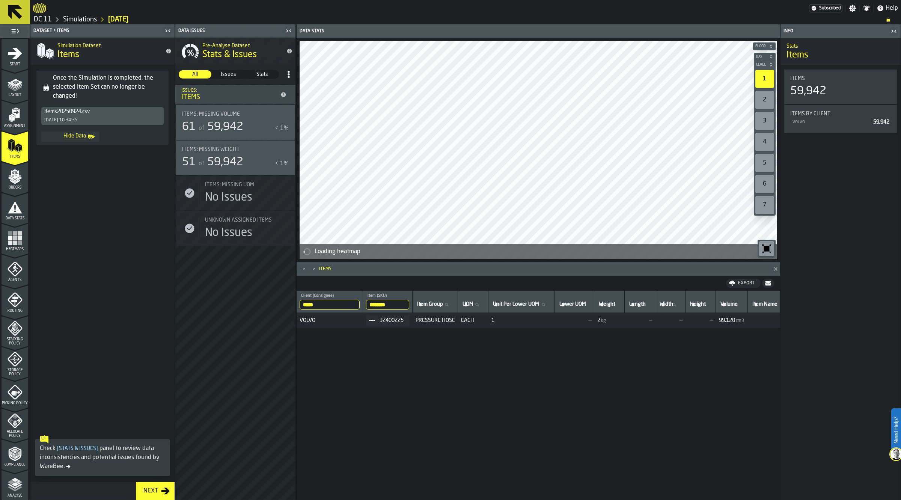
click at [303, 266] on icon "Maximize" at bounding box center [304, 269] width 8 height 8
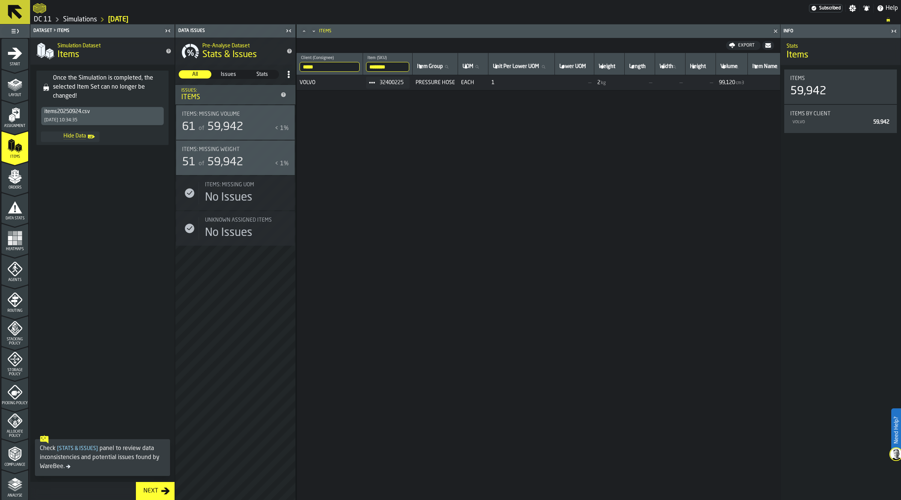
click at [396, 66] on input "********" at bounding box center [387, 67] width 43 height 10
click at [407, 65] on input "********" at bounding box center [387, 67] width 43 height 10
click at [286, 29] on icon "button-toggle-Close me" at bounding box center [288, 30] width 9 height 9
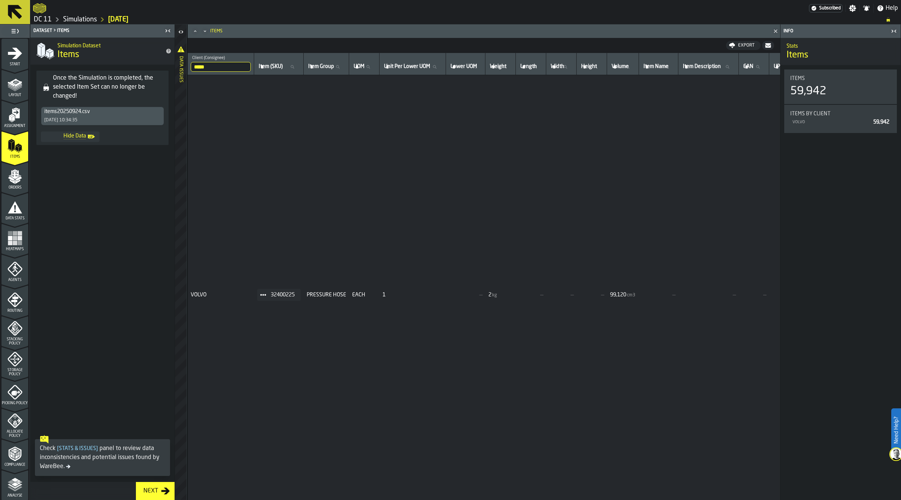
click at [170, 31] on icon "button-toggle-Close me" at bounding box center [167, 30] width 9 height 9
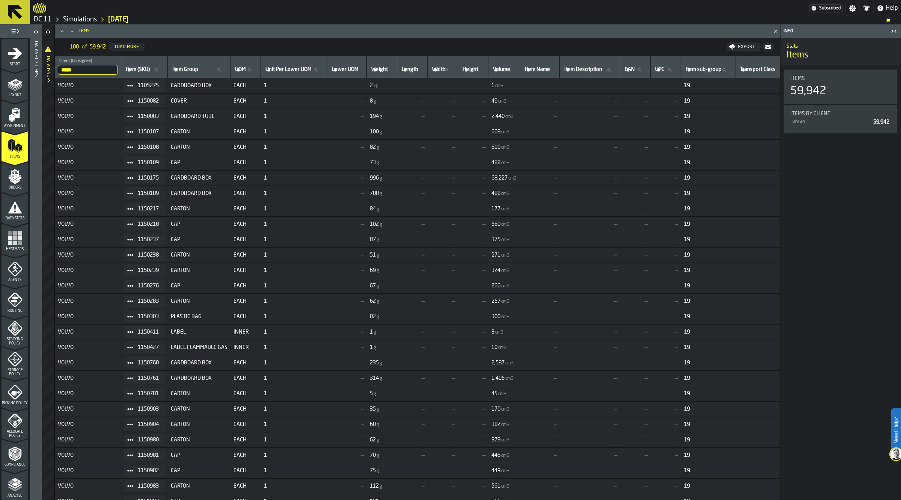
click at [115, 71] on input "*****" at bounding box center [88, 70] width 60 height 10
click at [113, 71] on input "*****" at bounding box center [88, 70] width 60 height 10
click at [347, 344] on td "—" at bounding box center [346, 347] width 39 height 15
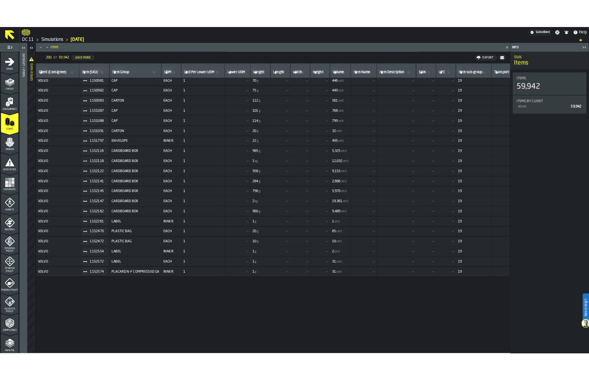
scroll to position [145, 0]
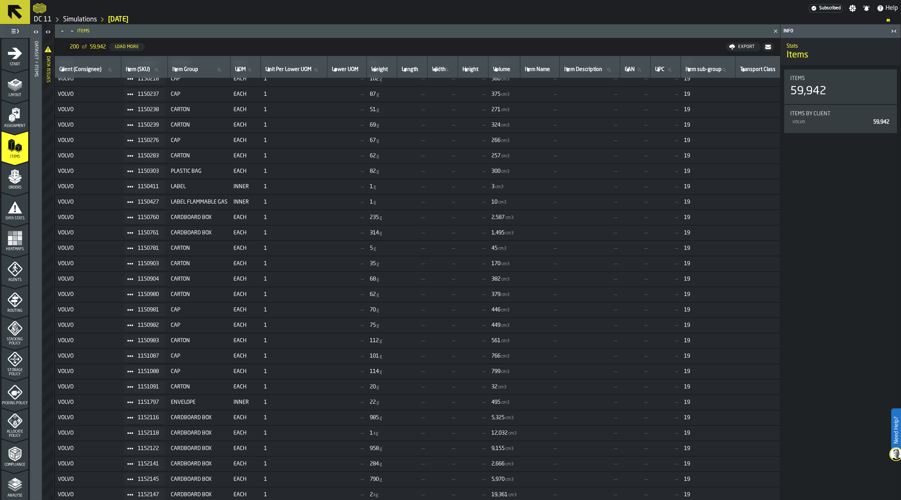
click at [50, 30] on icon "button-toggle-Open" at bounding box center [48, 31] width 9 height 9
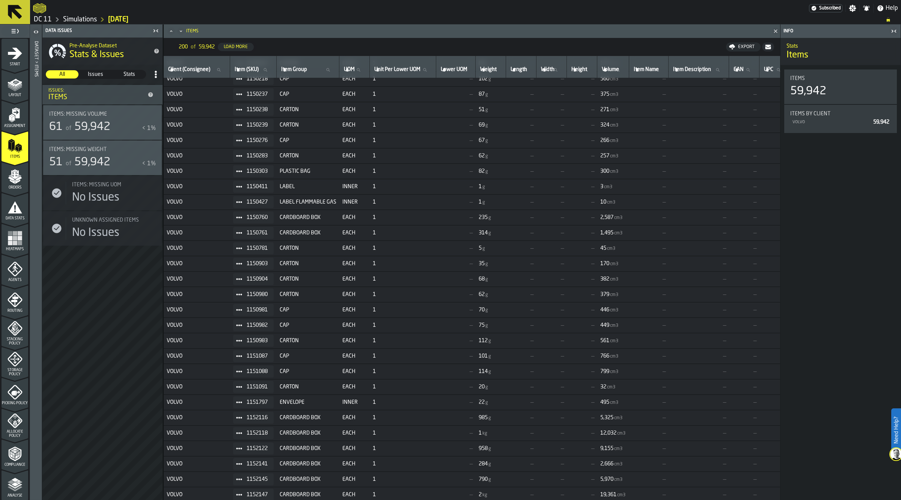
click at [68, 15] on div "Simulations" at bounding box center [74, 19] width 45 height 9
click at [71, 17] on link "Simulations" at bounding box center [80, 19] width 34 height 8
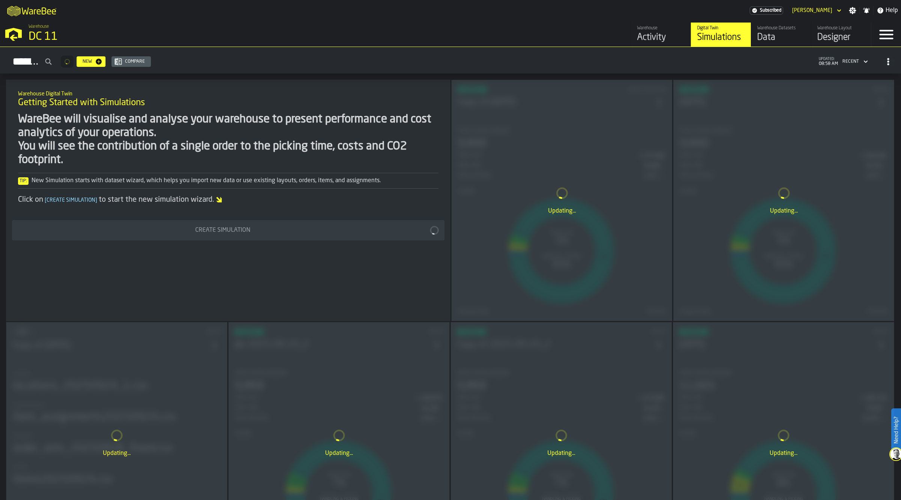
click at [771, 36] on div "Data" at bounding box center [781, 38] width 48 height 12
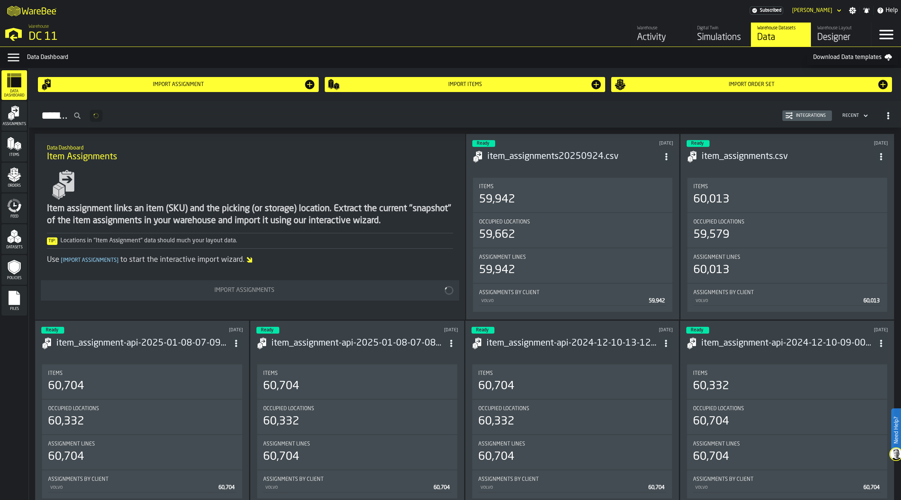
click at [22, 143] on div "Items" at bounding box center [15, 146] width 26 height 21
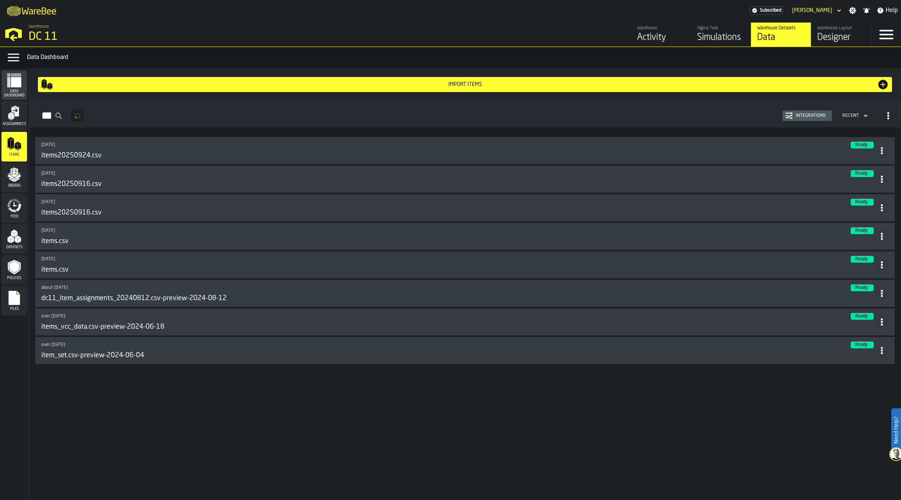
click at [395, 78] on div "Import Items" at bounding box center [465, 84] width 848 height 12
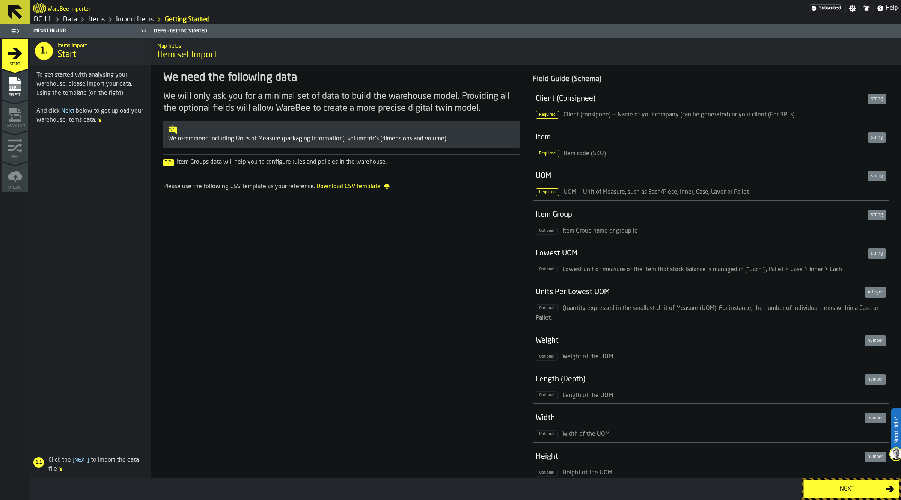
click at [348, 188] on span "Download CSV template" at bounding box center [353, 186] width 73 height 9
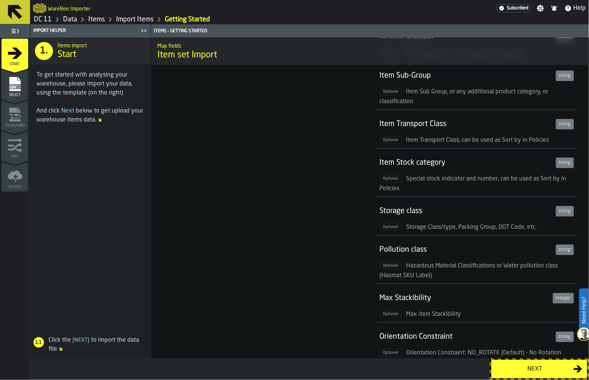
scroll to position [743, 0]
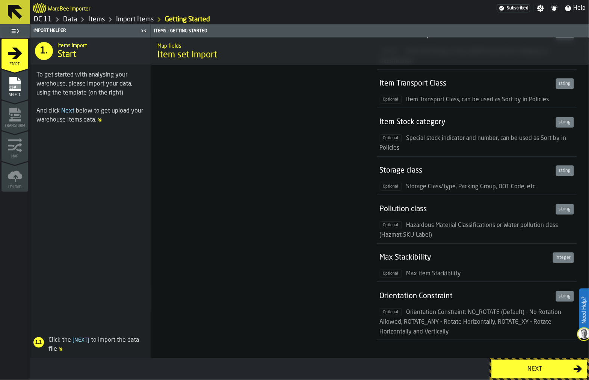
click at [450, 224] on span "Hazardous Material Classifications or Water pollution class (Hazmat SKU Label)" at bounding box center [469, 231] width 178 height 16
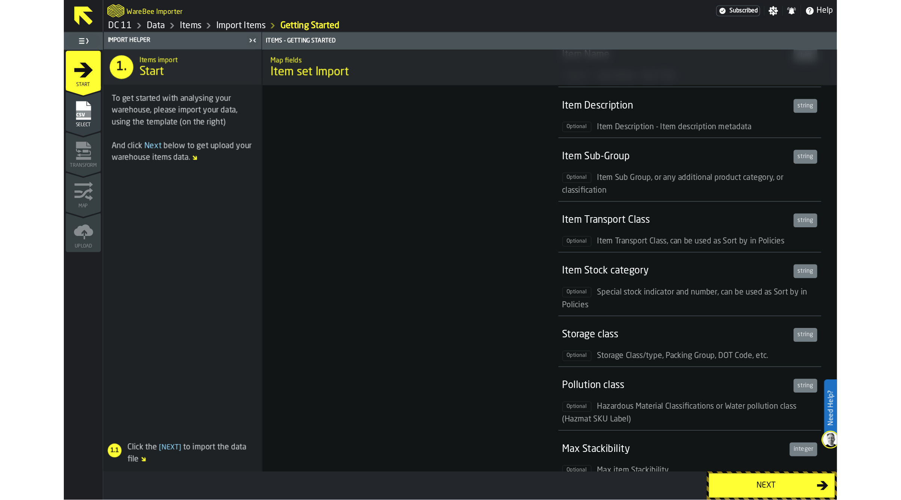
scroll to position [516, 0]
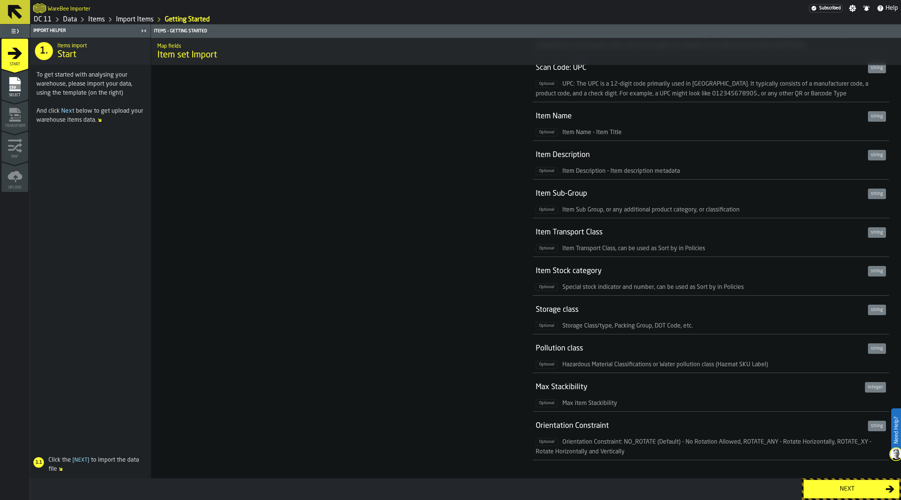
click at [143, 18] on link "Import Items" at bounding box center [135, 19] width 38 height 8
click at [315, 424] on div "We need the following data We will only ask you for a minimal set of data to bu…" at bounding box center [341, 9] width 369 height 918
click at [91, 20] on link "Items" at bounding box center [96, 19] width 17 height 8
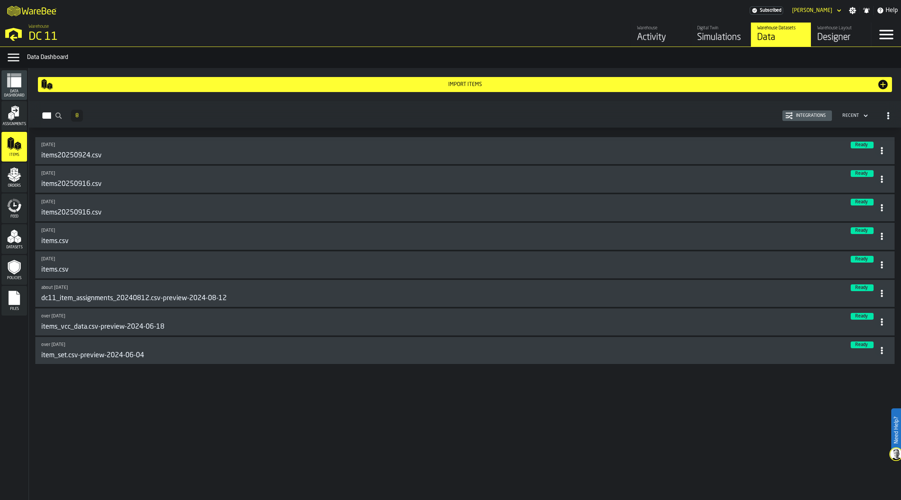
click at [697, 36] on link "Digital Twin Simulations" at bounding box center [721, 35] width 60 height 24
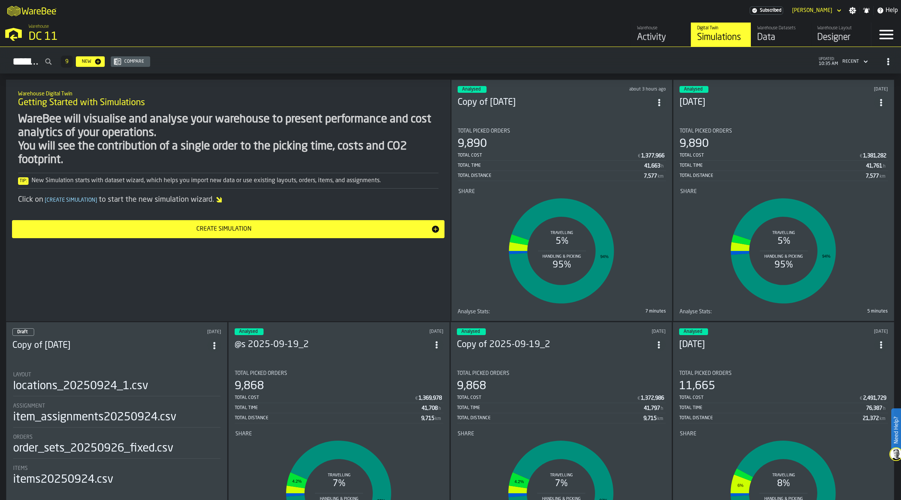
click at [592, 112] on header "Analysed about 3 hours ago Copy of 2025-09-26" at bounding box center [562, 101] width 208 height 30
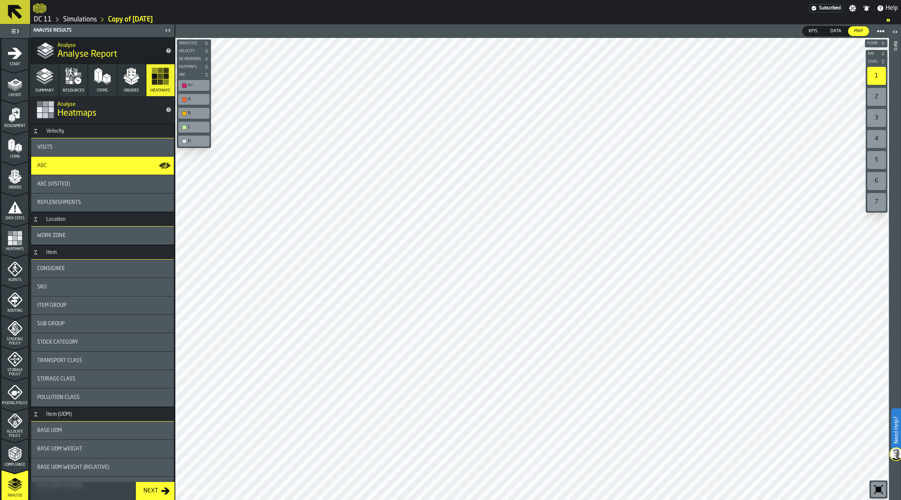
click at [74, 234] on div "Work Zone" at bounding box center [102, 235] width 131 height 6
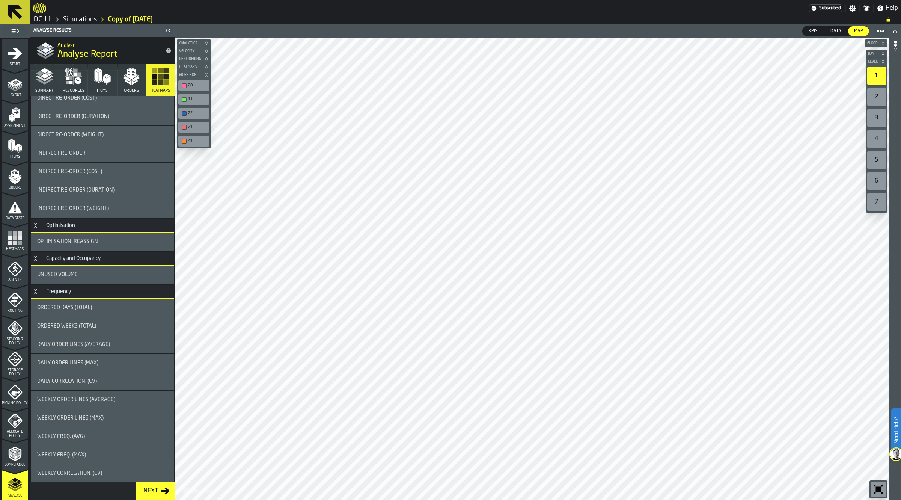
scroll to position [459, 0]
click at [83, 273] on div "Unused Volume" at bounding box center [102, 273] width 131 height 6
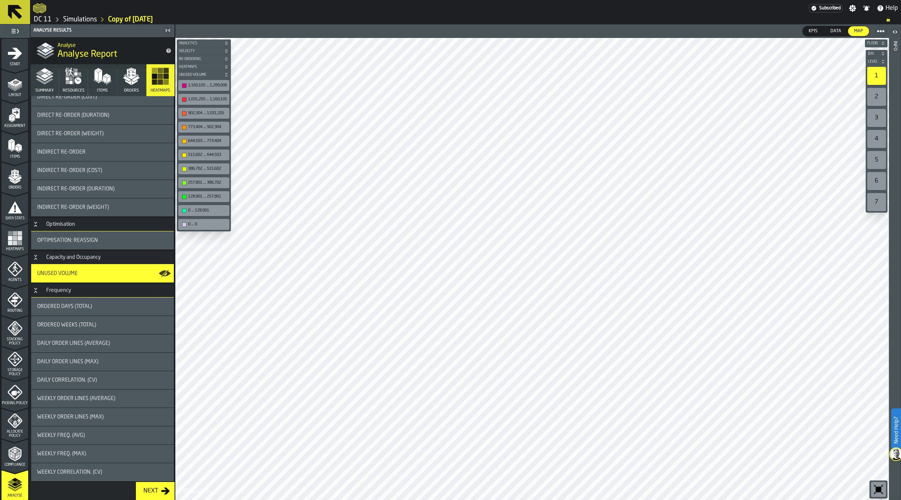
drag, startPoint x: 94, startPoint y: 241, endPoint x: 148, endPoint y: 433, distance: 198.8
click at [95, 241] on span "Optimisation: Reassign" at bounding box center [67, 240] width 61 height 6
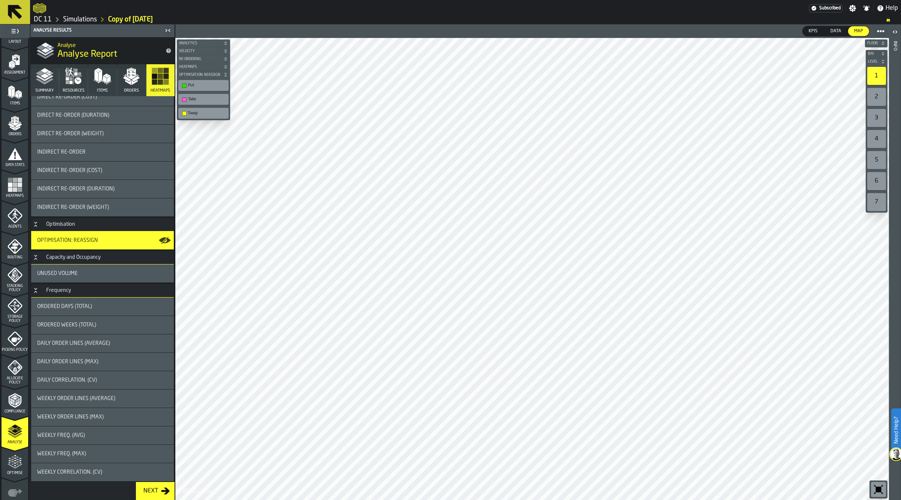
scroll to position [92, 0]
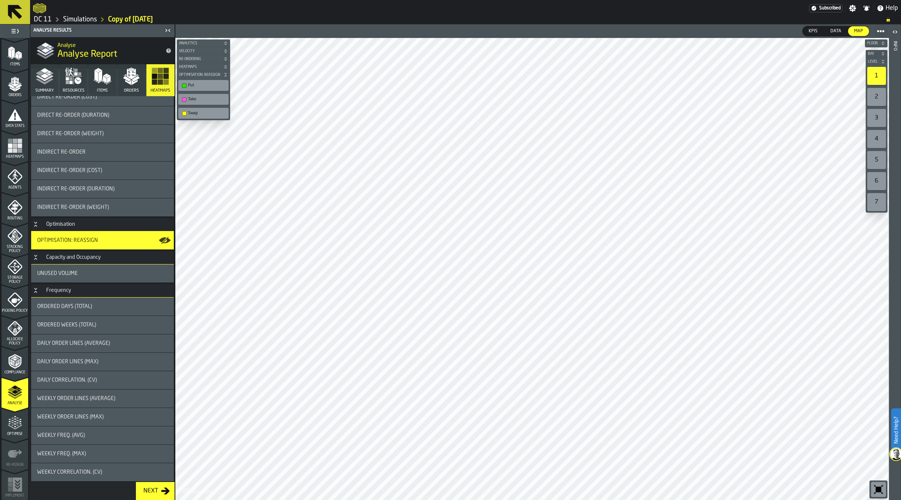
click at [102, 300] on div "Ordered Days (Total)" at bounding box center [102, 306] width 143 height 18
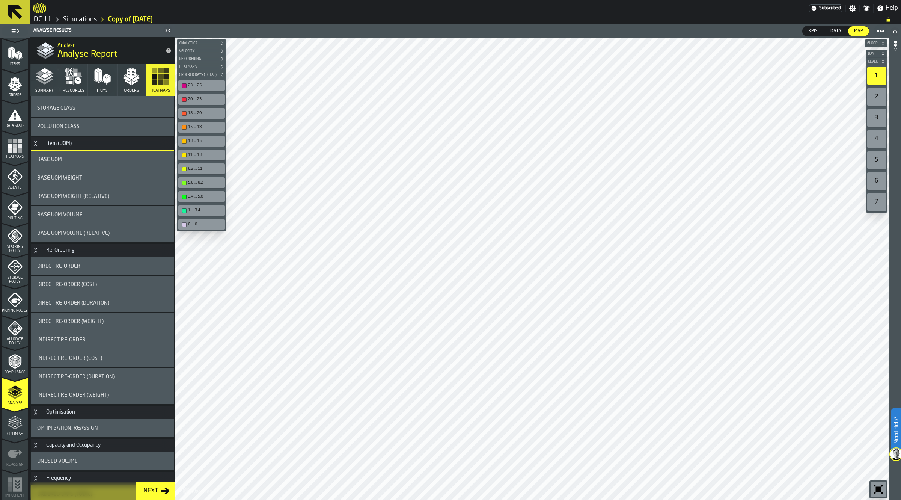
scroll to position [0, 0]
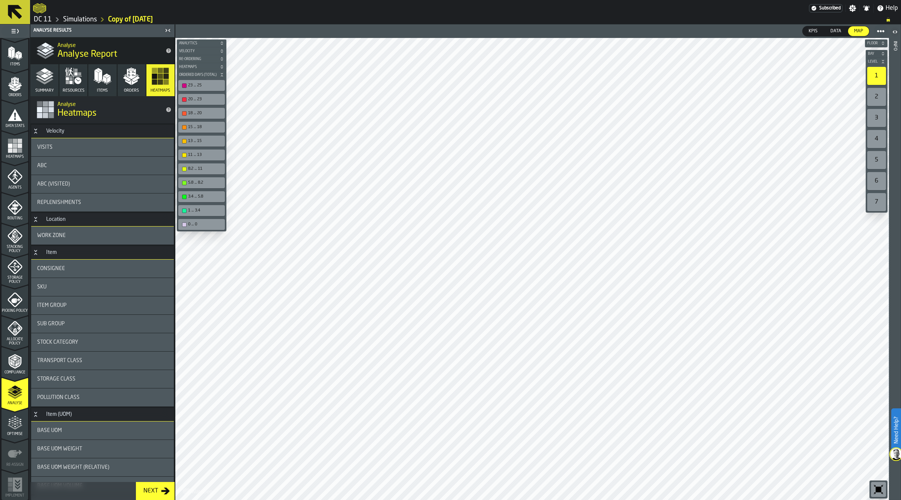
click at [19, 355] on icon "menu Compliance" at bounding box center [15, 361] width 15 height 15
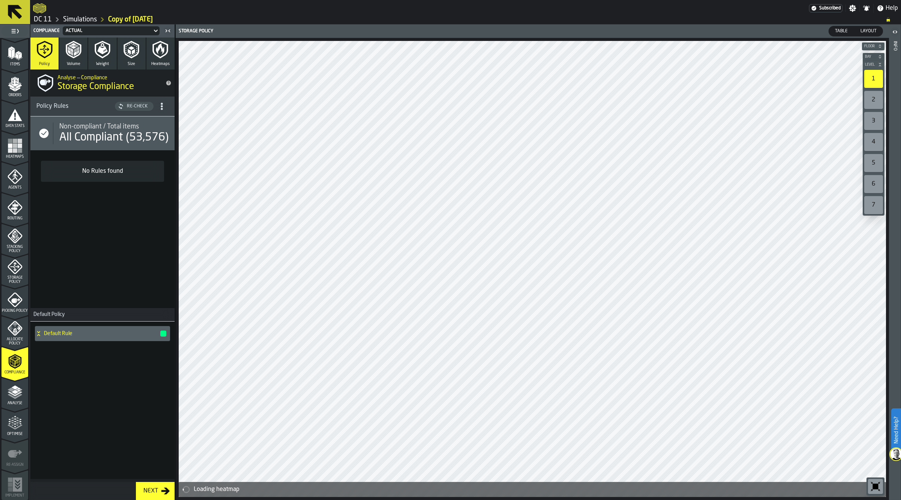
click at [15, 333] on icon "menu Allocate Policy" at bounding box center [15, 328] width 15 height 15
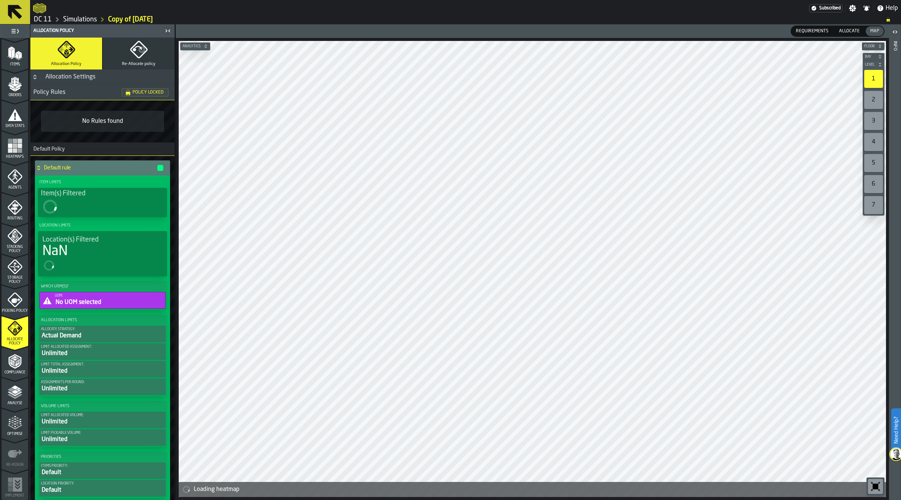
click at [8, 359] on icon "menu Compliance" at bounding box center [15, 361] width 15 height 15
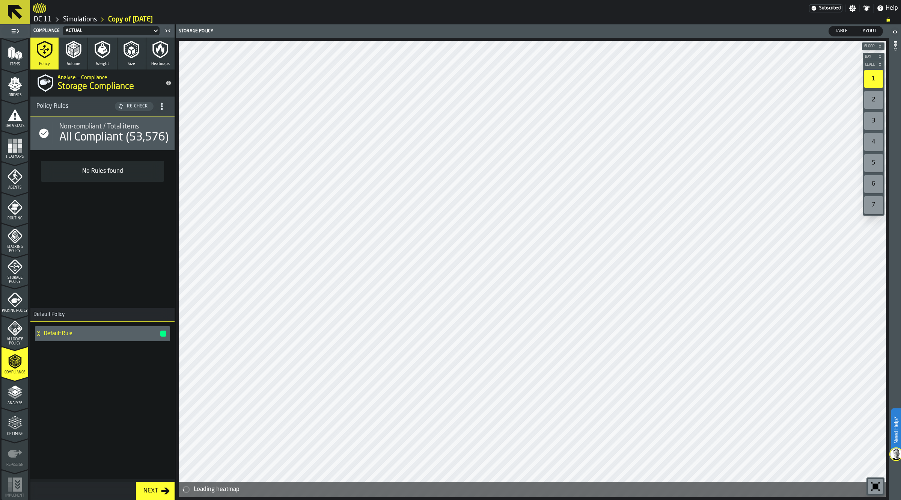
click at [5, 337] on span "Allocate Policy" at bounding box center [15, 341] width 27 height 8
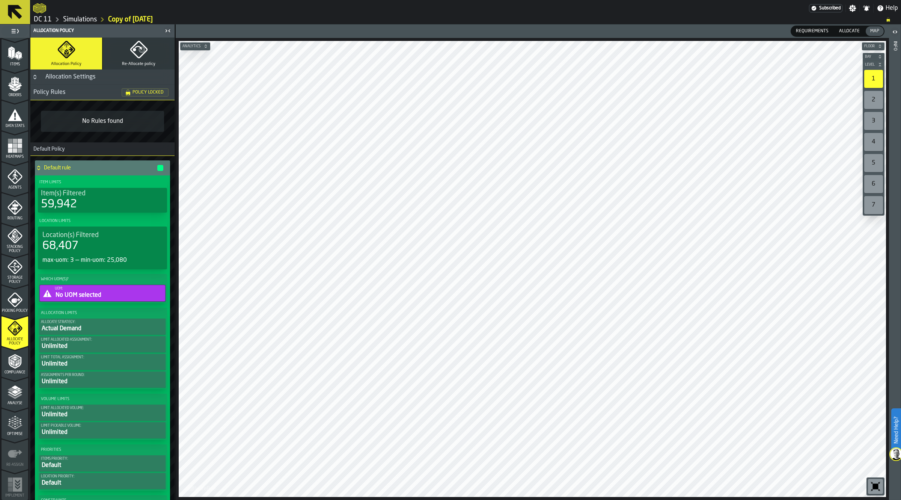
click at [48, 19] on link "DC 11" at bounding box center [43, 19] width 18 height 8
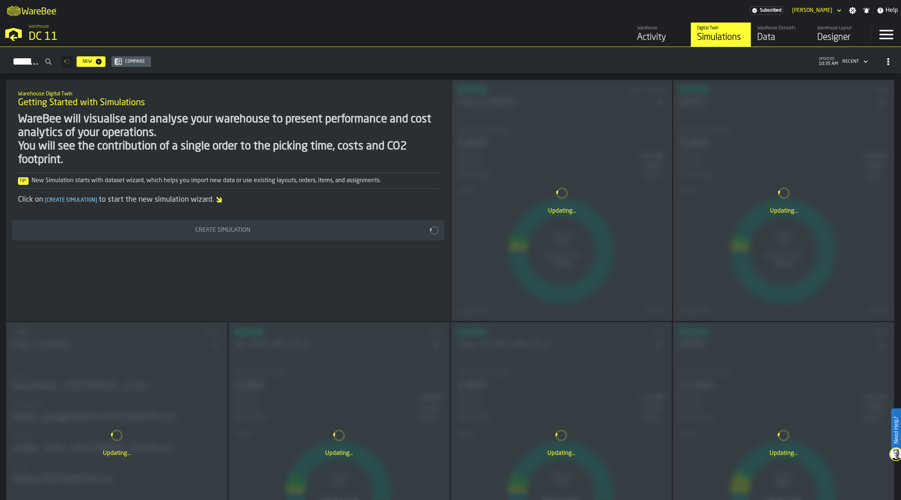
click at [589, 136] on div "Updating..." at bounding box center [562, 200] width 220 height 241
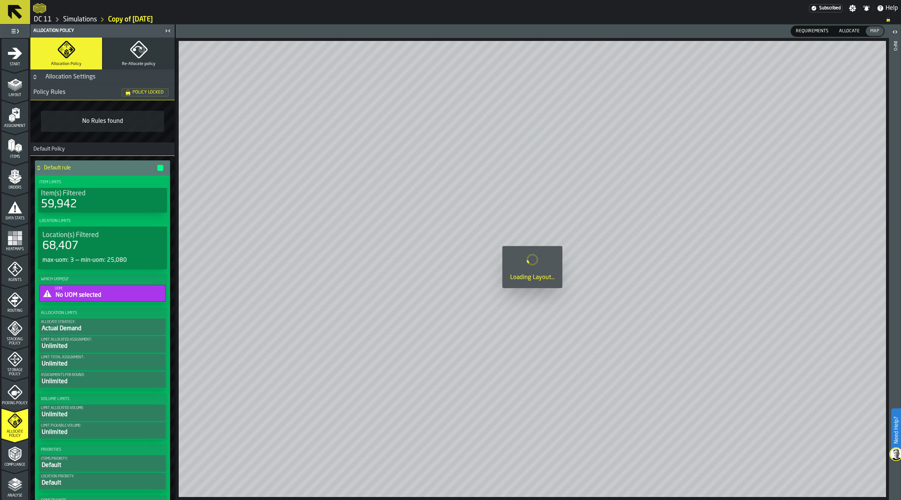
click at [18, 489] on icon "menu Analyse" at bounding box center [15, 484] width 15 height 15
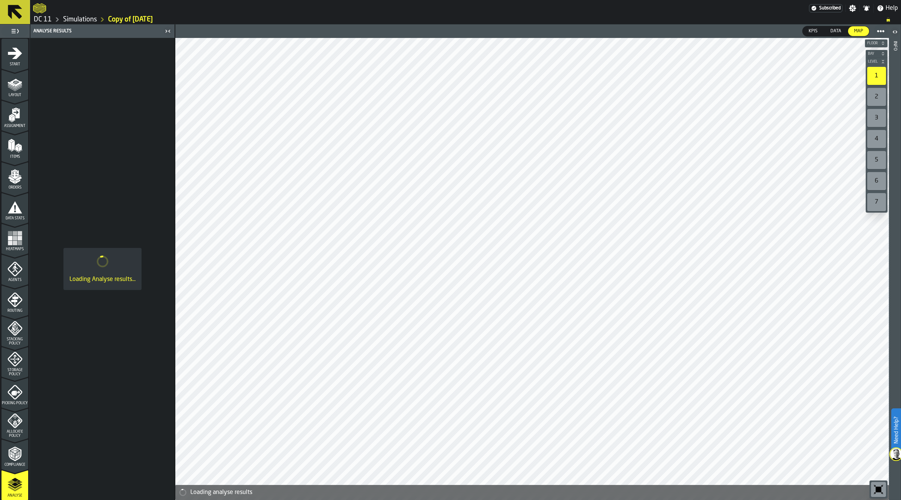
click at [84, 20] on link "Simulations" at bounding box center [80, 19] width 34 height 8
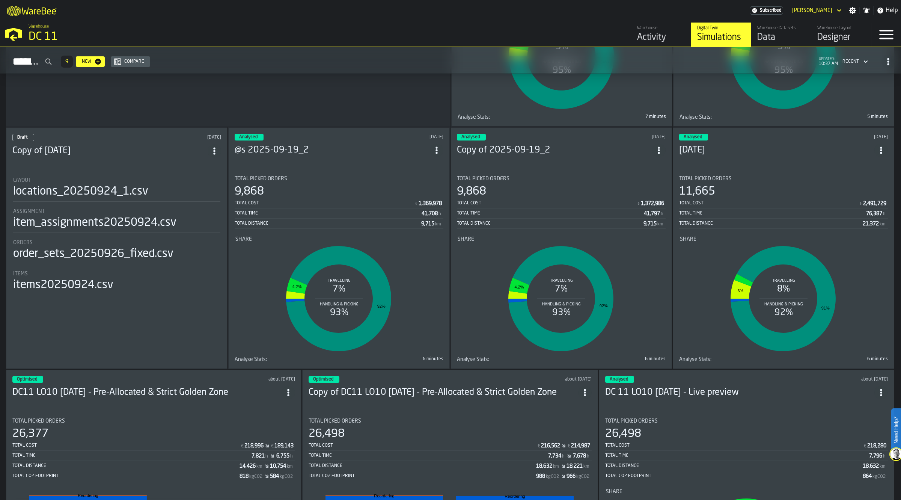
scroll to position [345, 0]
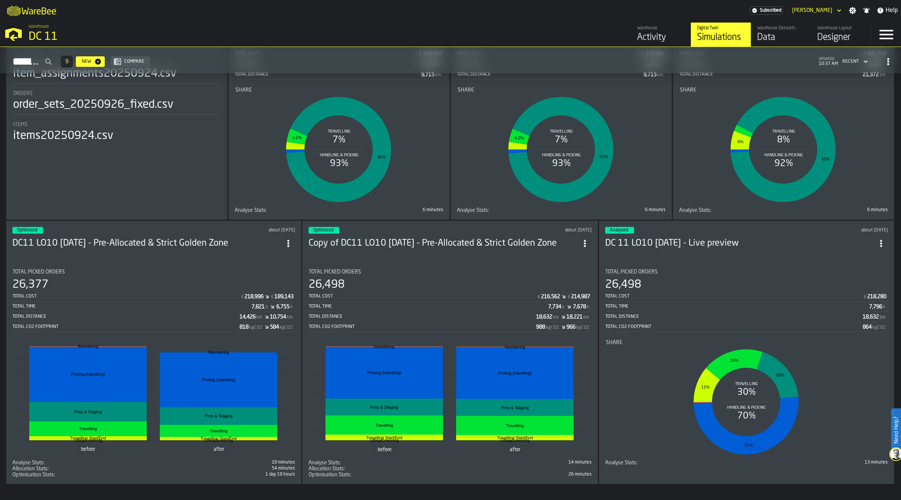
click at [701, 269] on div "Total Picked Orders" at bounding box center [746, 272] width 283 height 6
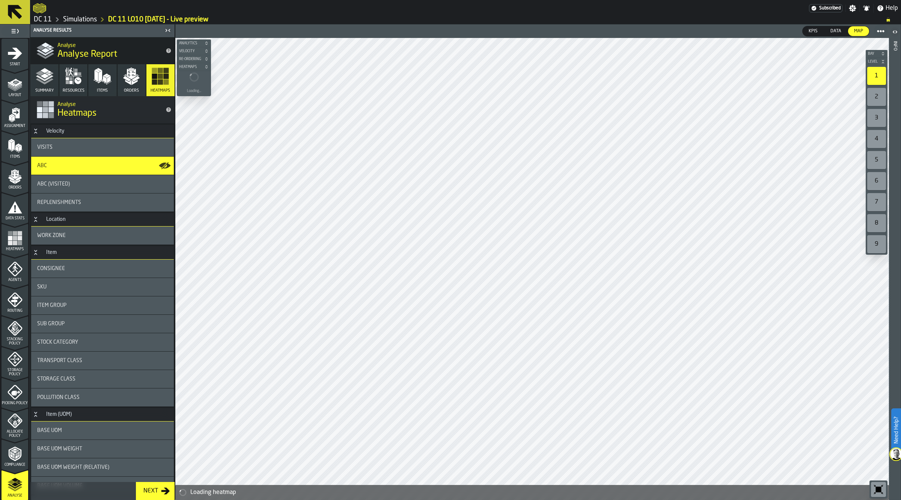
click at [80, 202] on div "Replenishments" at bounding box center [102, 202] width 131 height 6
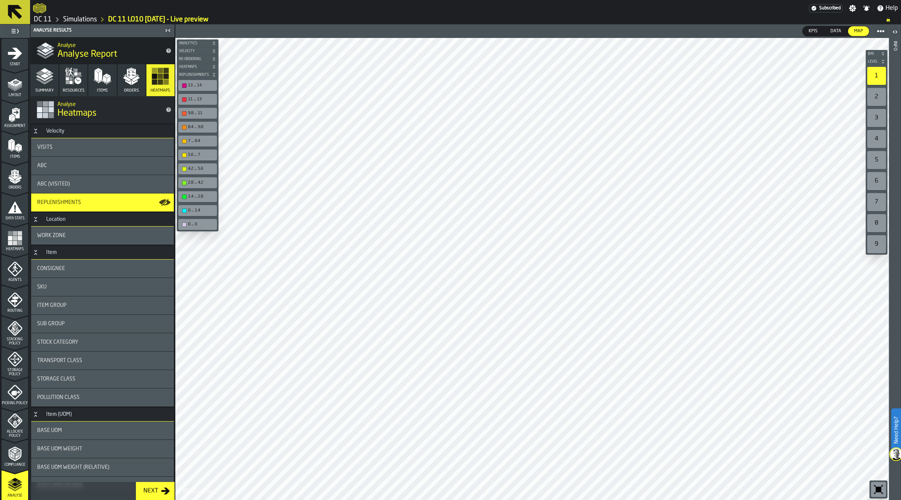
click at [875, 115] on div "3" at bounding box center [877, 118] width 19 height 18
click at [818, 30] on span "KPIs" at bounding box center [813, 31] width 15 height 7
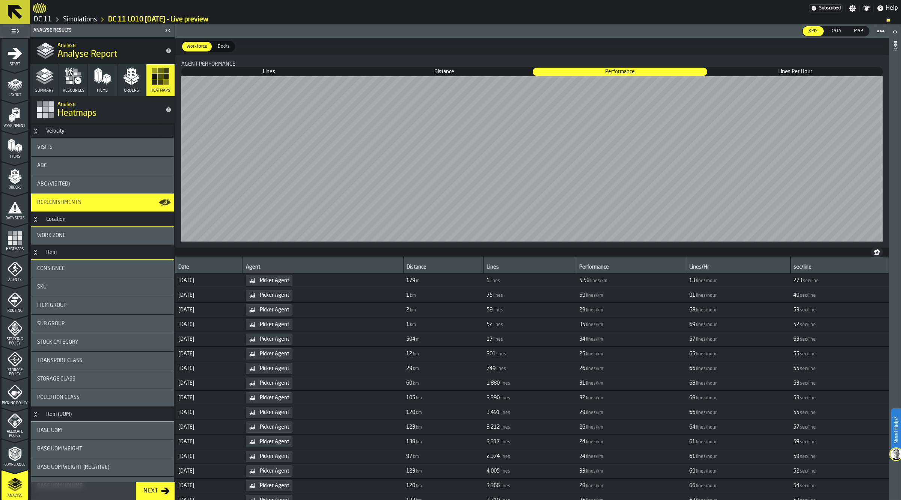
click at [833, 30] on span "Data" at bounding box center [836, 31] width 17 height 7
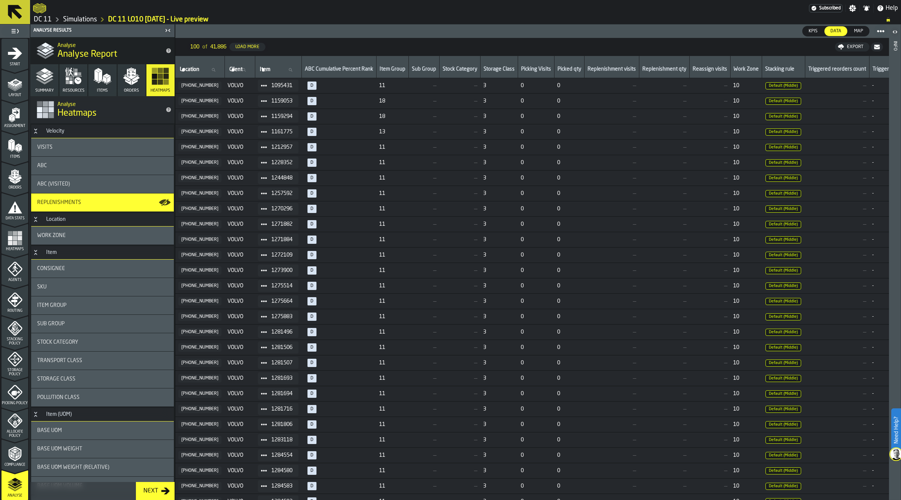
click at [780, 65] on div "Stacking rule" at bounding box center [783, 67] width 37 height 14
click at [307, 65] on div "ABC Cumulative Percent Rank" at bounding box center [339, 67] width 68 height 14
click at [12, 53] on icon "menu Start" at bounding box center [15, 52] width 14 height 11
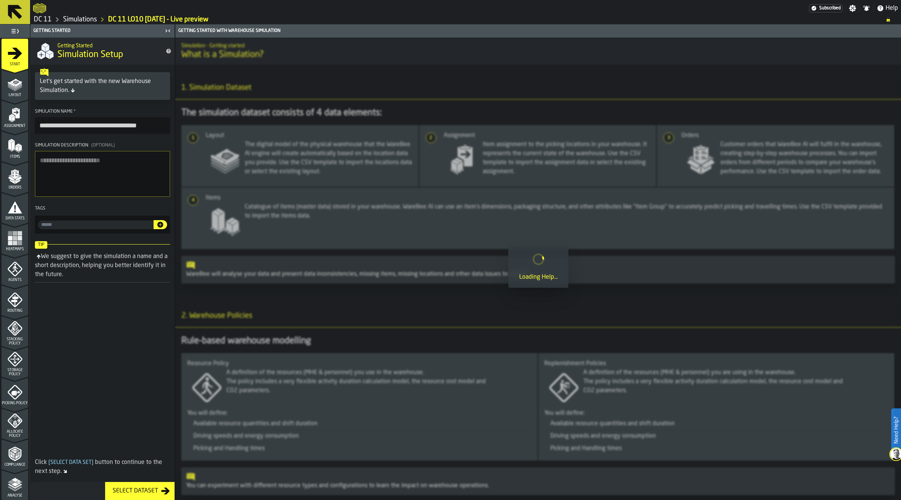
click at [12, 87] on polygon "menu Layout" at bounding box center [15, 85] width 15 height 5
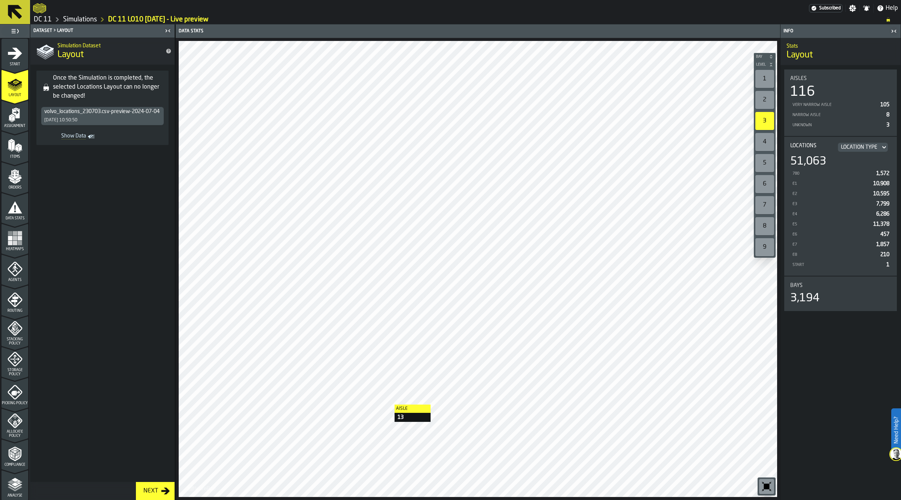
drag, startPoint x: 819, startPoint y: 385, endPoint x: 804, endPoint y: 375, distance: 17.8
click at [819, 385] on main "Stats Layout Aisles 116 Very Narrow Aisle 105 Narrow Aisle 8 Unknown 3 Location…" at bounding box center [841, 269] width 120 height 462
click at [46, 18] on link "DC 11" at bounding box center [43, 19] width 18 height 8
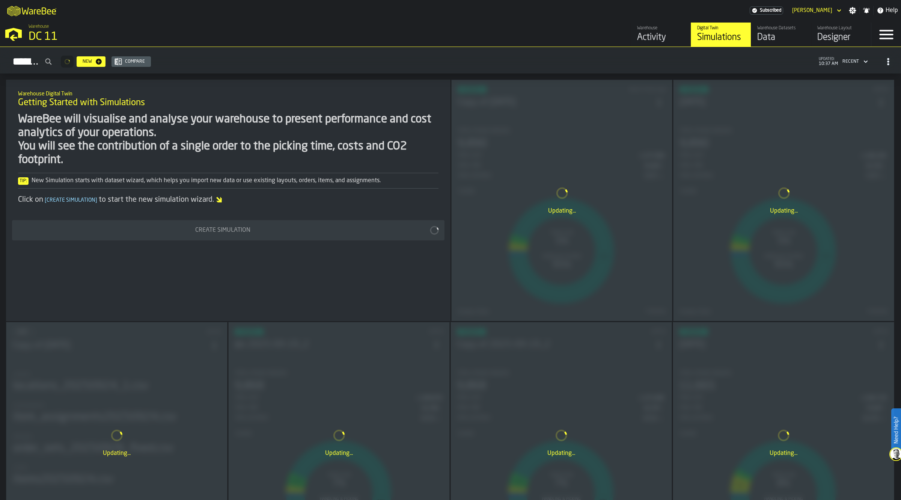
click at [588, 138] on div "Updating..." at bounding box center [562, 200] width 220 height 241
